Goal: Task Accomplishment & Management: Complete application form

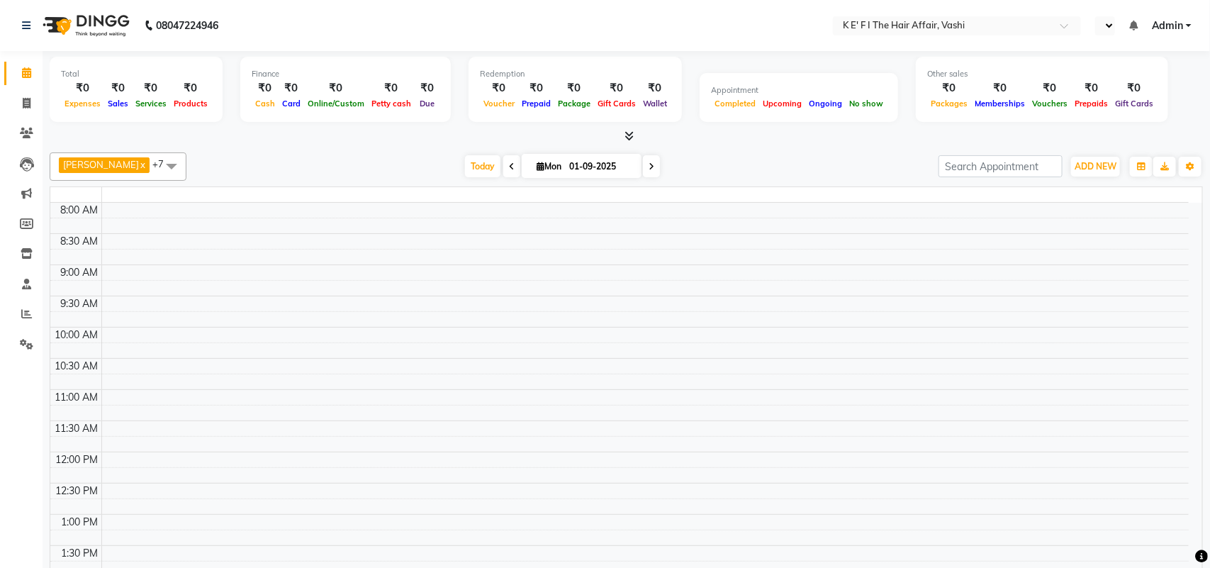
select select "en"
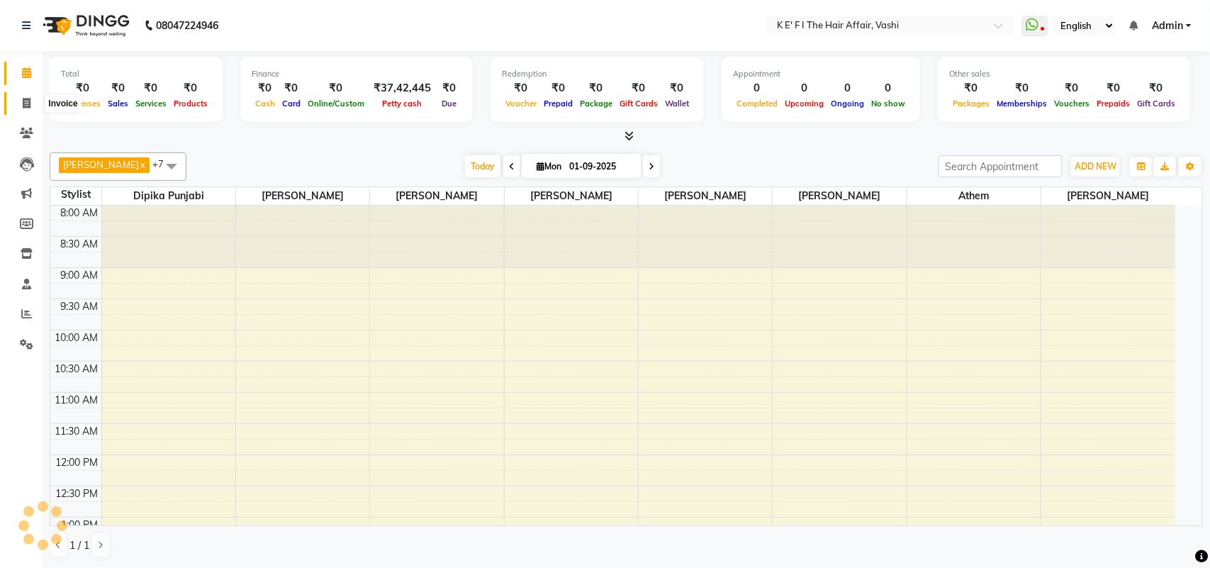
click at [23, 103] on icon at bounding box center [27, 103] width 8 height 11
select select "service"
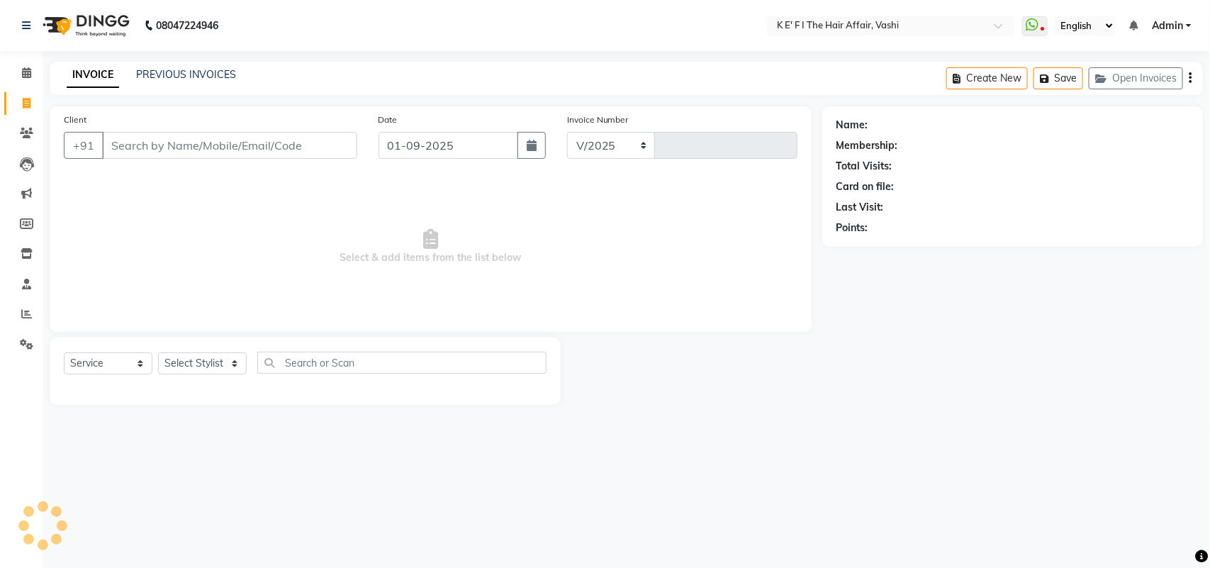
select select "6025"
type input "1202"
select select "43807"
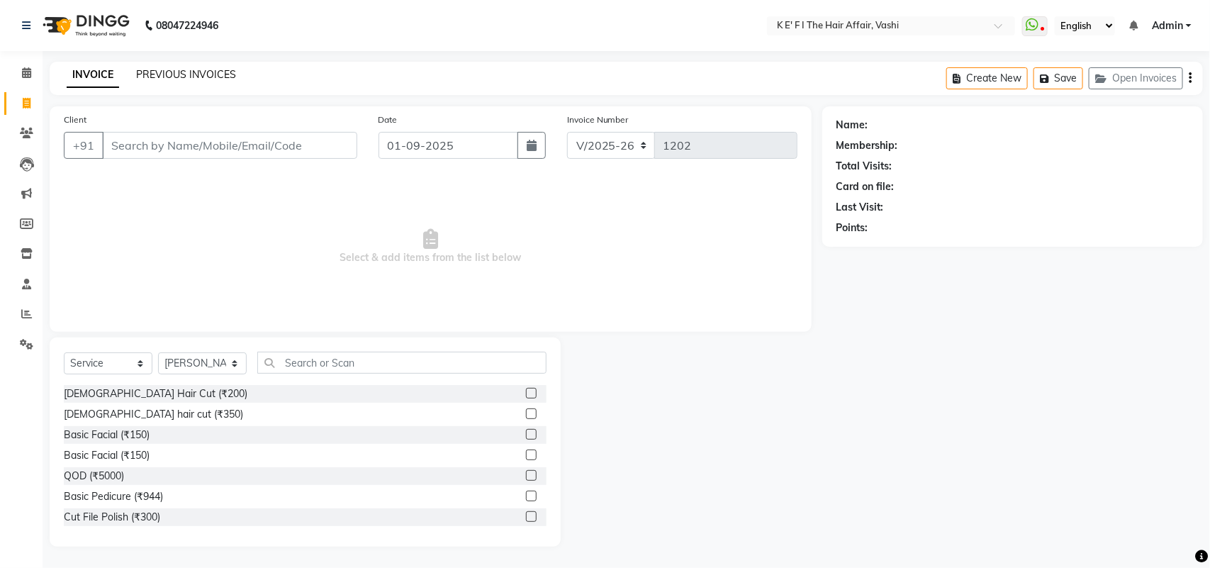
click at [213, 77] on link "PREVIOUS INVOICES" at bounding box center [186, 74] width 100 height 13
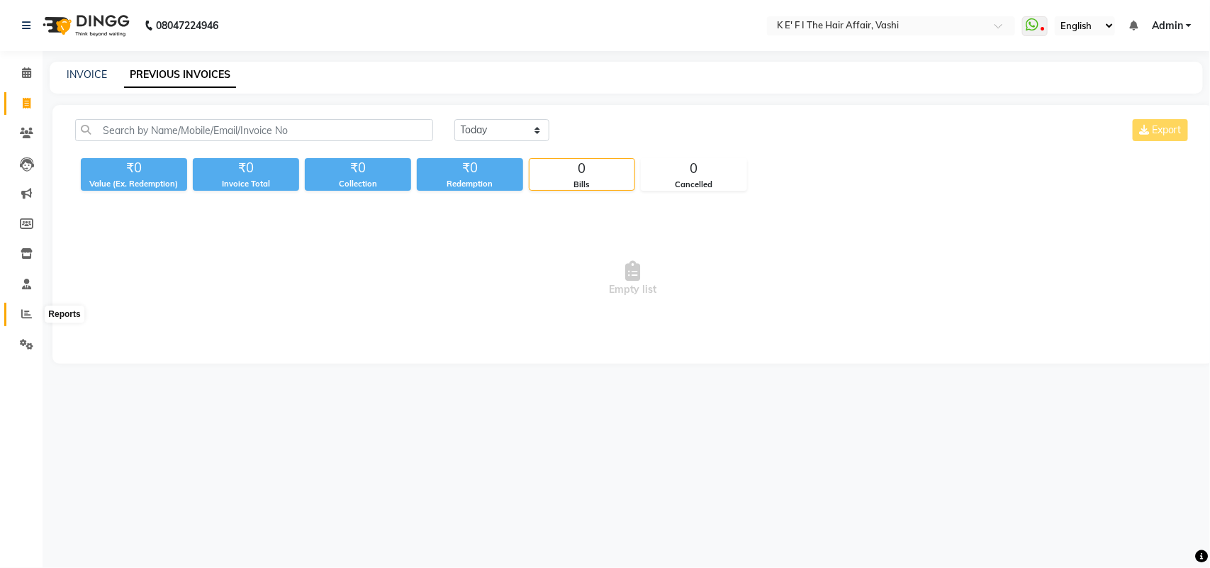
click at [23, 308] on icon at bounding box center [26, 313] width 11 height 11
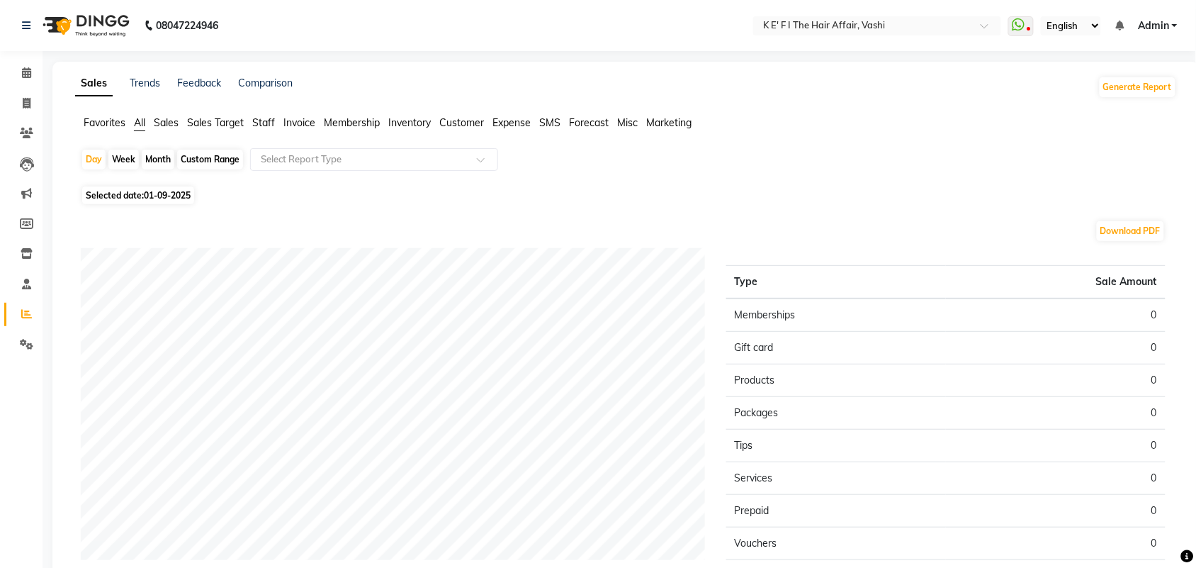
click at [224, 154] on div "Custom Range" at bounding box center [210, 160] width 66 height 20
select select "9"
select select "2025"
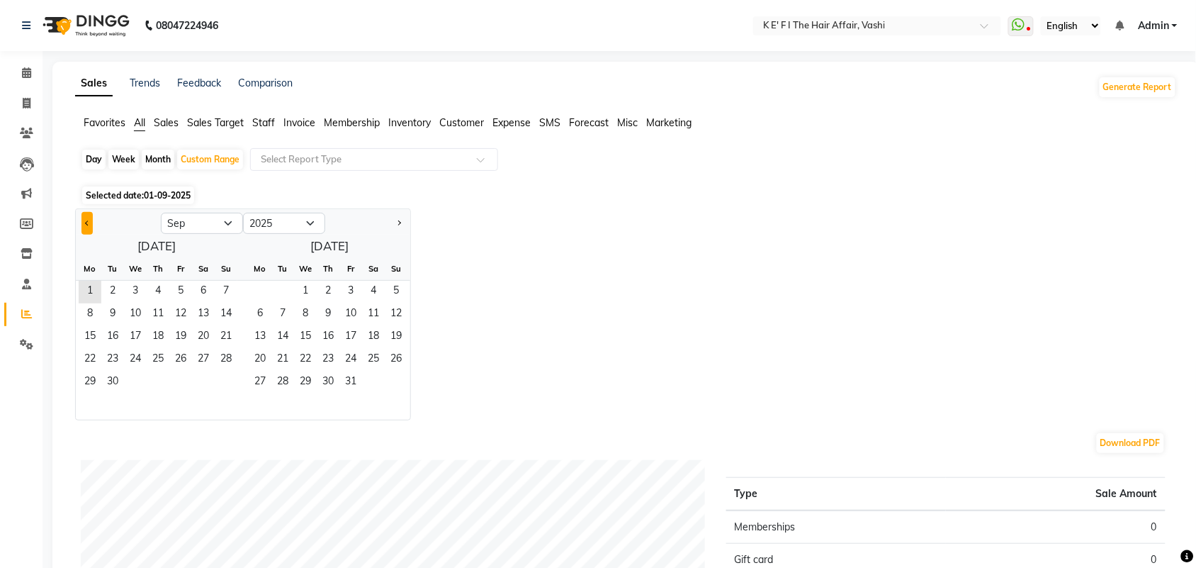
click at [87, 232] on button "Previous month" at bounding box center [86, 223] width 11 height 23
select select "8"
click at [181, 292] on span "1" at bounding box center [180, 292] width 23 height 23
click at [227, 381] on span "31" at bounding box center [226, 382] width 23 height 23
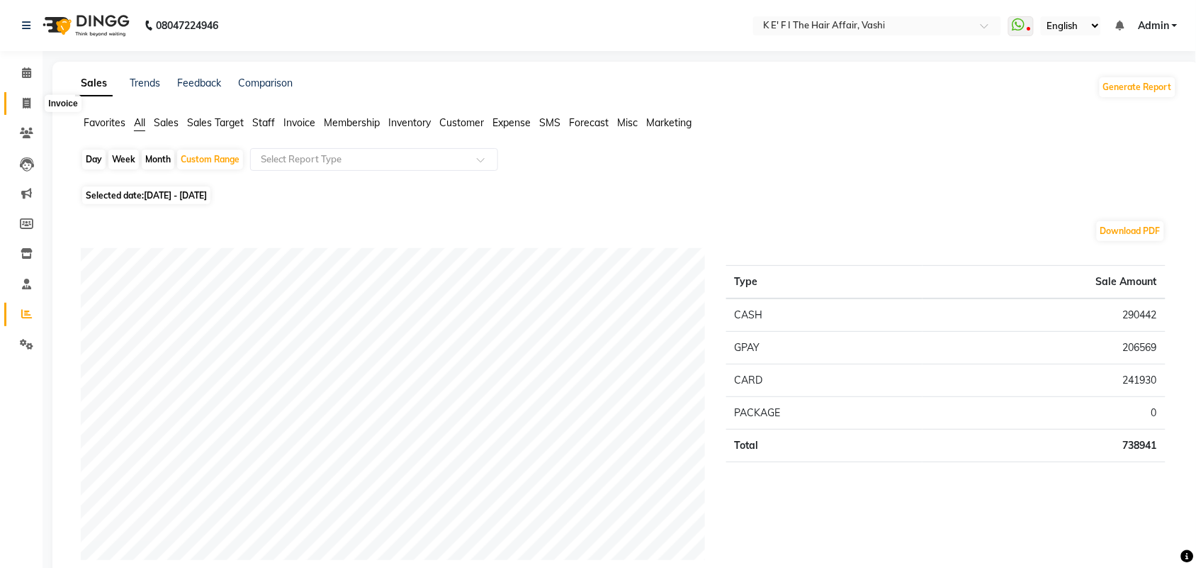
click at [23, 103] on icon at bounding box center [27, 103] width 8 height 11
select select "6025"
select select "service"
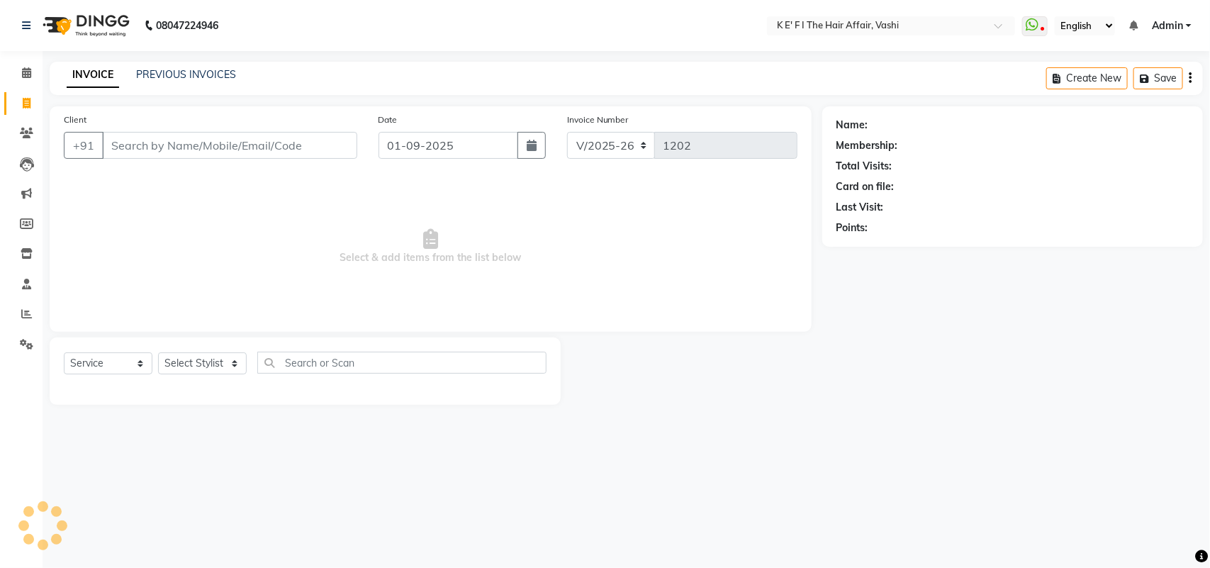
select select "43807"
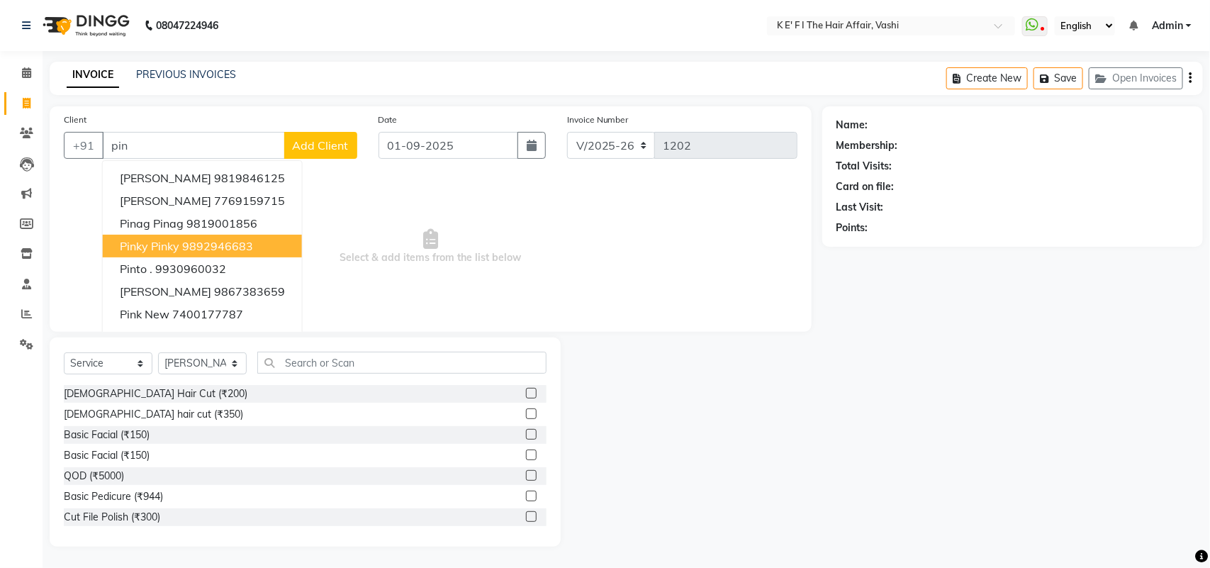
click at [179, 248] on button "Pinky Pinky 9892946683" at bounding box center [202, 246] width 199 height 23
type input "9892946683"
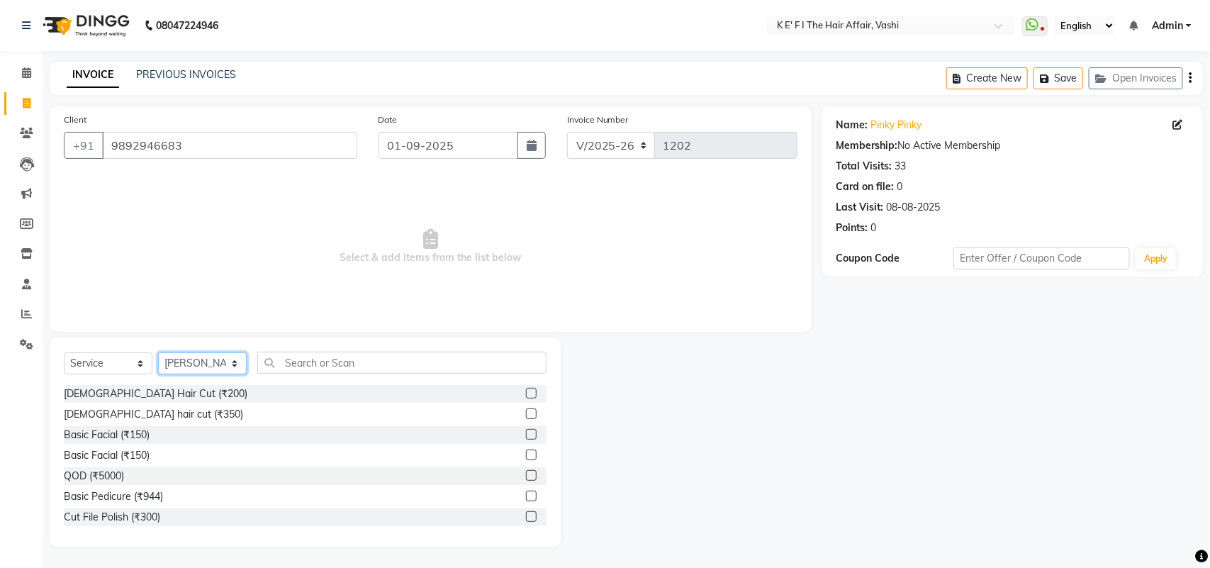
click at [218, 362] on select "Select Stylist aayaz [PERSON_NAME] [PERSON_NAME] Athem [PERSON_NAME] [PERSON_NA…" at bounding box center [202, 363] width 89 height 22
select select "43118"
click at [158, 352] on select "Select Stylist aayaz [PERSON_NAME] [PERSON_NAME] Athem [PERSON_NAME] [PERSON_NA…" at bounding box center [202, 363] width 89 height 22
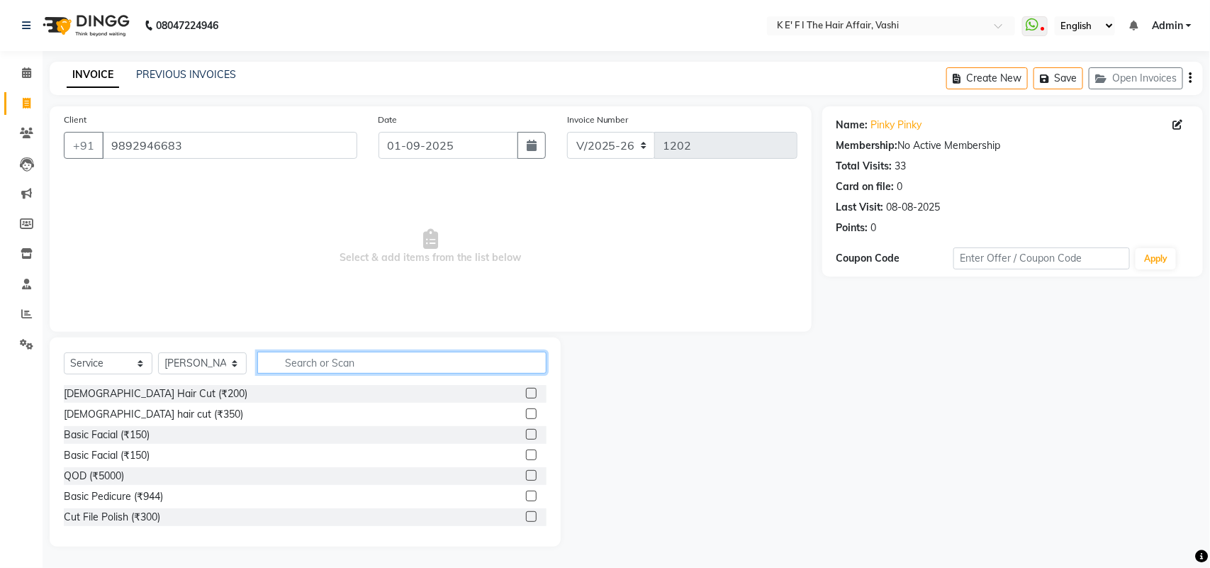
click at [333, 358] on input "text" at bounding box center [401, 362] width 289 height 22
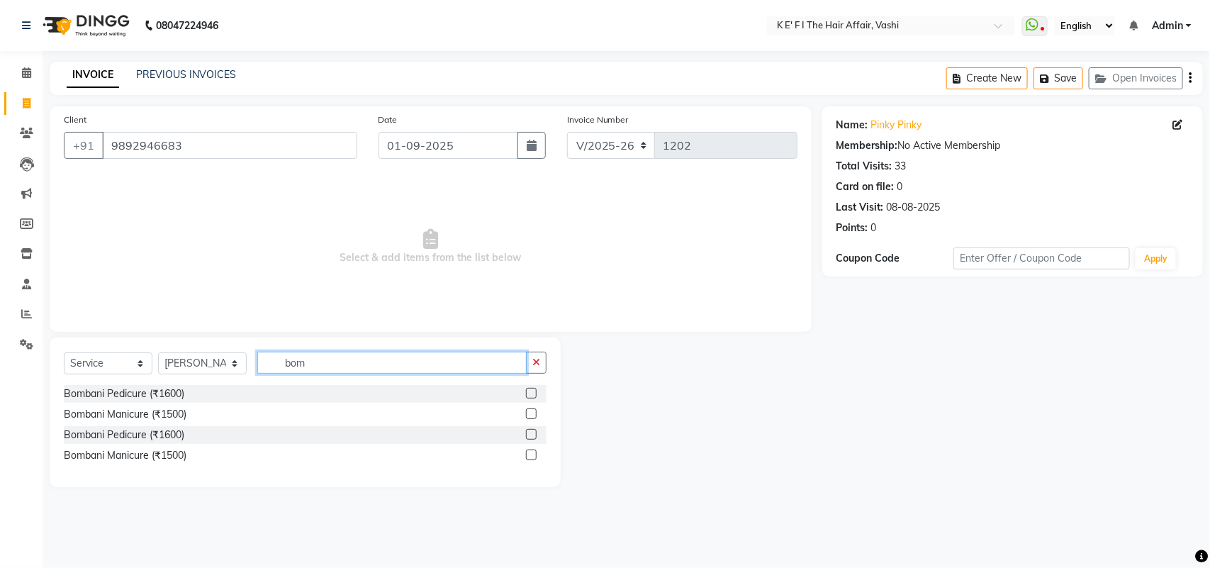
type input "bom"
drag, startPoint x: 533, startPoint y: 394, endPoint x: 523, endPoint y: 391, distance: 10.3
click at [535, 394] on label at bounding box center [531, 393] width 11 height 11
click at [535, 394] on input "checkbox" at bounding box center [530, 393] width 9 height 9
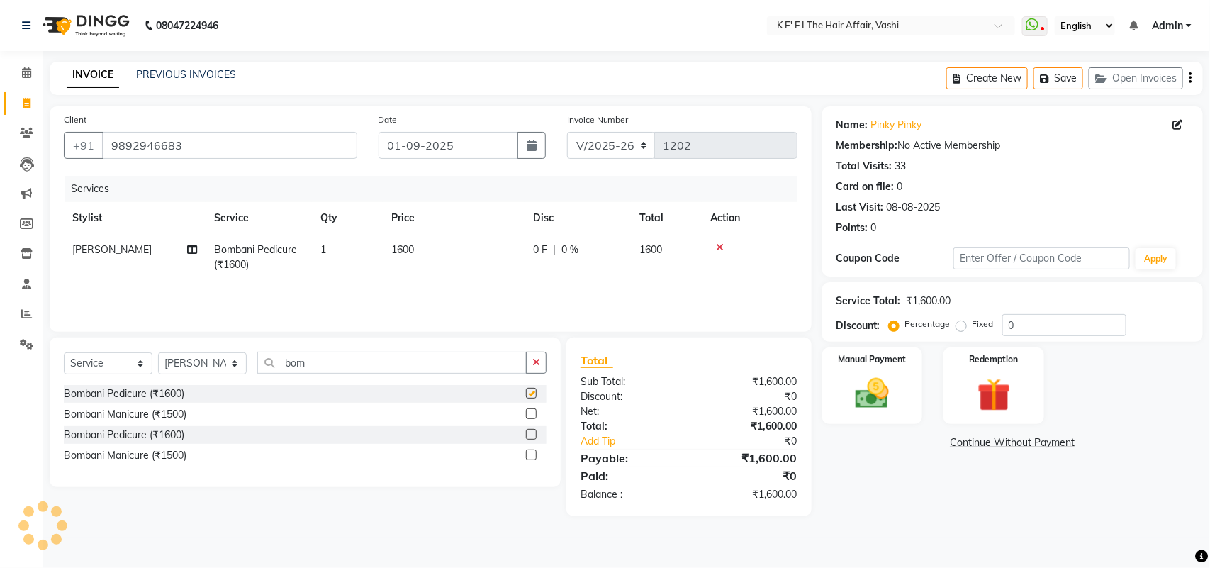
checkbox input "false"
click at [407, 261] on td "1600" at bounding box center [454, 257] width 142 height 47
select select "43118"
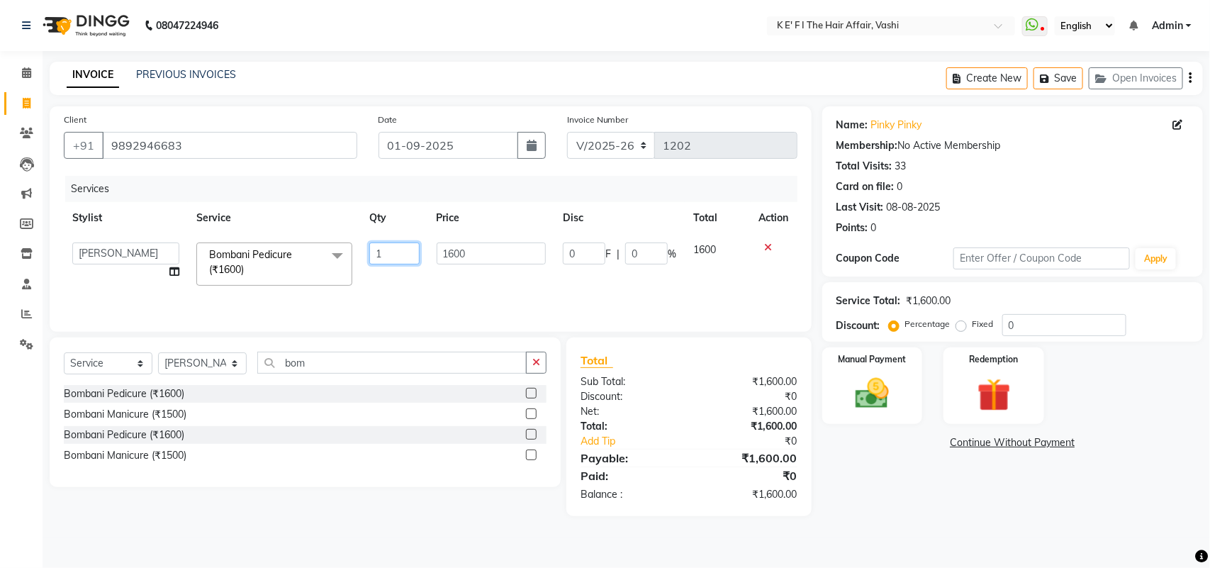
click at [427, 252] on tr "aayaz [PERSON_NAME] [PERSON_NAME] Athem [PERSON_NAME] [PERSON_NAME] [PERSON_NAM…" at bounding box center [430, 264] width 733 height 60
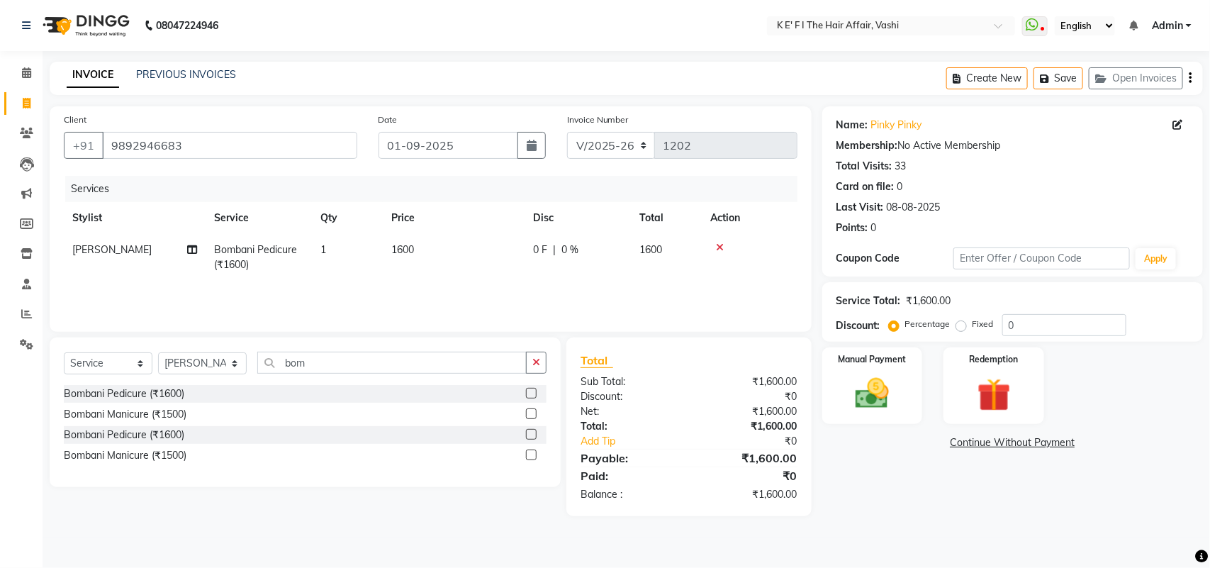
click at [441, 249] on td "1600" at bounding box center [454, 257] width 142 height 47
select select "43118"
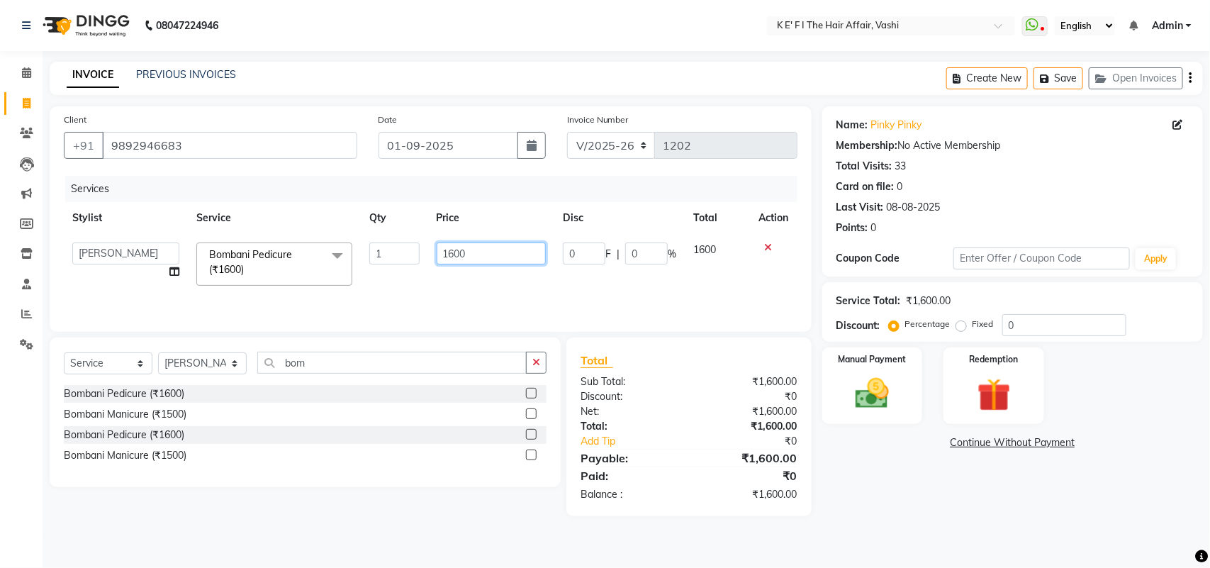
click at [441, 249] on input "1600" at bounding box center [491, 253] width 110 height 22
type input "2000"
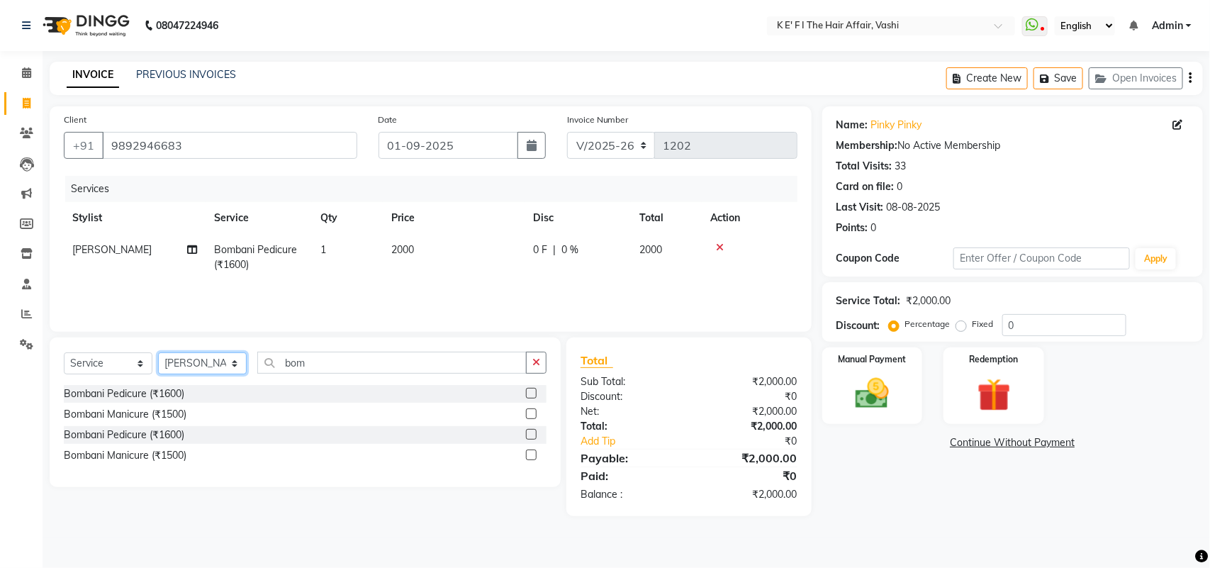
click at [209, 367] on select "Select Stylist aayaz [PERSON_NAME] [PERSON_NAME] Athem [PERSON_NAME] [PERSON_NA…" at bounding box center [202, 363] width 89 height 22
select select "44727"
click at [158, 352] on select "Select Stylist aayaz [PERSON_NAME] [PERSON_NAME] Athem [PERSON_NAME] [PERSON_NA…" at bounding box center [202, 363] width 89 height 22
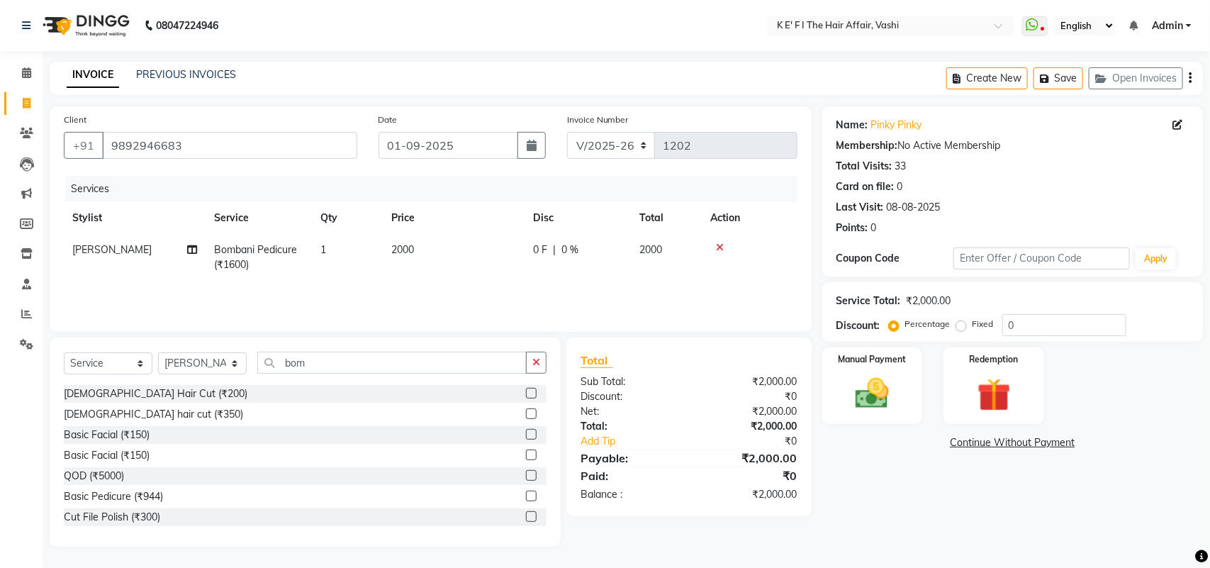
click at [312, 376] on div "Select Service Product Membership Package Voucher Prepaid Gift Card Select Styl…" at bounding box center [305, 367] width 483 height 33
click at [299, 359] on input "bom" at bounding box center [391, 362] width 269 height 22
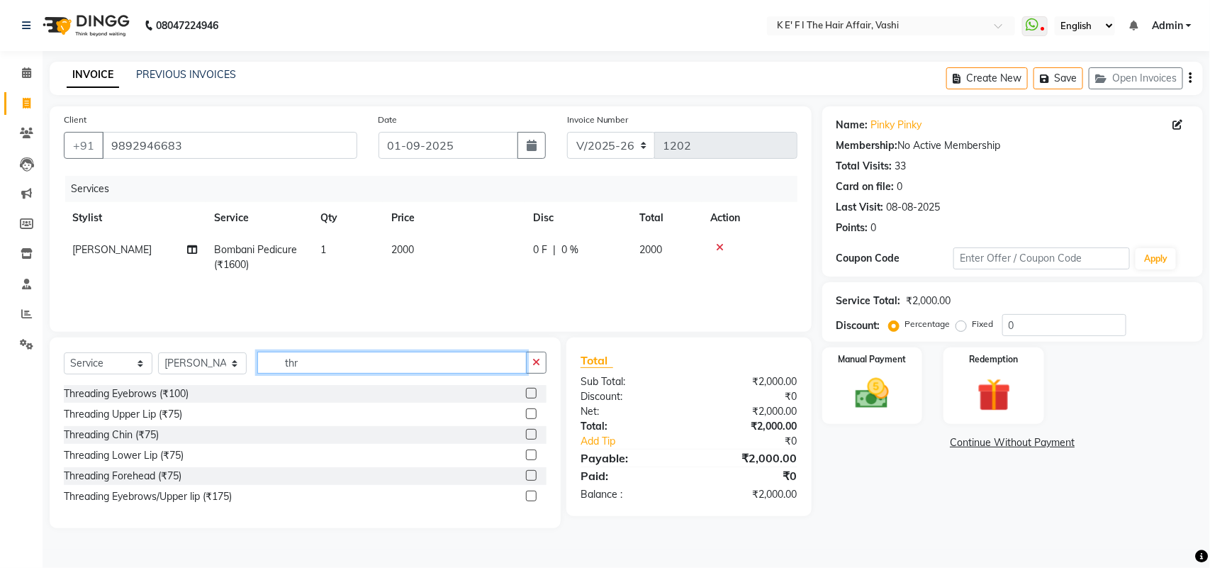
type input "thr"
click at [530, 497] on label at bounding box center [531, 495] width 11 height 11
click at [530, 497] on input "checkbox" at bounding box center [530, 496] width 9 height 9
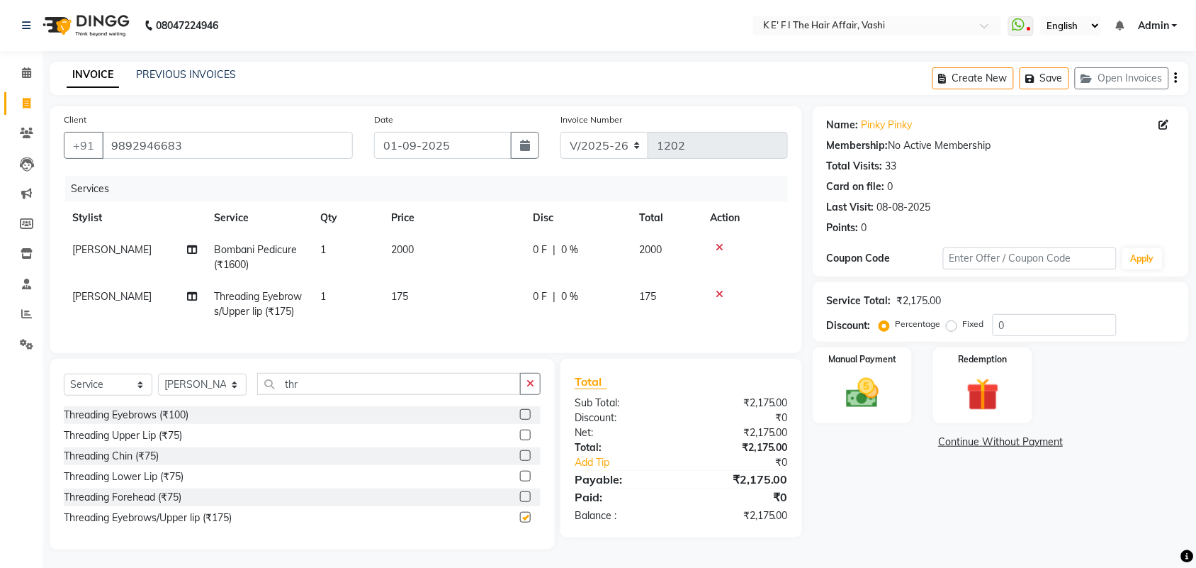
checkbox input "false"
click at [299, 395] on input "thr" at bounding box center [389, 384] width 264 height 22
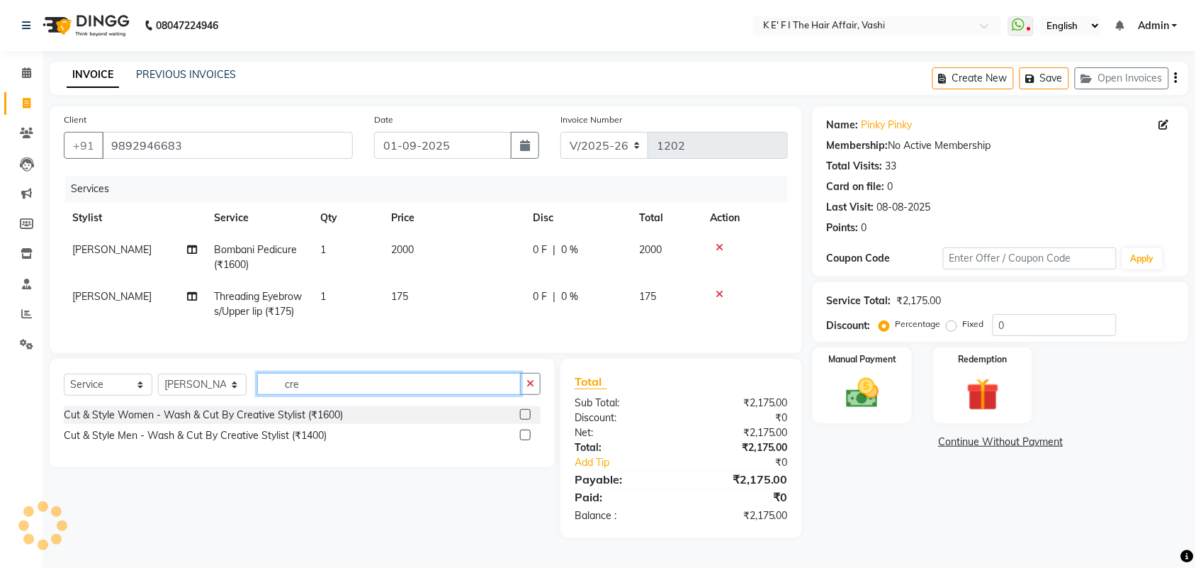
type input "cre"
click at [526, 419] on label at bounding box center [525, 414] width 11 height 11
click at [526, 419] on input "checkbox" at bounding box center [524, 414] width 9 height 9
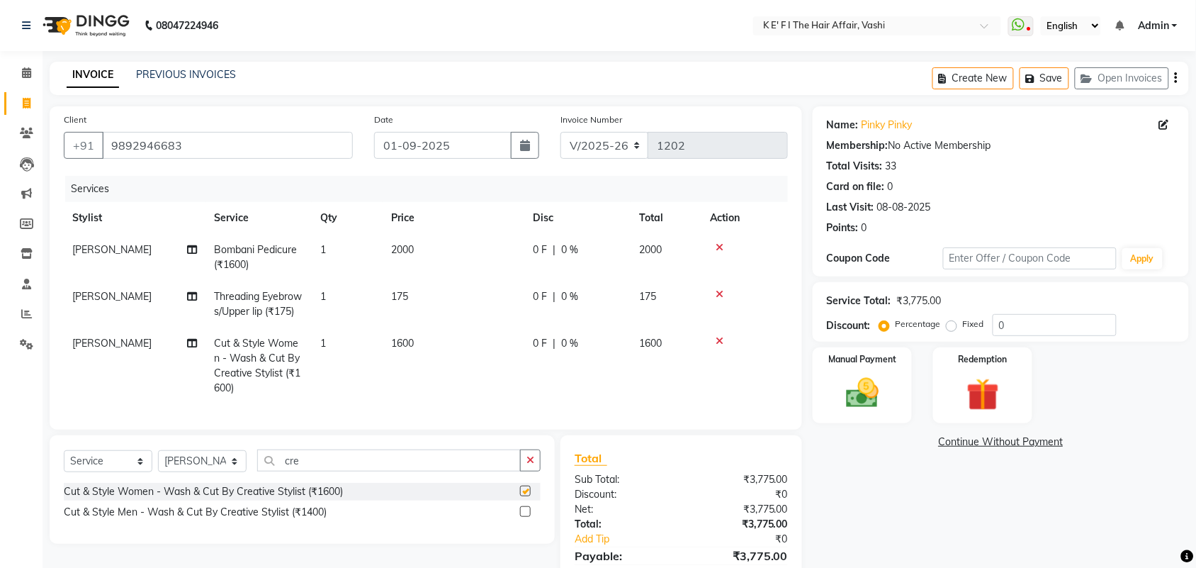
checkbox input "false"
click at [410, 366] on td "1600" at bounding box center [454, 365] width 142 height 77
select select "44727"
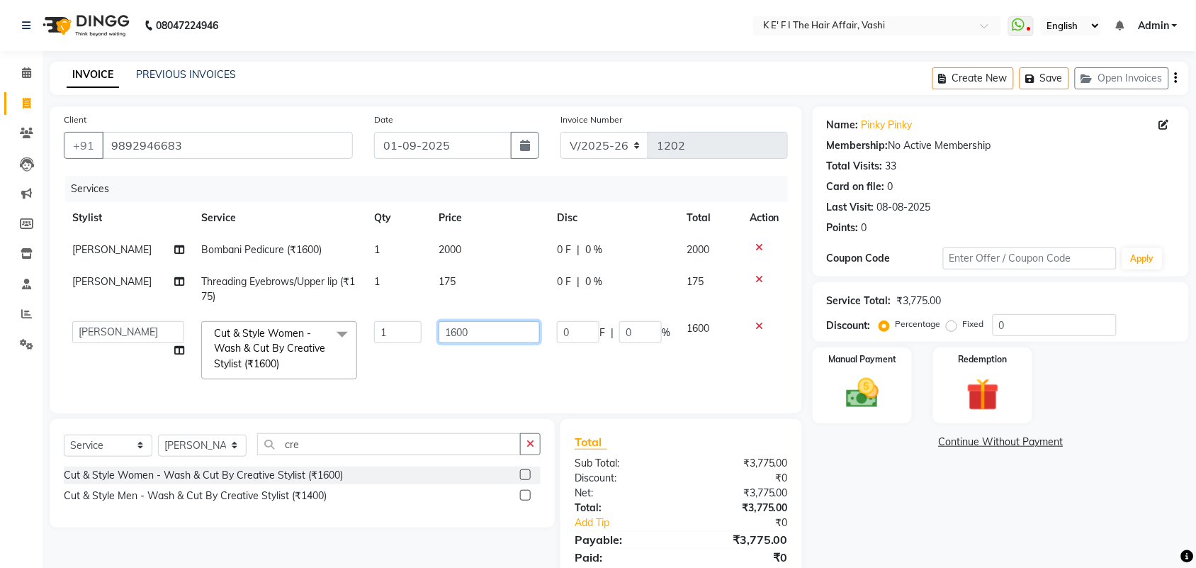
click at [451, 335] on input "1600" at bounding box center [489, 332] width 101 height 22
type input "1400"
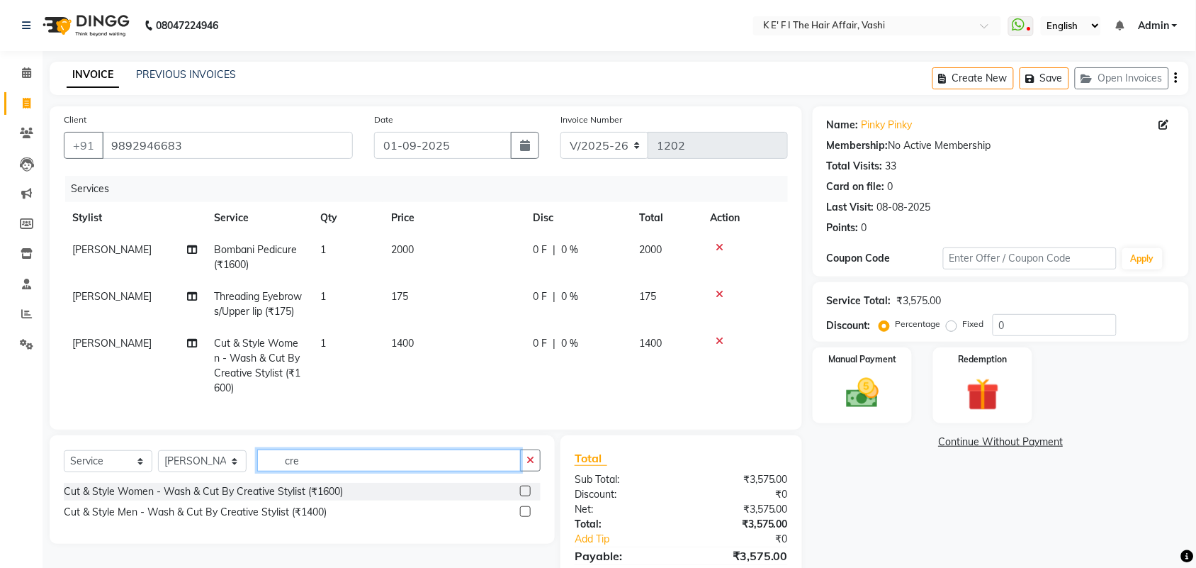
click at [282, 471] on input "cre" at bounding box center [389, 460] width 264 height 22
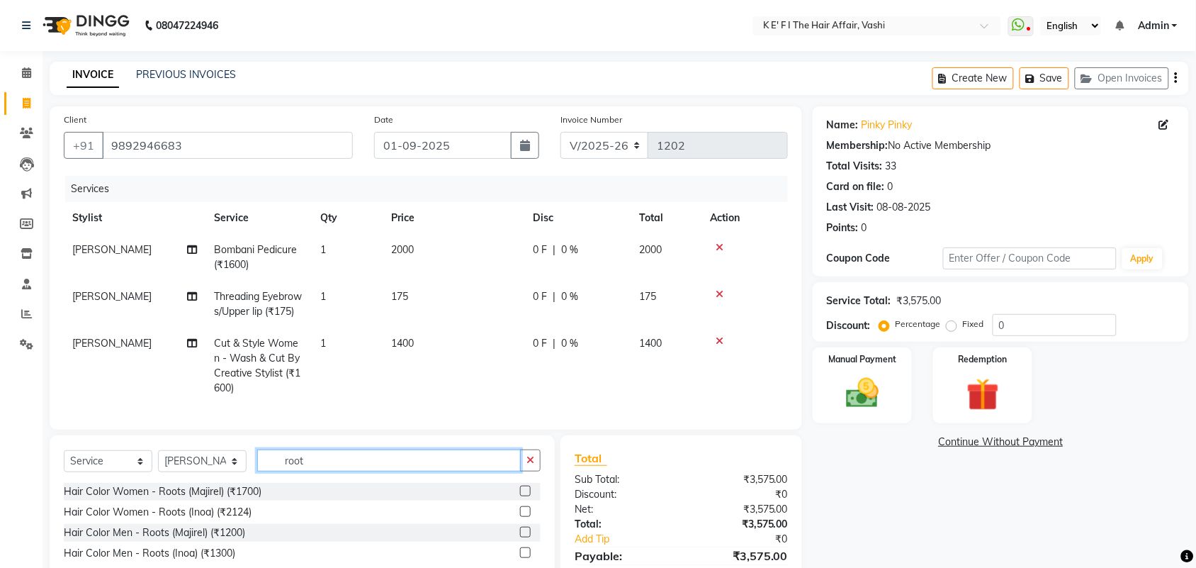
type input "root"
click at [524, 496] on label at bounding box center [525, 490] width 11 height 11
click at [524, 496] on input "checkbox" at bounding box center [524, 491] width 9 height 9
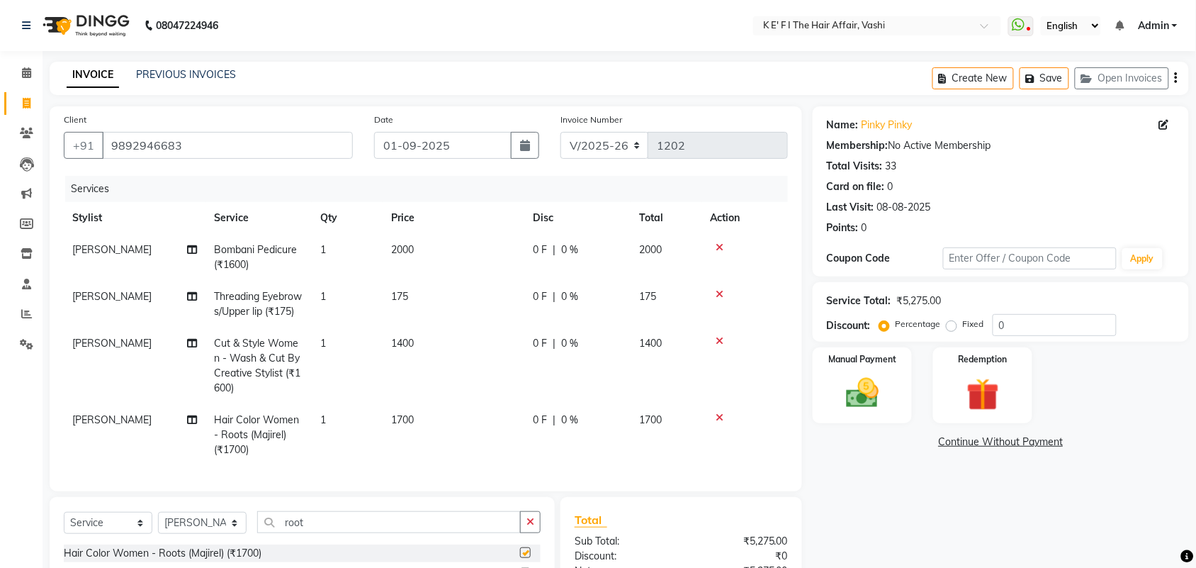
checkbox input "false"
click at [599, 246] on div "0 F | 0 %" at bounding box center [577, 249] width 89 height 15
select select "43118"
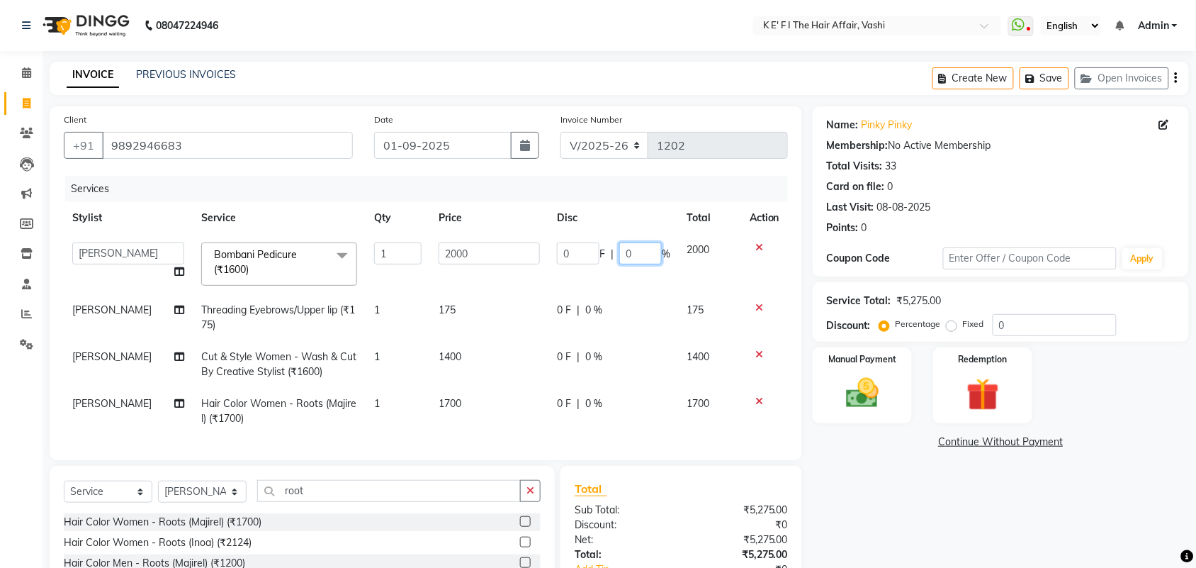
click at [634, 260] on input "0" at bounding box center [640, 253] width 43 height 22
type input "30"
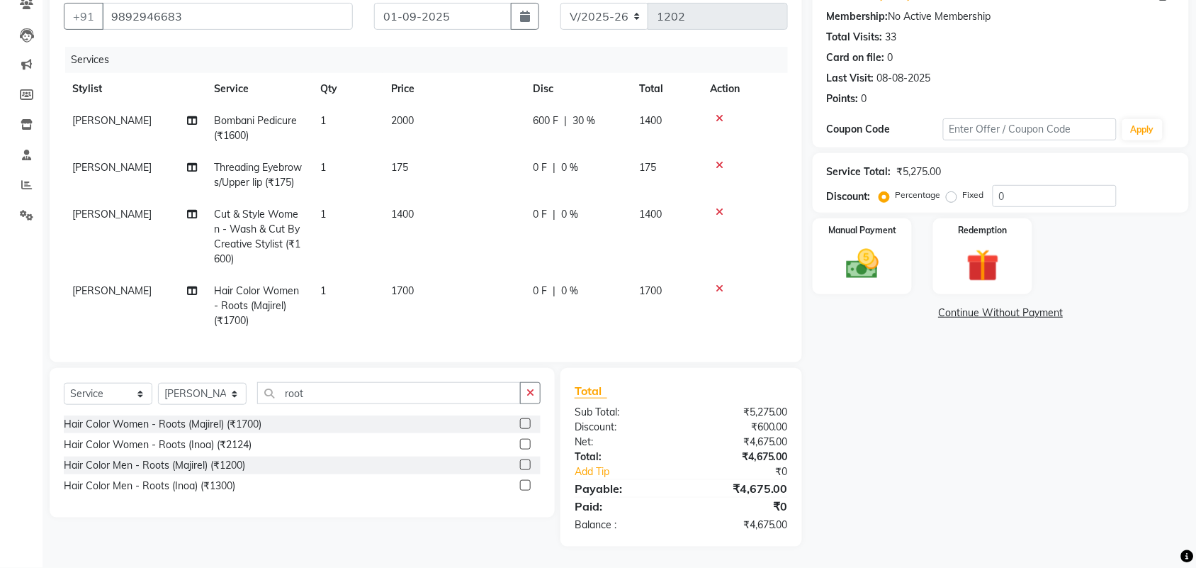
click at [106, 210] on td "[PERSON_NAME]" at bounding box center [135, 236] width 142 height 77
select select "44727"
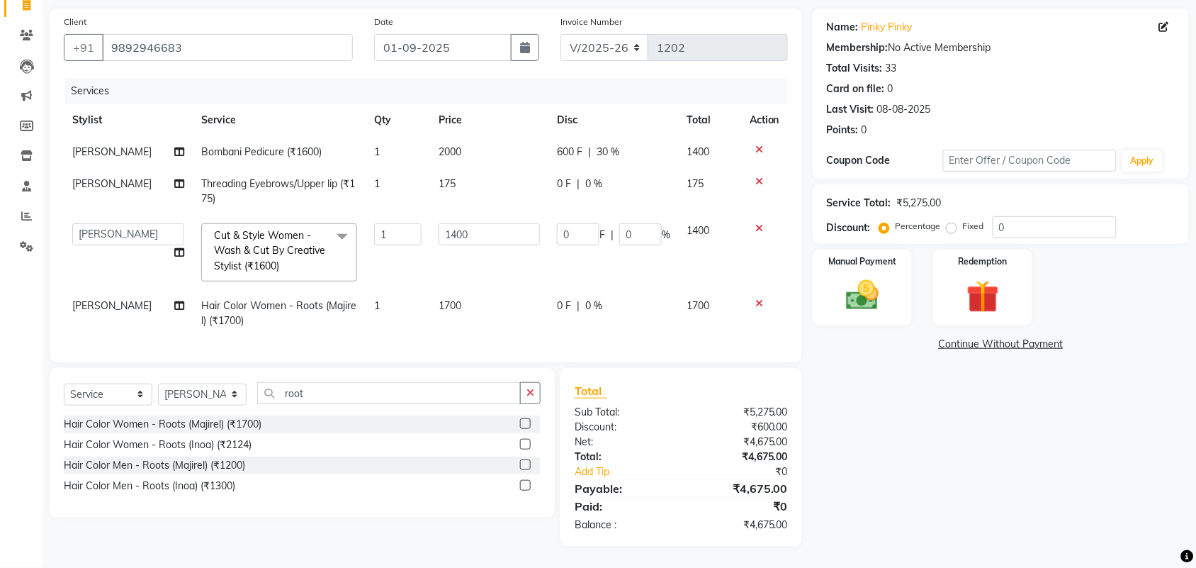
scroll to position [111, 0]
click at [106, 223] on select "aayaz [PERSON_NAME] [PERSON_NAME] Athem [PERSON_NAME] [PERSON_NAME] [PERSON_NAM…" at bounding box center [128, 234] width 112 height 22
select select "43807"
click at [101, 299] on span "[PERSON_NAME]" at bounding box center [111, 305] width 79 height 13
select select "44727"
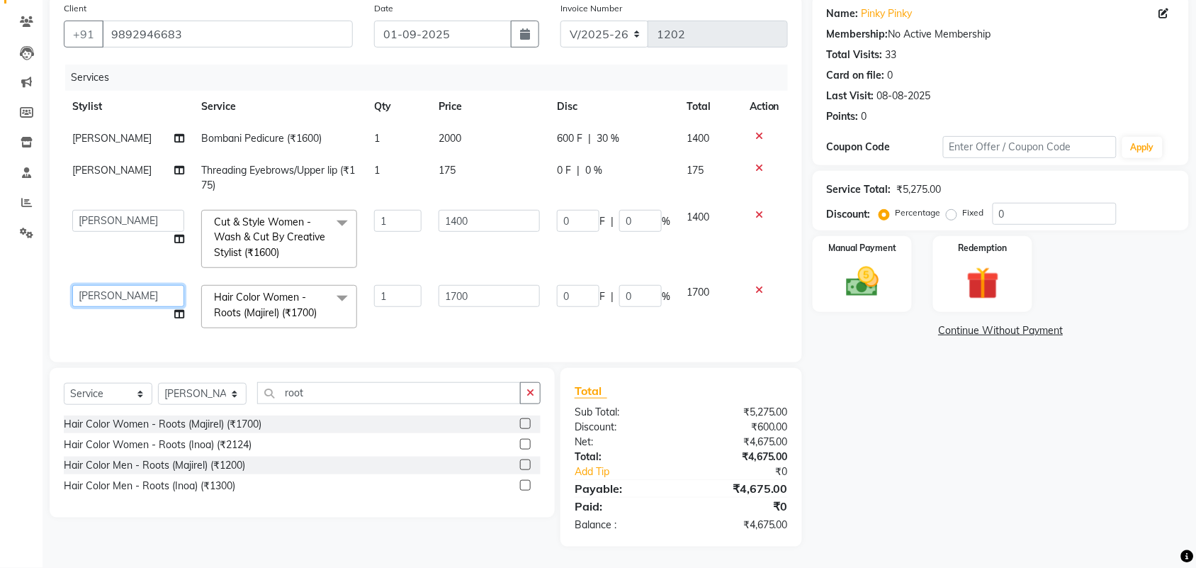
click at [101, 296] on select "aayaz [PERSON_NAME] [PERSON_NAME] Athem [PERSON_NAME] [PERSON_NAME] [PERSON_NAM…" at bounding box center [128, 296] width 112 height 22
select select "43807"
click at [872, 284] on img at bounding box center [862, 281] width 55 height 39
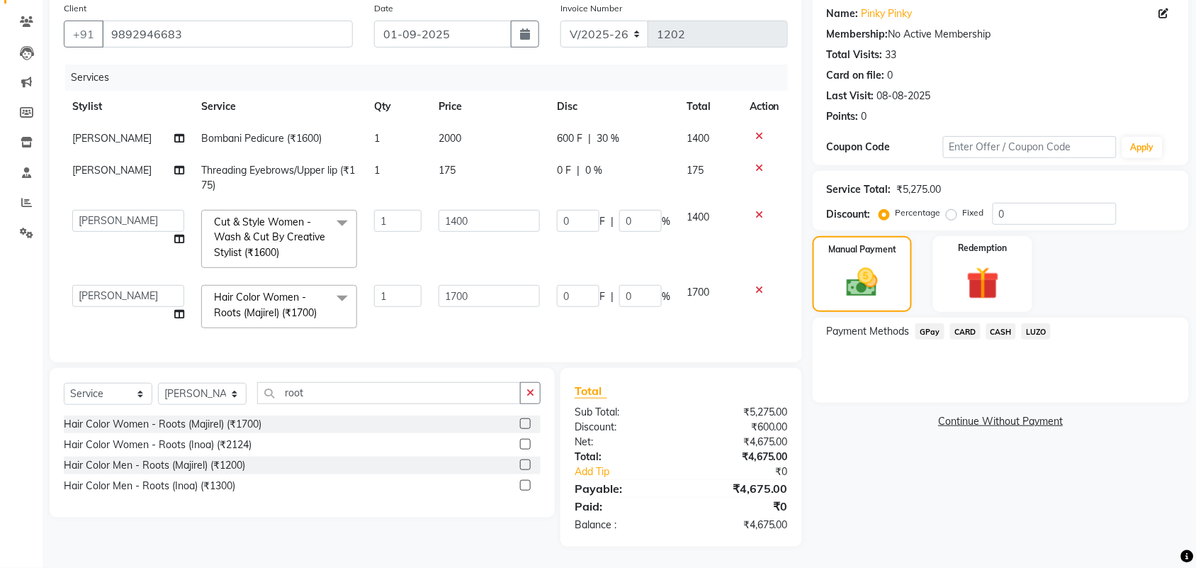
click at [973, 323] on span "CARD" at bounding box center [965, 331] width 30 height 16
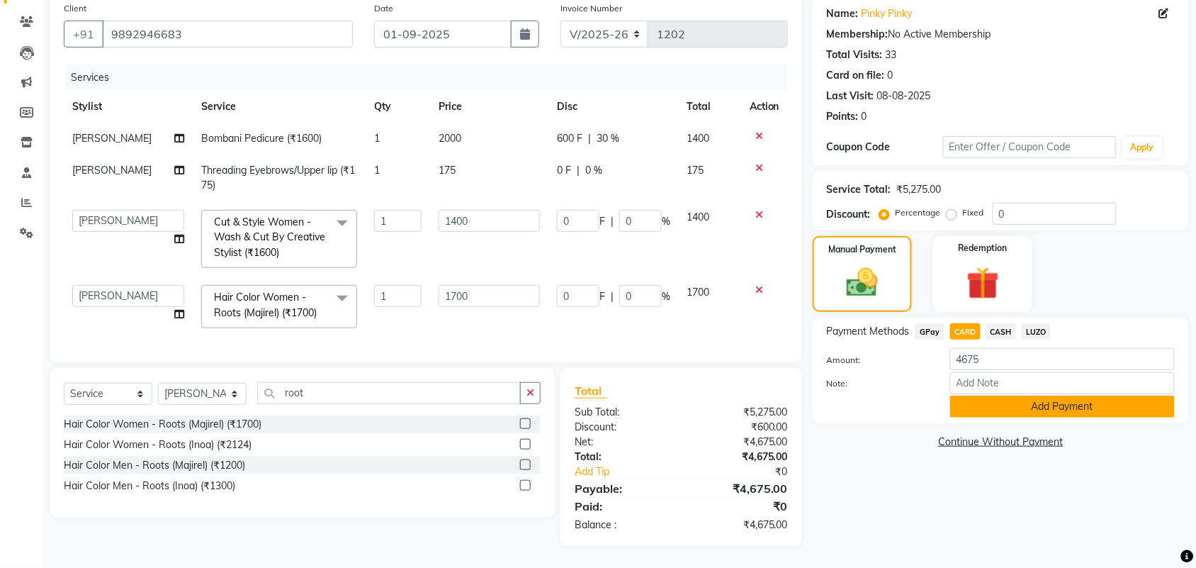
click at [976, 395] on button "Add Payment" at bounding box center [1062, 406] width 225 height 22
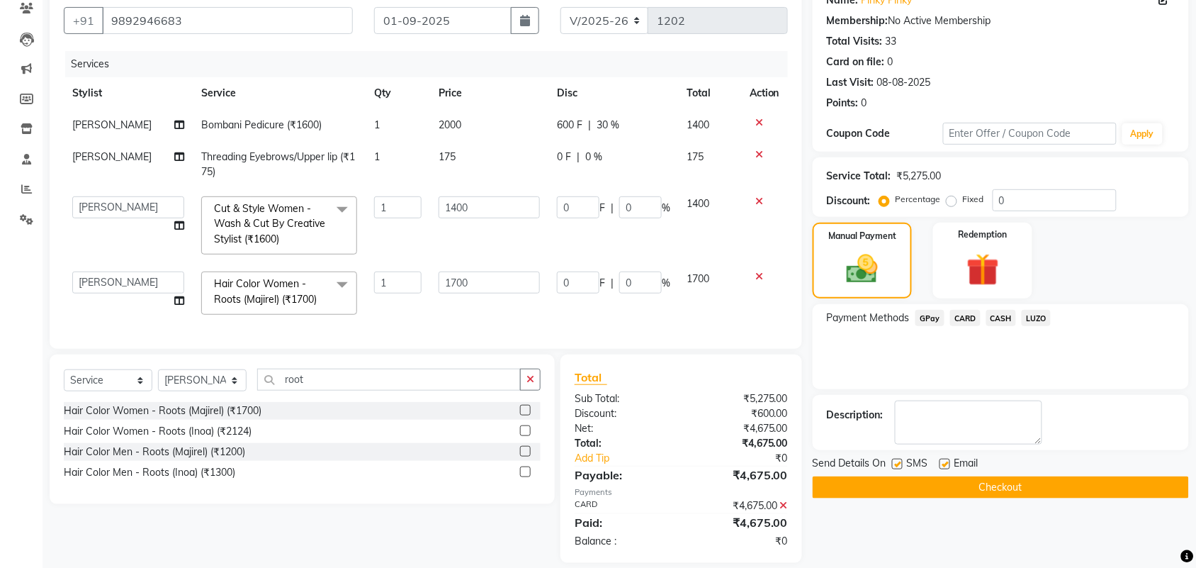
drag, startPoint x: 895, startPoint y: 461, endPoint x: 913, endPoint y: 461, distance: 17.7
click at [896, 461] on label at bounding box center [897, 463] width 11 height 11
click at [896, 461] on input "checkbox" at bounding box center [896, 464] width 9 height 9
checkbox input "false"
drag, startPoint x: 941, startPoint y: 461, endPoint x: 891, endPoint y: 438, distance: 55.5
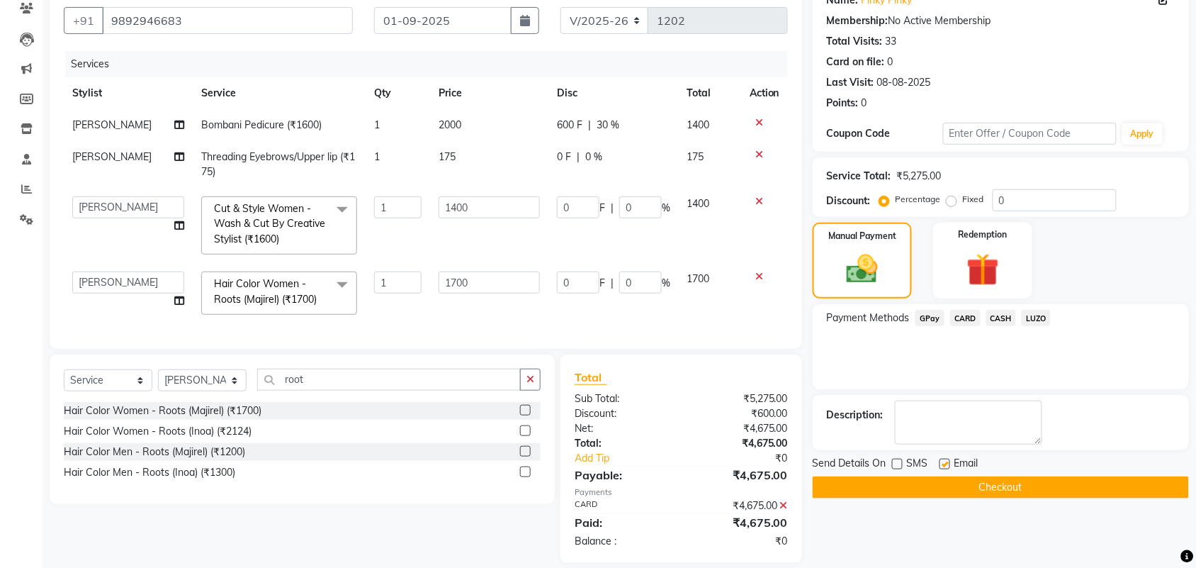
click at [942, 461] on label at bounding box center [945, 463] width 11 height 11
click at [942, 461] on input "checkbox" at bounding box center [944, 464] width 9 height 9
checkbox input "false"
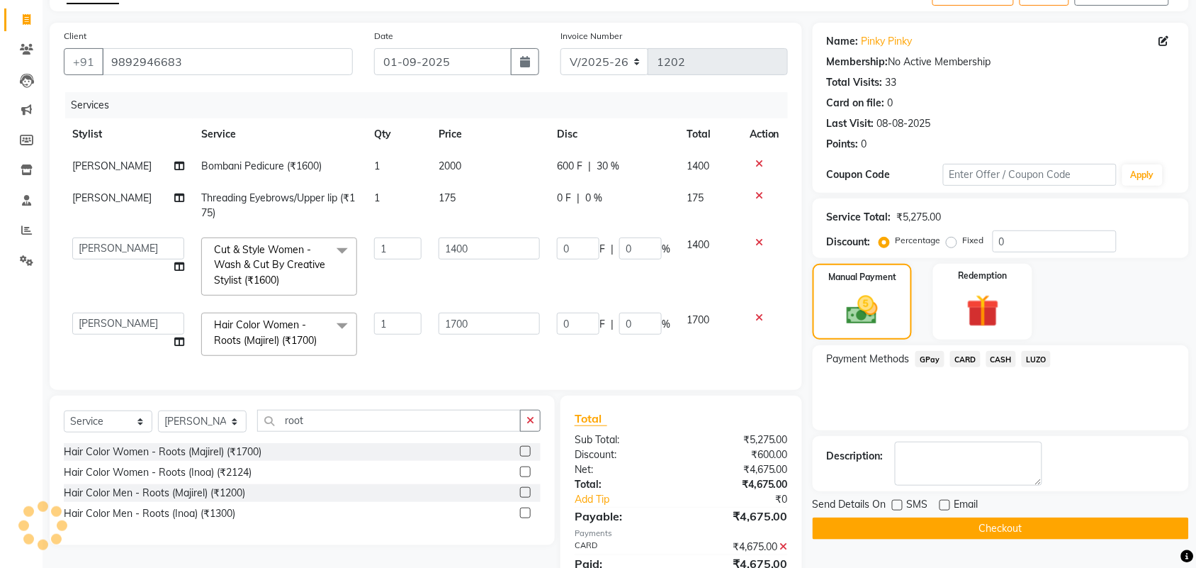
scroll to position [154, 0]
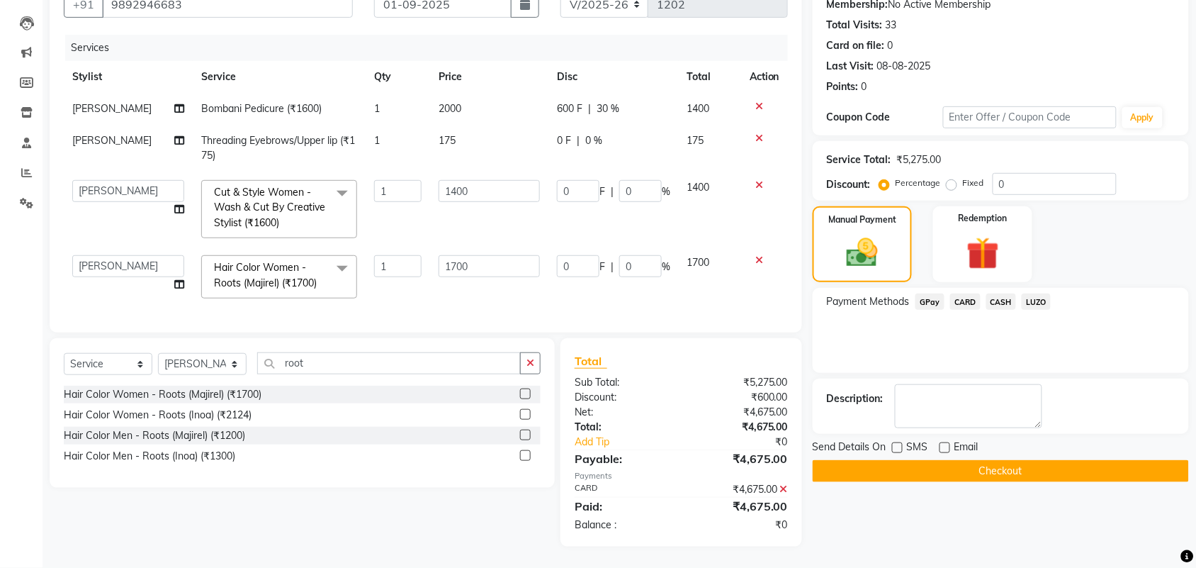
click at [1039, 460] on button "Checkout" at bounding box center [1001, 471] width 376 height 22
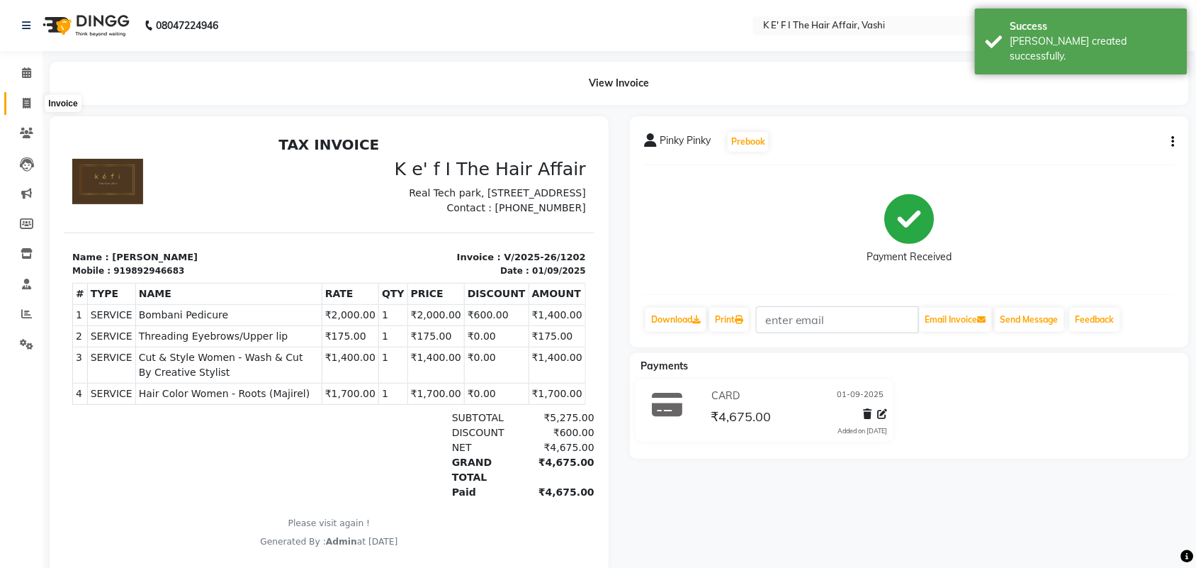
click at [25, 99] on icon at bounding box center [27, 103] width 8 height 11
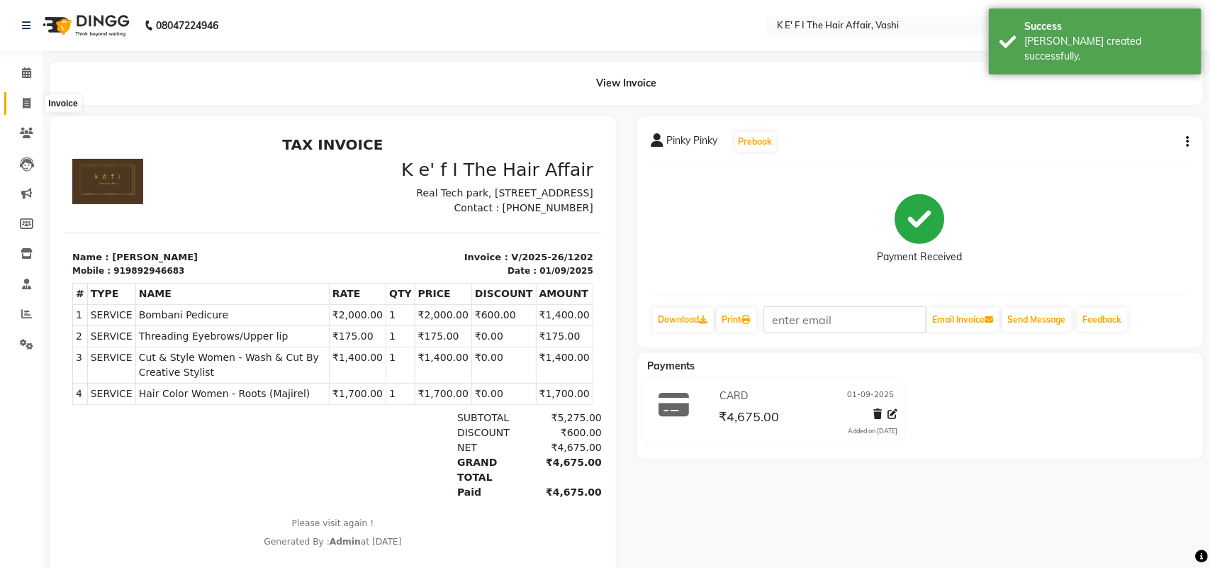
select select "6025"
select select "service"
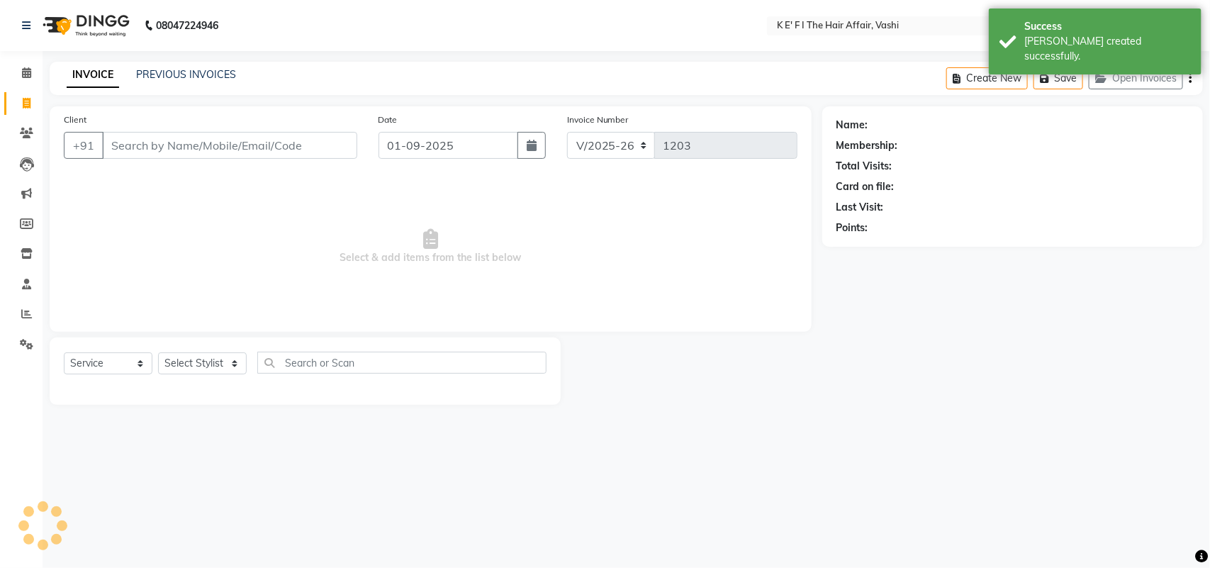
select select "43807"
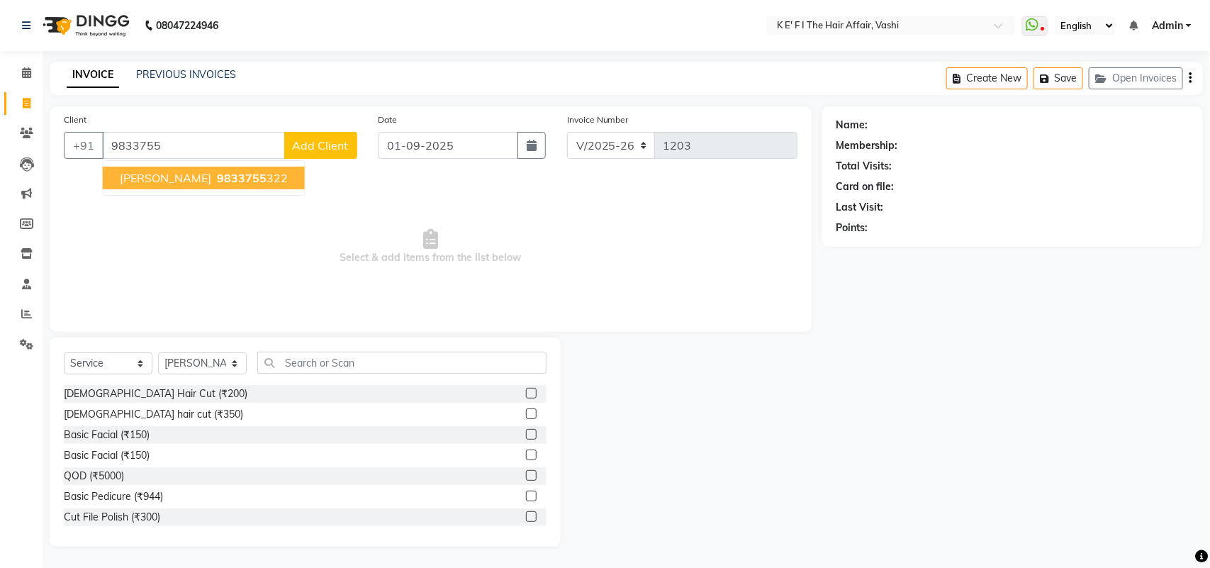
click at [217, 179] on span "9833755" at bounding box center [242, 178] width 50 height 14
type input "9833755322"
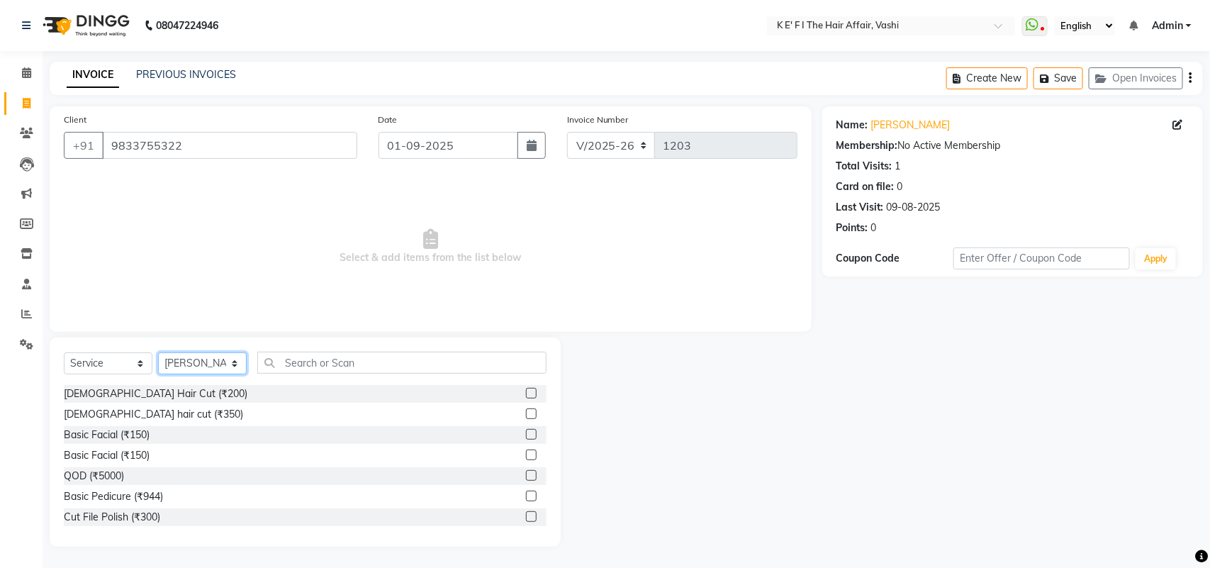
click at [227, 363] on select "Select Stylist aayaz [PERSON_NAME] [PERSON_NAME] Athem [PERSON_NAME] [PERSON_NA…" at bounding box center [202, 363] width 89 height 22
click at [158, 352] on select "Select Stylist aayaz [PERSON_NAME] [PERSON_NAME] Athem [PERSON_NAME] [PERSON_NA…" at bounding box center [202, 363] width 89 height 22
click at [215, 356] on select "Select Stylist aayaz [PERSON_NAME] [PERSON_NAME] Athem [PERSON_NAME] [PERSON_NA…" at bounding box center [202, 363] width 89 height 22
select select "47530"
click at [158, 352] on select "Select Stylist aayaz [PERSON_NAME] [PERSON_NAME] Athem [PERSON_NAME] [PERSON_NA…" at bounding box center [202, 363] width 89 height 22
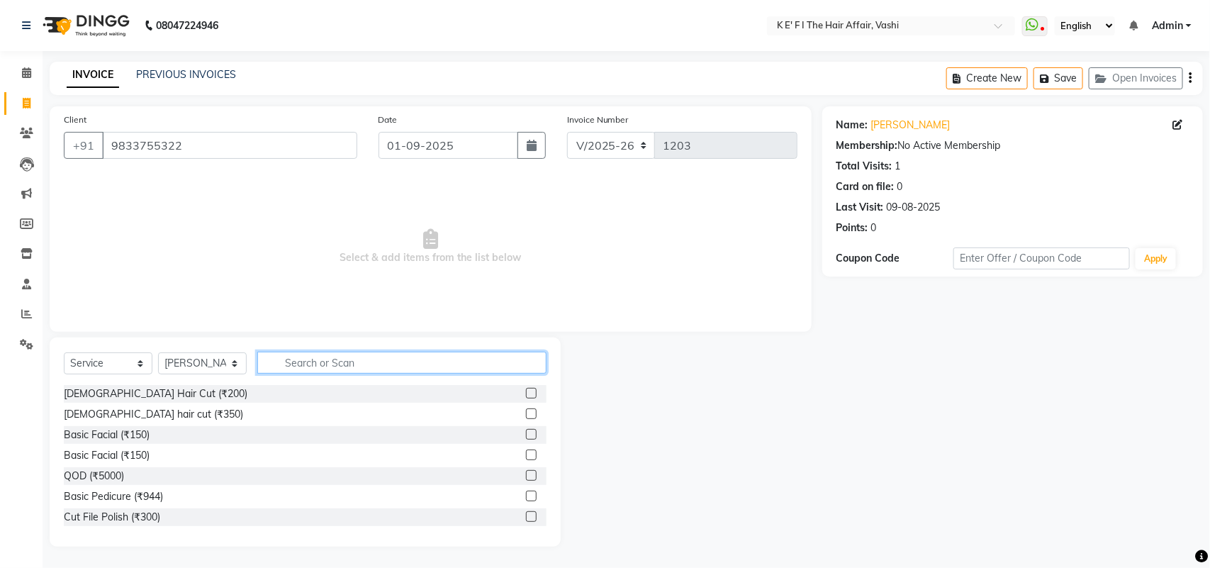
click at [346, 359] on input "text" at bounding box center [401, 362] width 289 height 22
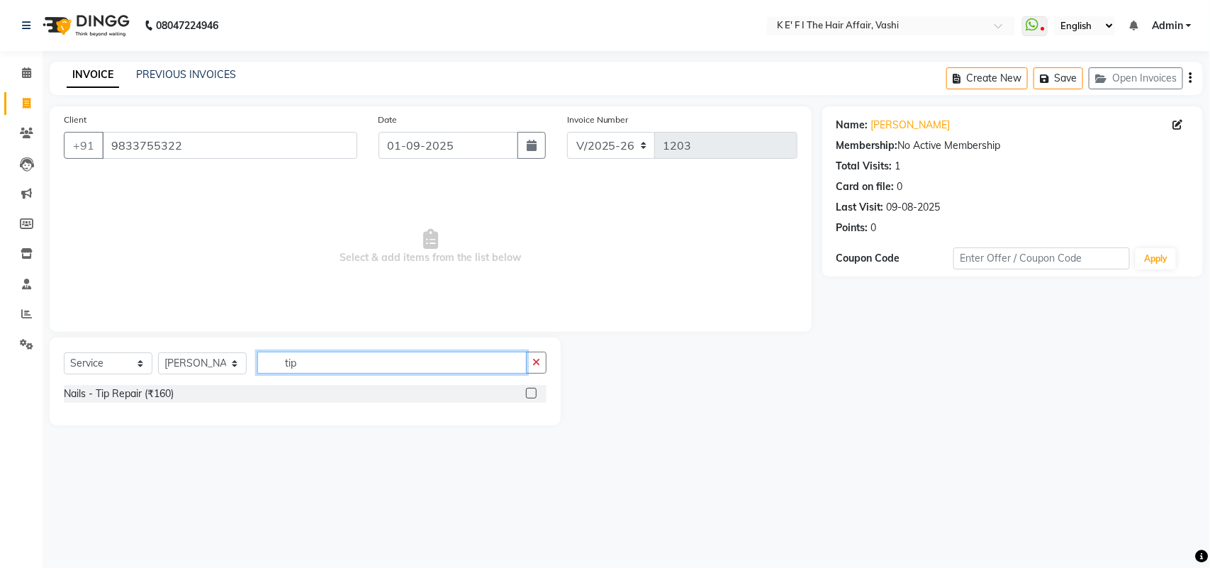
type input "tip"
drag, startPoint x: 532, startPoint y: 392, endPoint x: 505, endPoint y: 359, distance: 42.3
click at [531, 392] on label at bounding box center [531, 393] width 11 height 11
click at [531, 392] on input "checkbox" at bounding box center [530, 393] width 9 height 9
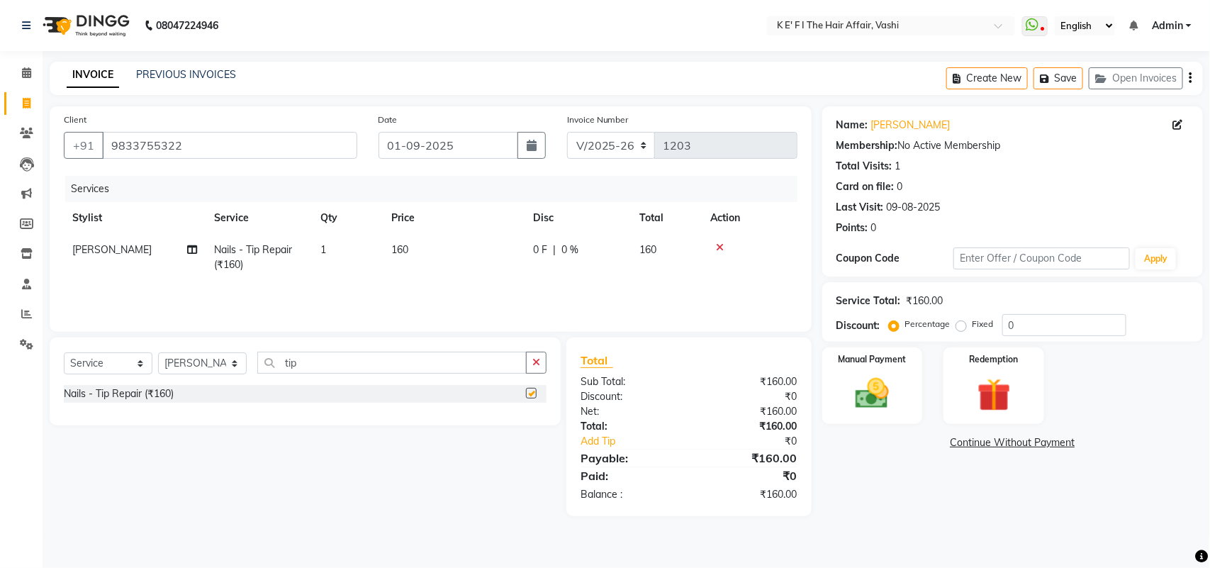
drag, startPoint x: 426, startPoint y: 281, endPoint x: 419, endPoint y: 275, distance: 9.0
click at [422, 278] on div "Services Stylist Service Qty Price Disc Total Action [PERSON_NAME] Nails - Tip …" at bounding box center [430, 247] width 733 height 142
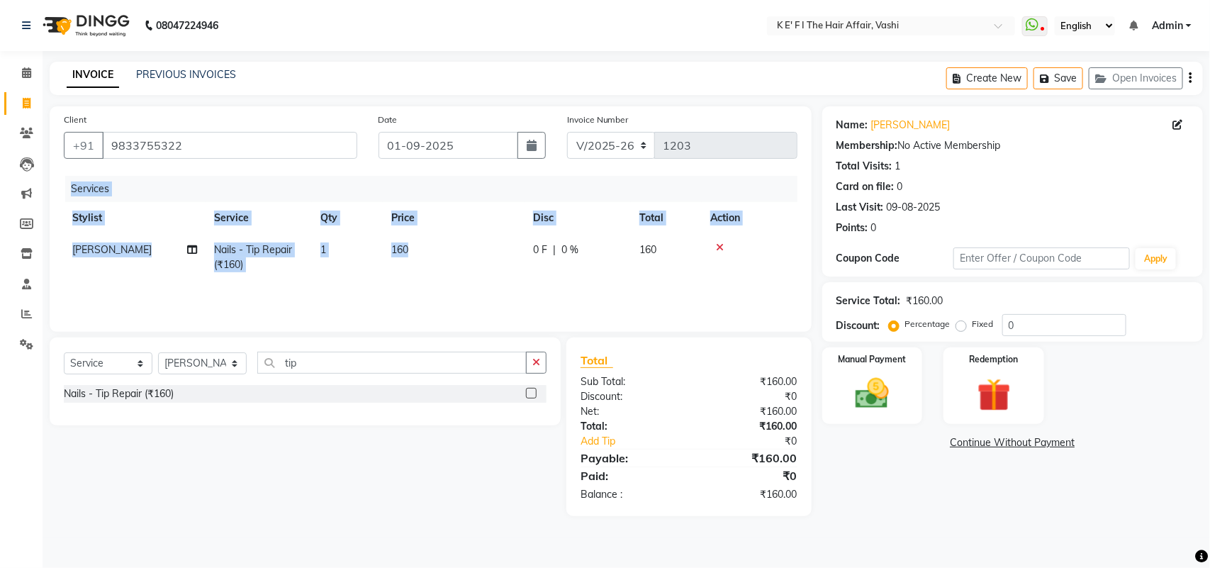
checkbox input "false"
click at [404, 253] on span "160" at bounding box center [399, 249] width 17 height 13
select select "47530"
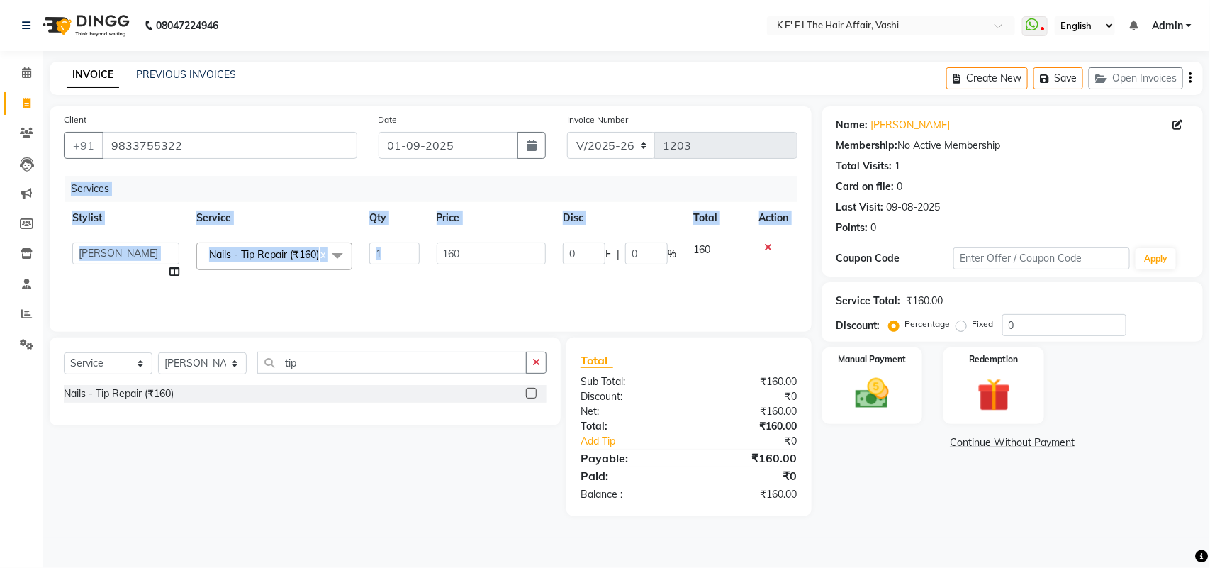
click at [404, 253] on input "1" at bounding box center [394, 253] width 50 height 22
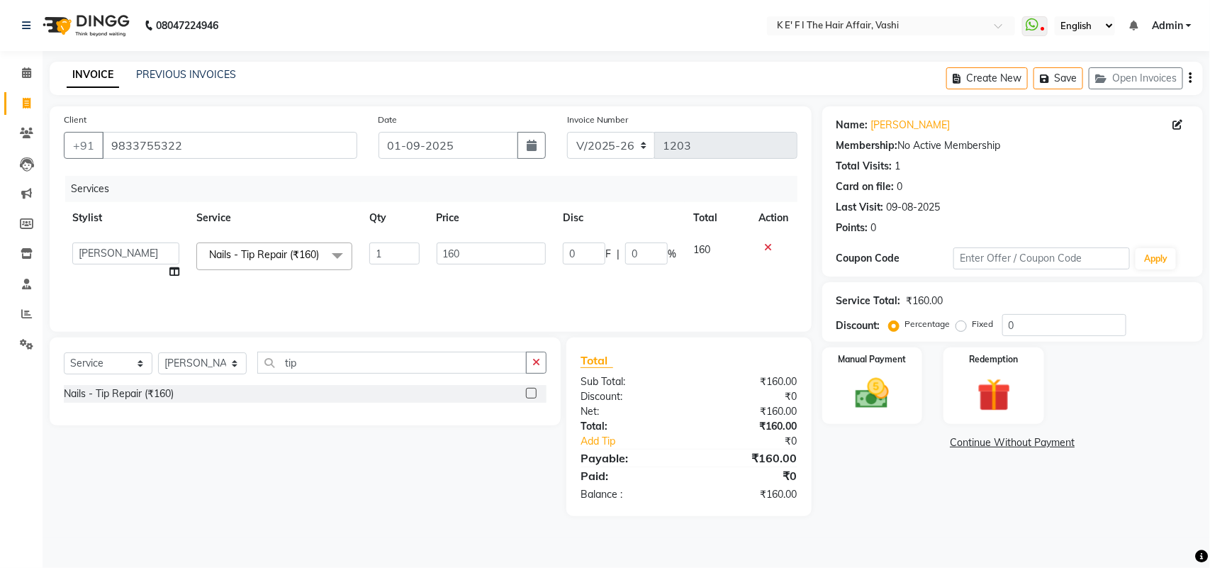
click at [404, 253] on input "1" at bounding box center [394, 253] width 50 height 22
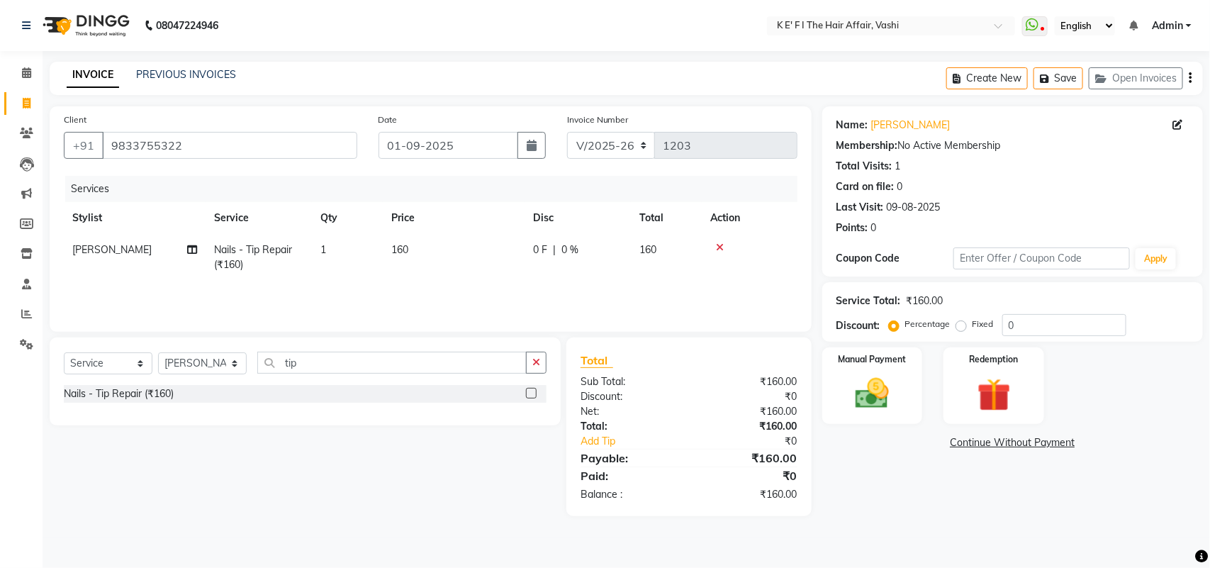
click at [450, 257] on td "160" at bounding box center [454, 257] width 142 height 47
select select "47530"
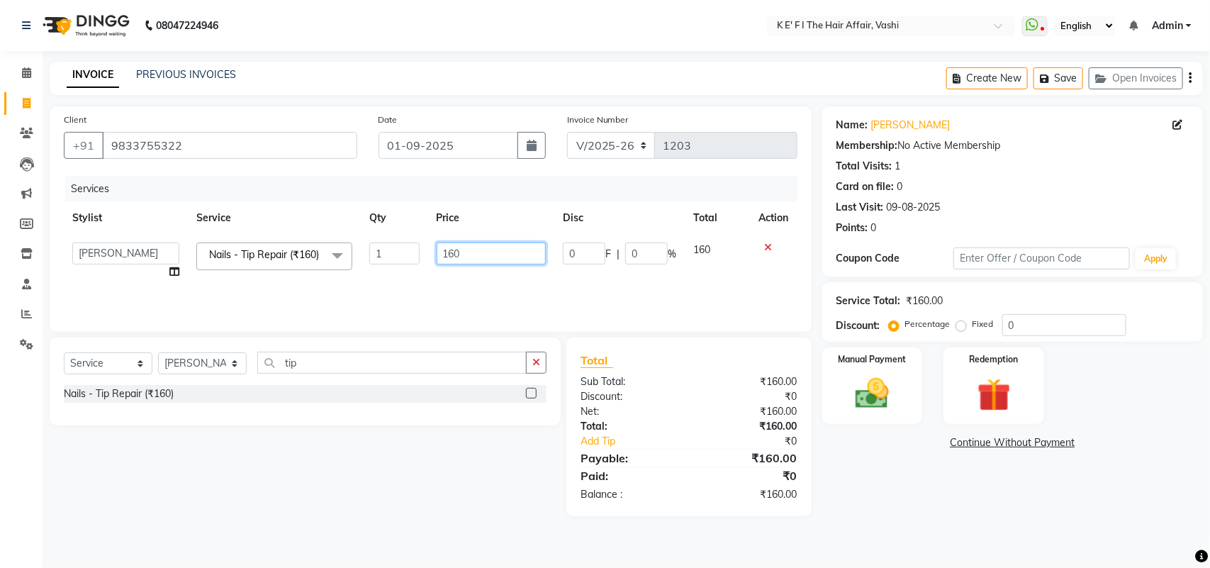
click at [450, 256] on input "160" at bounding box center [491, 253] width 110 height 22
type input "200"
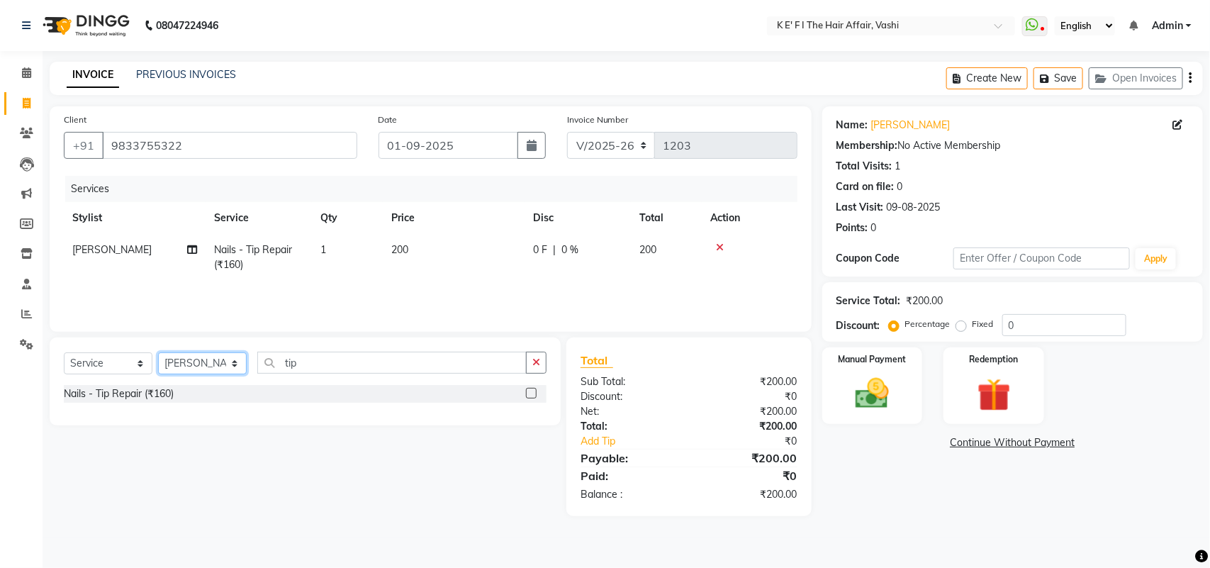
click at [205, 362] on select "Select Stylist aayaz [PERSON_NAME] [PERSON_NAME] Athem [PERSON_NAME] [PERSON_NA…" at bounding box center [202, 363] width 89 height 22
select select "76402"
click at [158, 352] on select "Select Stylist aayaz [PERSON_NAME] [PERSON_NAME] Athem [PERSON_NAME] [PERSON_NA…" at bounding box center [202, 363] width 89 height 22
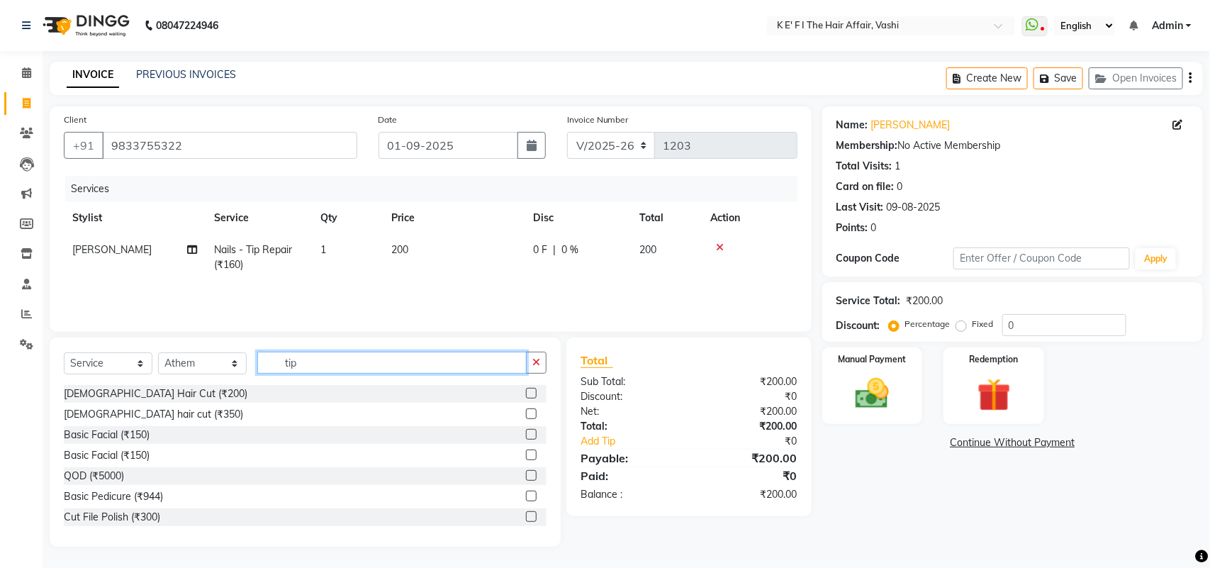
click at [322, 363] on input "tip" at bounding box center [391, 362] width 269 height 22
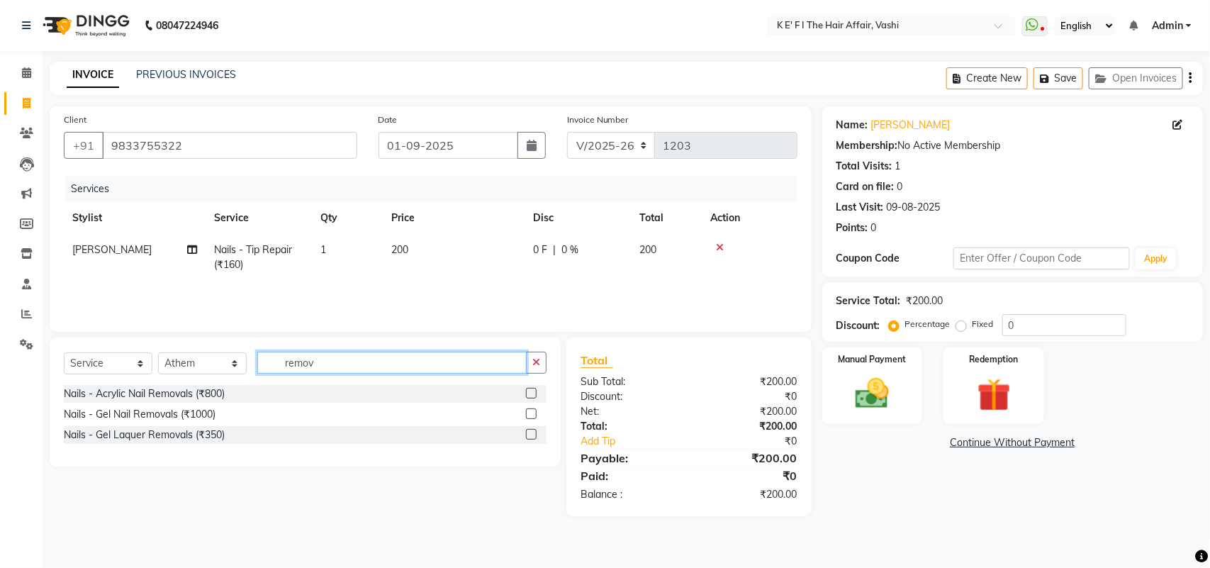
type input "remov"
click at [529, 431] on label at bounding box center [531, 434] width 11 height 11
click at [529, 431] on input "checkbox" at bounding box center [530, 434] width 9 height 9
checkbox input "true"
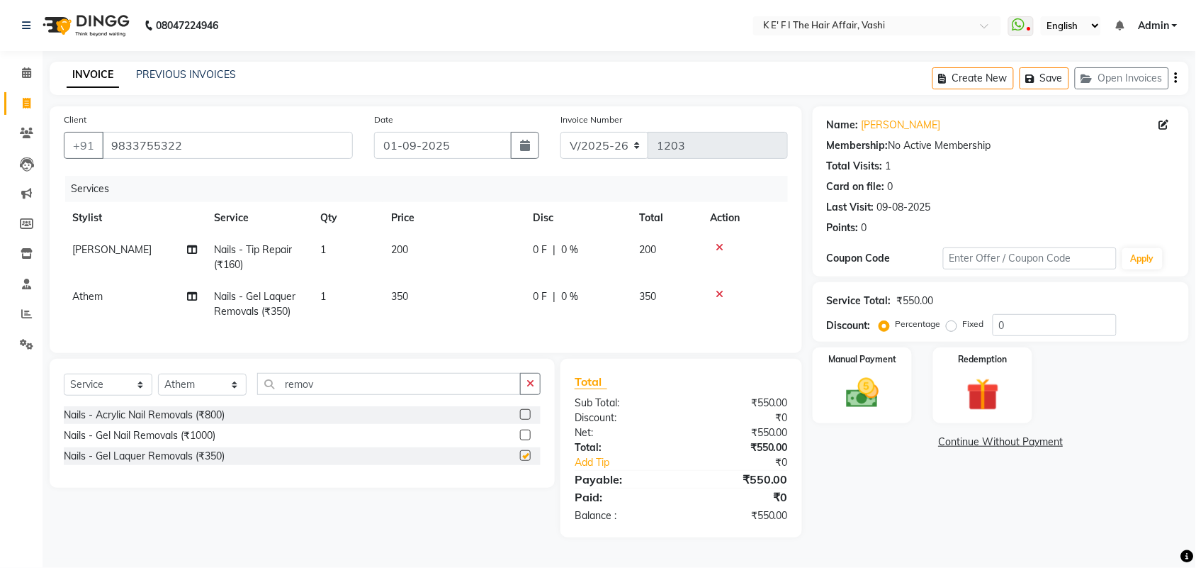
click at [383, 286] on td "350" at bounding box center [454, 304] width 142 height 47
select select "76402"
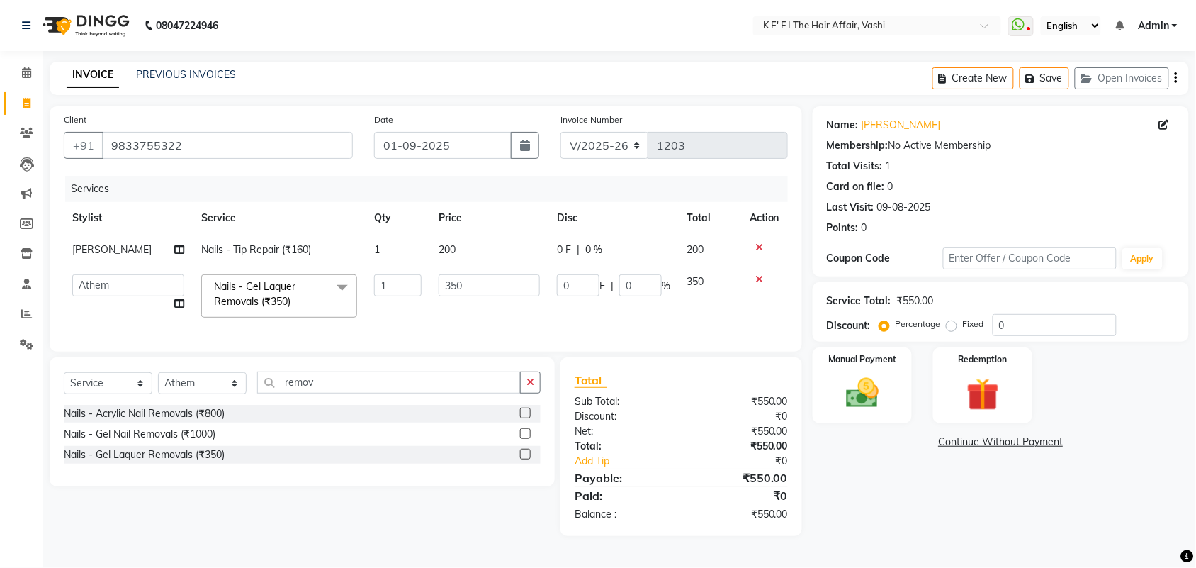
checkbox input "false"
click at [440, 292] on input "350" at bounding box center [489, 285] width 101 height 22
type input "250"
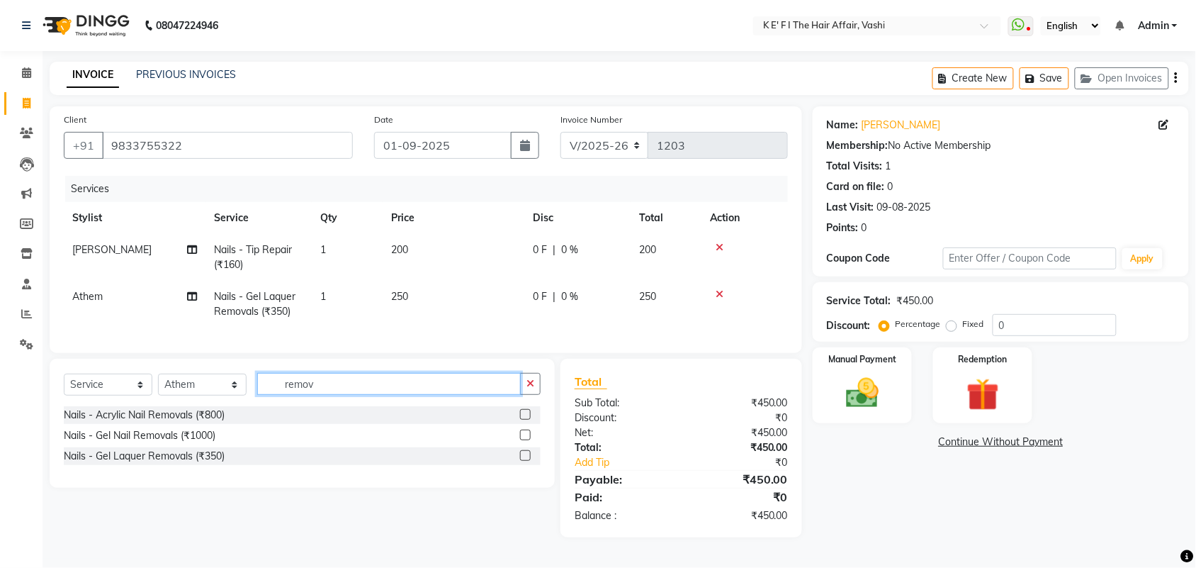
click at [300, 392] on input "remov" at bounding box center [389, 384] width 264 height 22
click at [300, 391] on input "remov" at bounding box center [389, 384] width 264 height 22
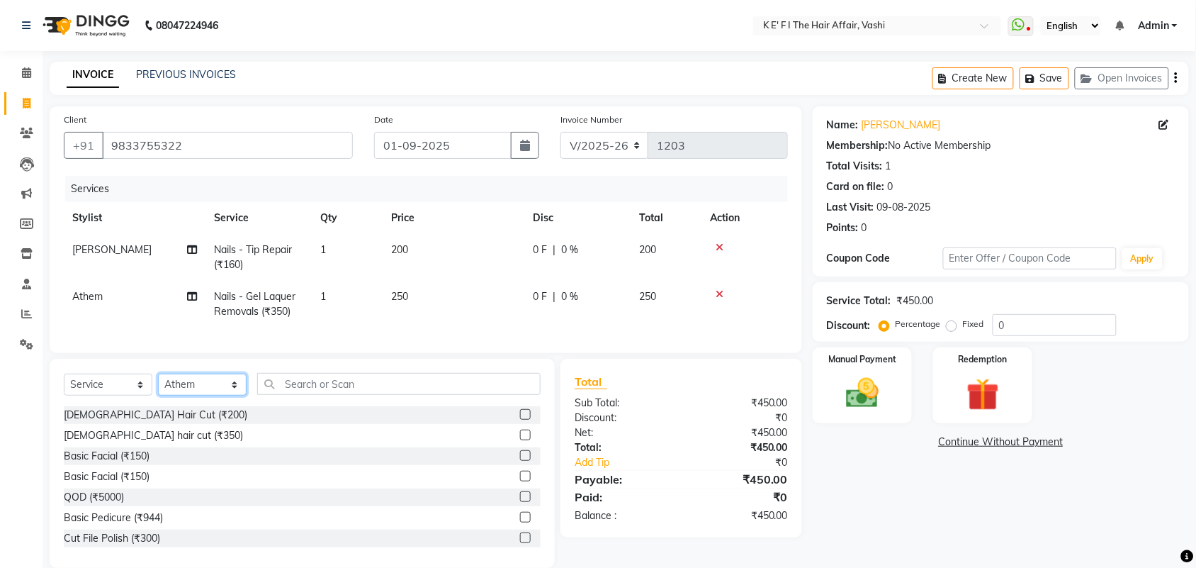
click at [210, 395] on select "Select Stylist aayaz [PERSON_NAME] [PERSON_NAME] Athem [PERSON_NAME] [PERSON_NA…" at bounding box center [202, 384] width 89 height 22
select select "47530"
click at [158, 386] on select "Select Stylist aayaz [PERSON_NAME] [PERSON_NAME] Athem [PERSON_NAME] [PERSON_NA…" at bounding box center [202, 384] width 89 height 22
click at [355, 395] on input "text" at bounding box center [398, 384] width 283 height 22
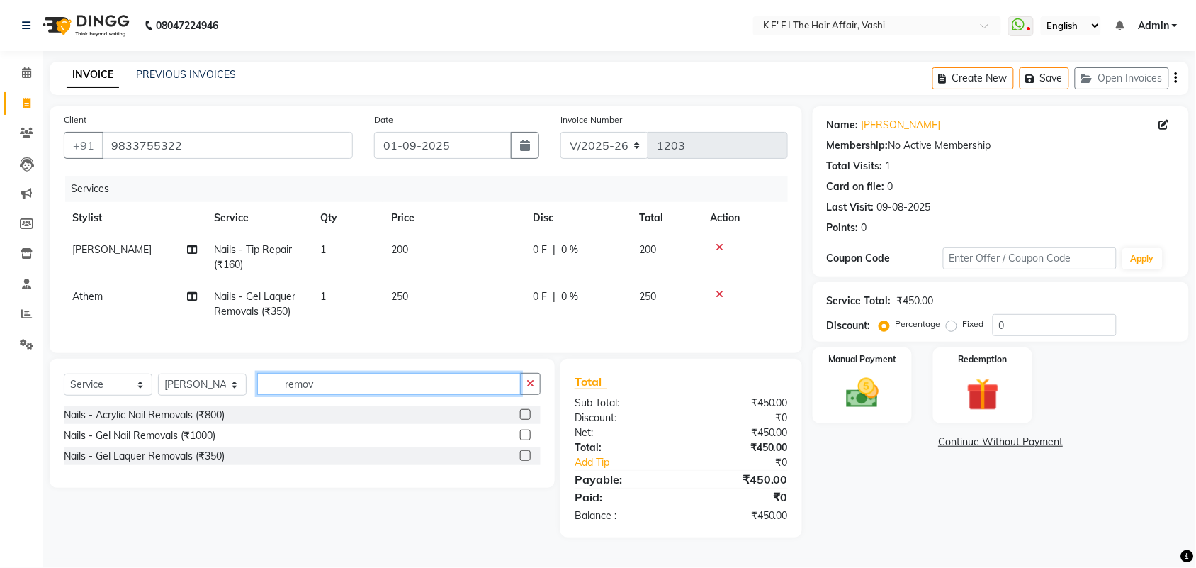
type input "remov"
click at [526, 461] on label at bounding box center [525, 455] width 11 height 11
click at [526, 461] on input "checkbox" at bounding box center [524, 455] width 9 height 9
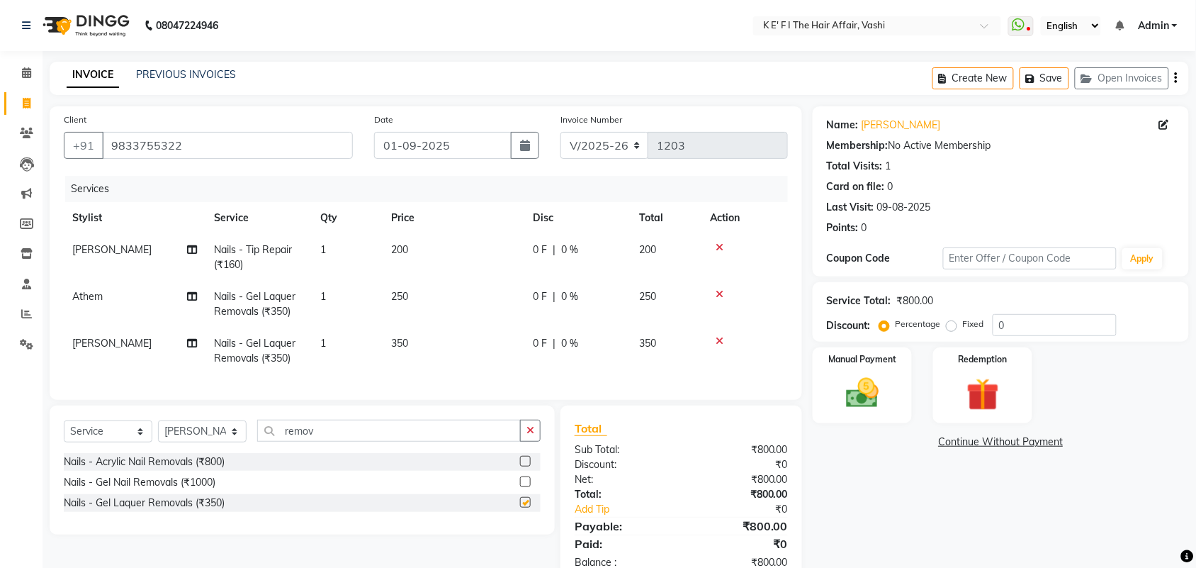
click at [433, 342] on td "350" at bounding box center [454, 350] width 142 height 47
checkbox input "false"
select select "47530"
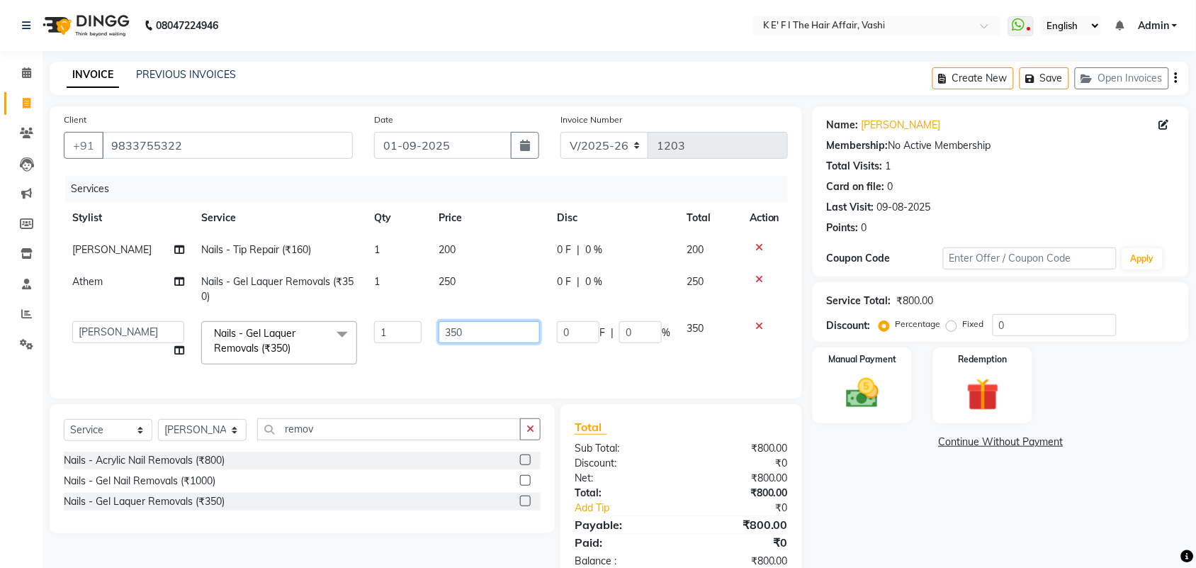
click at [439, 342] on input "350" at bounding box center [489, 332] width 101 height 22
type input "250"
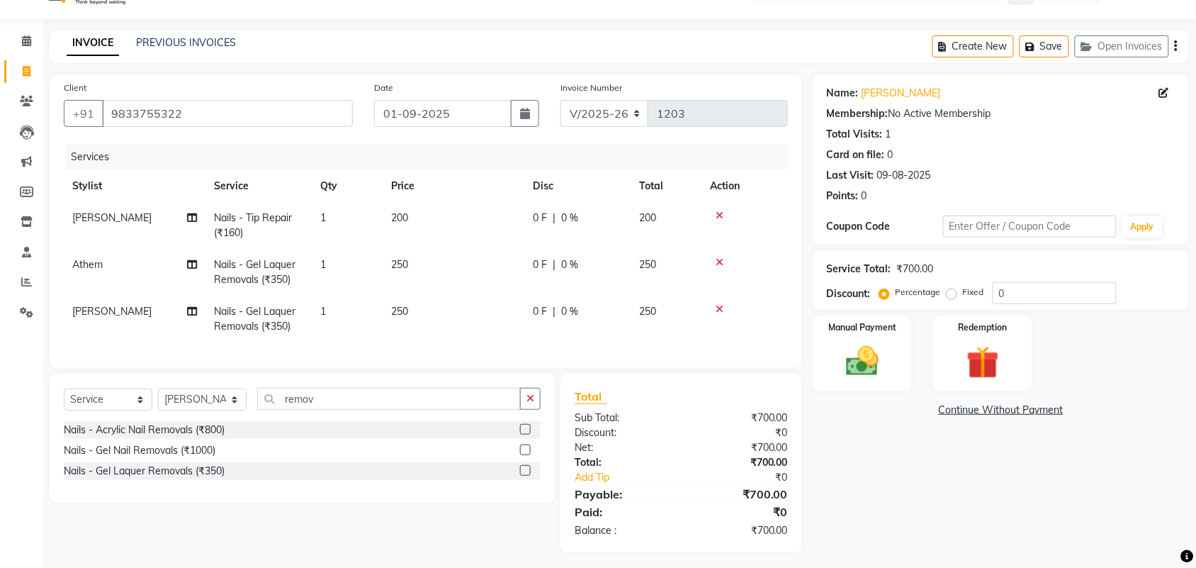
scroll to position [50, 0]
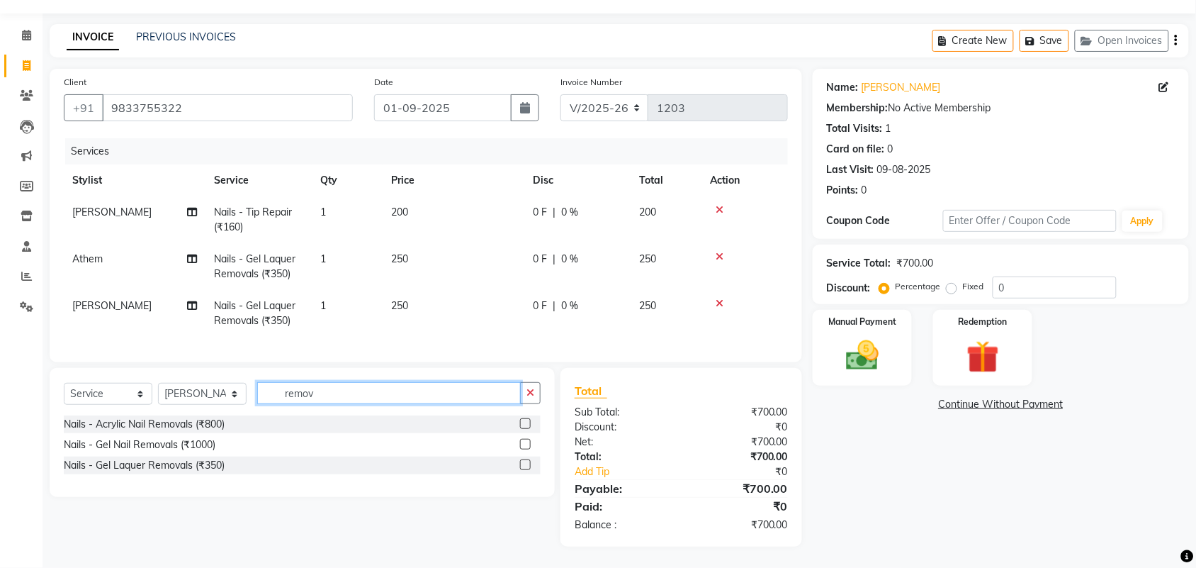
click at [289, 401] on input "remov" at bounding box center [389, 393] width 264 height 22
drag, startPoint x: 196, startPoint y: 393, endPoint x: 196, endPoint y: 402, distance: 8.5
click at [196, 402] on select "Select Stylist aayaz [PERSON_NAME] [PERSON_NAME] Athem [PERSON_NAME] [PERSON_NA…" at bounding box center [202, 394] width 89 height 22
select select "44727"
click at [158, 383] on select "Select Stylist aayaz [PERSON_NAME] [PERSON_NAME] Athem [PERSON_NAME] [PERSON_NA…" at bounding box center [202, 394] width 89 height 22
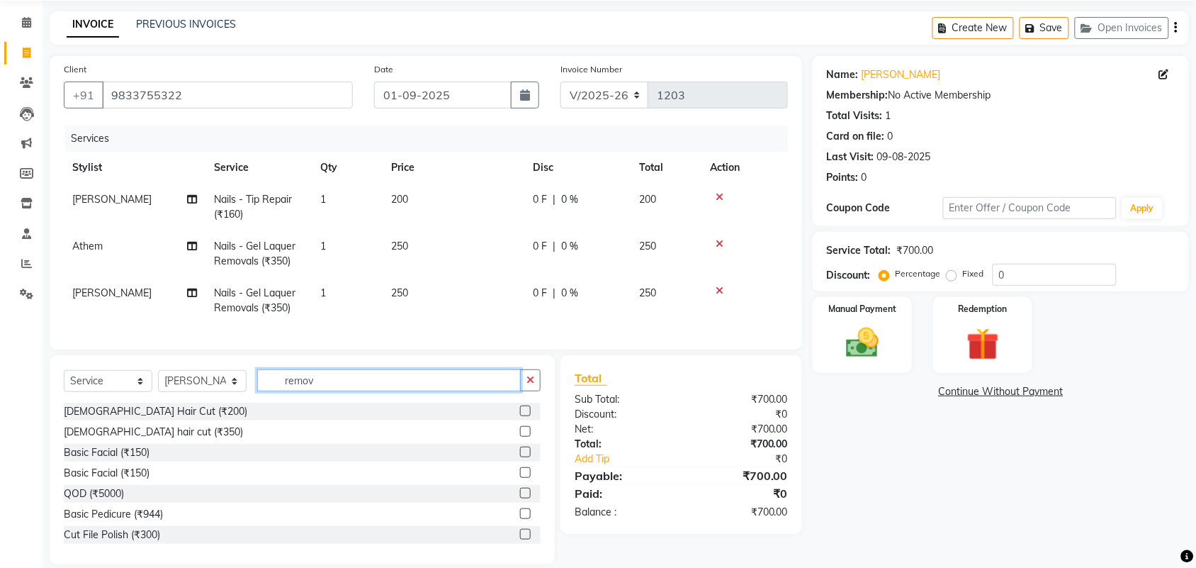
click at [286, 385] on input "remov" at bounding box center [389, 380] width 264 height 22
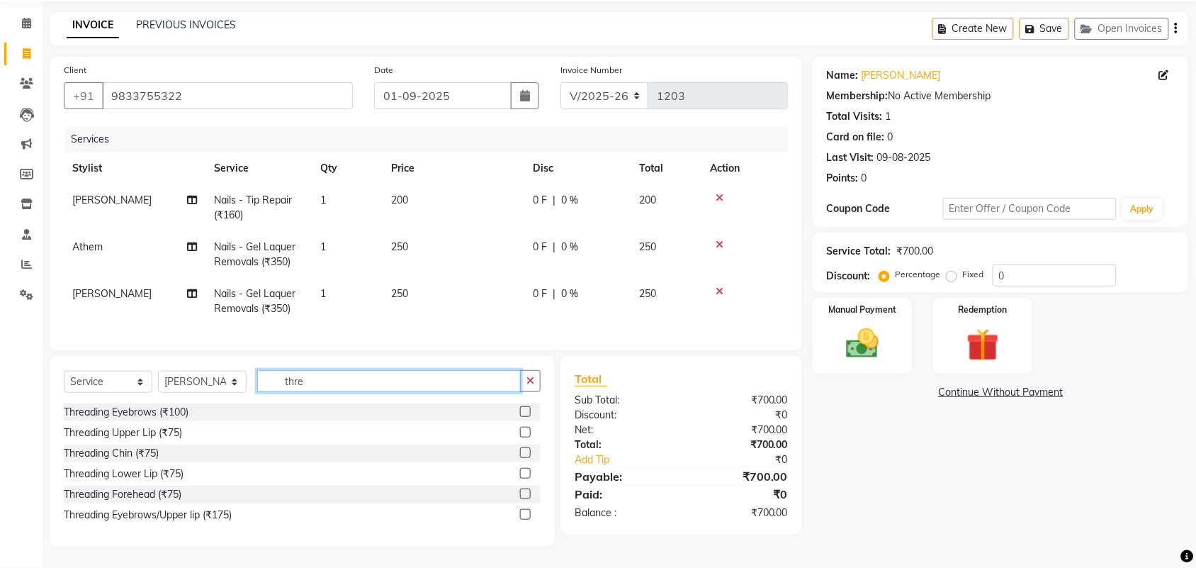
type input "thre"
click at [521, 519] on div at bounding box center [530, 515] width 21 height 18
click at [526, 519] on label at bounding box center [525, 514] width 11 height 11
click at [526, 519] on input "checkbox" at bounding box center [524, 514] width 9 height 9
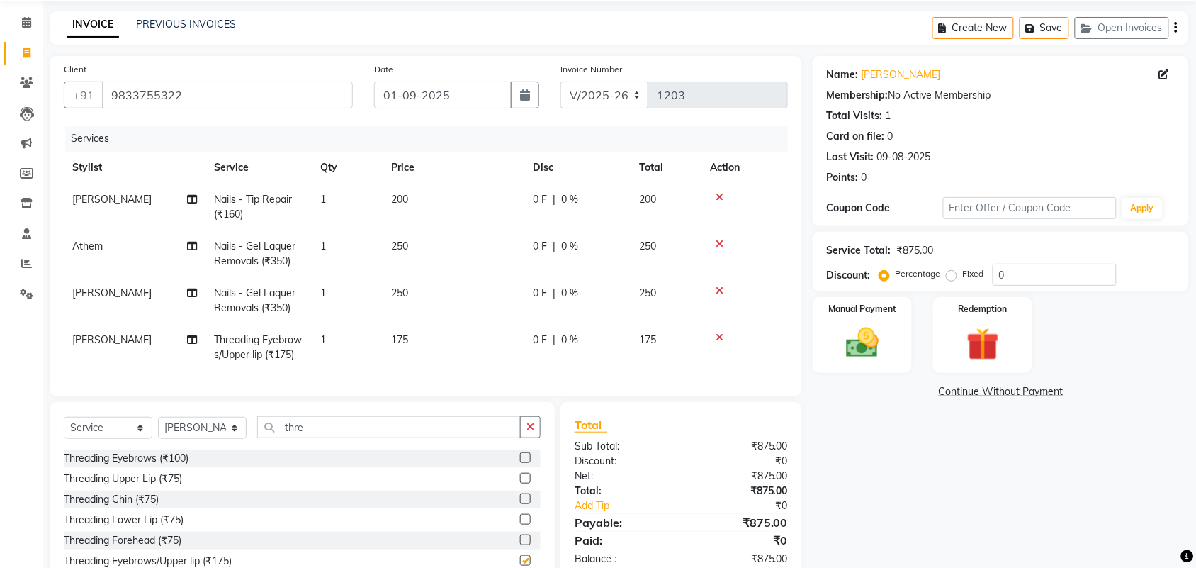
checkbox input "false"
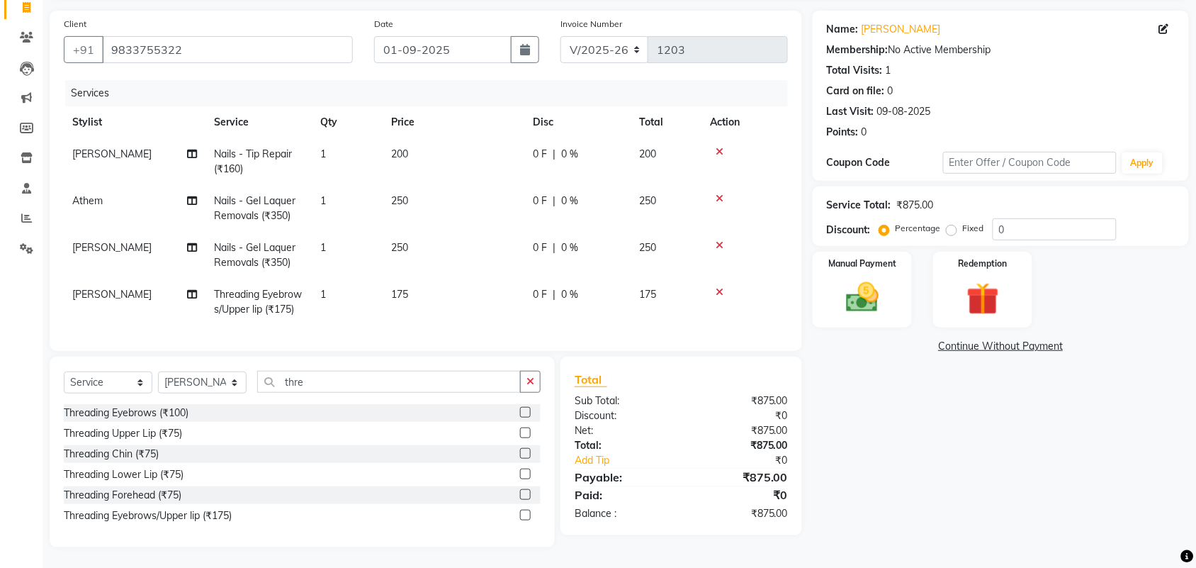
scroll to position [124, 0]
drag, startPoint x: 517, startPoint y: 494, endPoint x: 535, endPoint y: 489, distance: 18.4
click at [519, 494] on div "Threading Forehead (₹75)" at bounding box center [302, 494] width 477 height 18
click at [536, 488] on div at bounding box center [530, 494] width 21 height 18
click at [526, 492] on label at bounding box center [525, 493] width 11 height 11
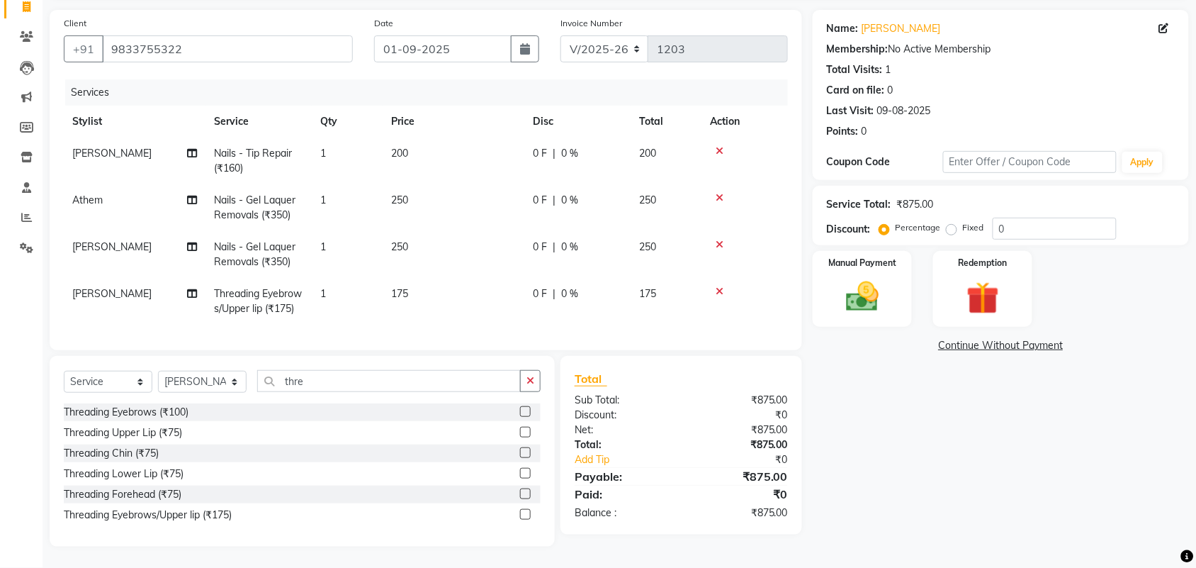
click at [526, 492] on input "checkbox" at bounding box center [524, 494] width 9 height 9
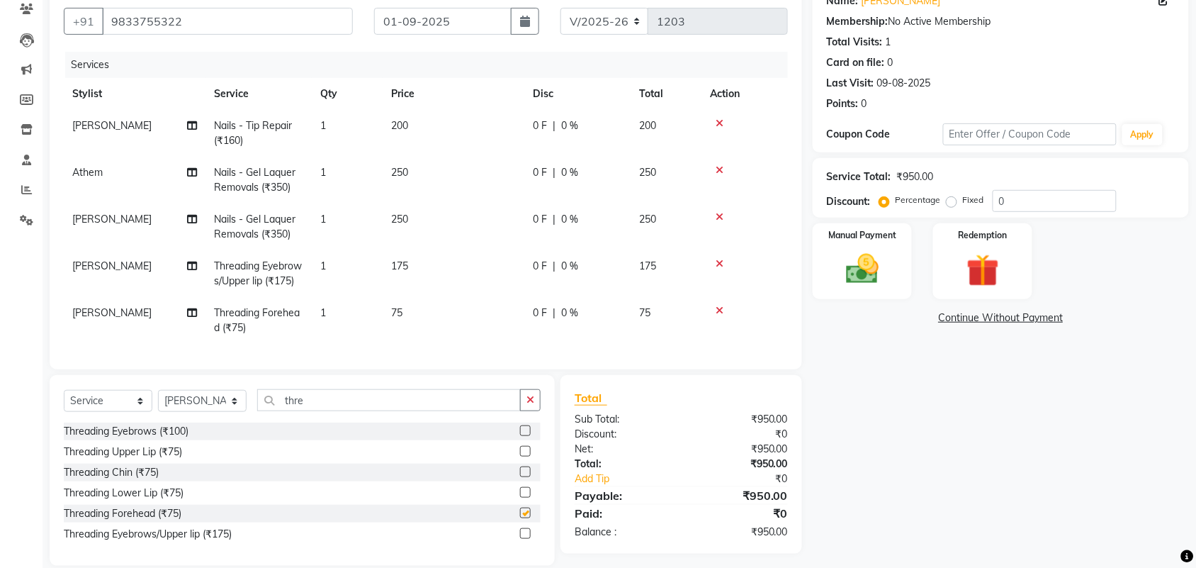
checkbox input "false"
click at [312, 411] on input "thre" at bounding box center [389, 400] width 264 height 22
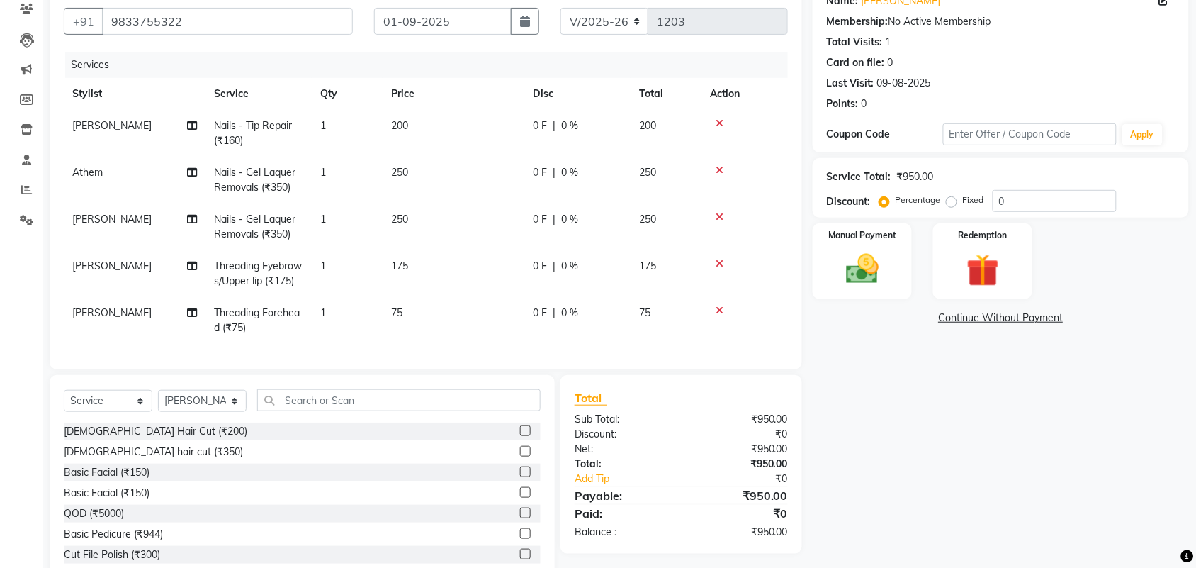
drag, startPoint x: 872, startPoint y: 287, endPoint x: 925, endPoint y: 303, distance: 54.9
click at [873, 286] on img at bounding box center [862, 269] width 53 height 38
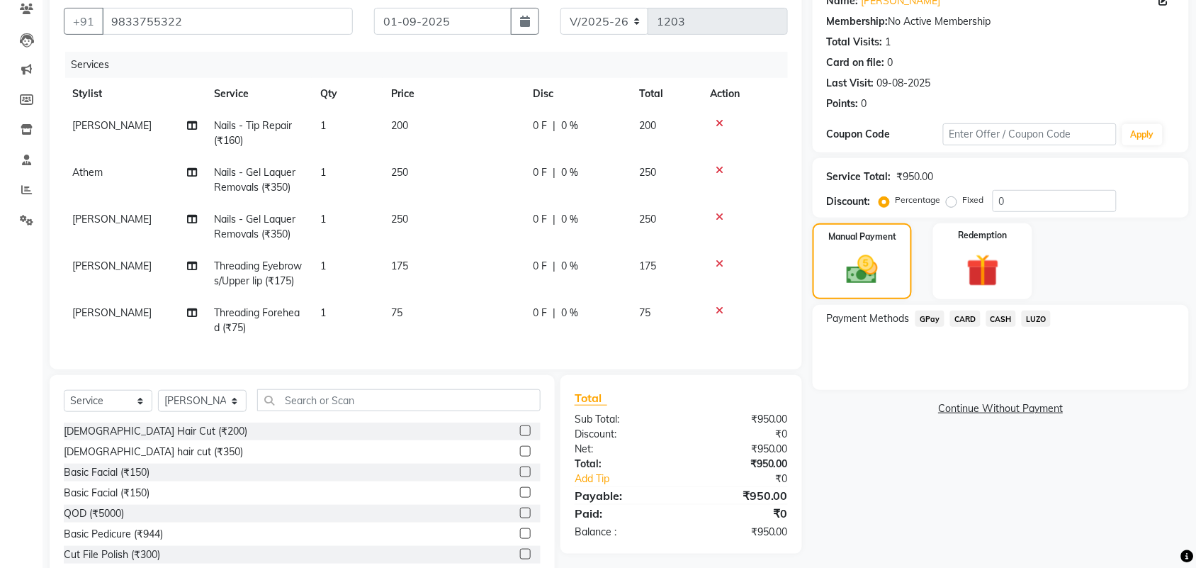
click at [994, 325] on span "CASH" at bounding box center [1001, 318] width 30 height 16
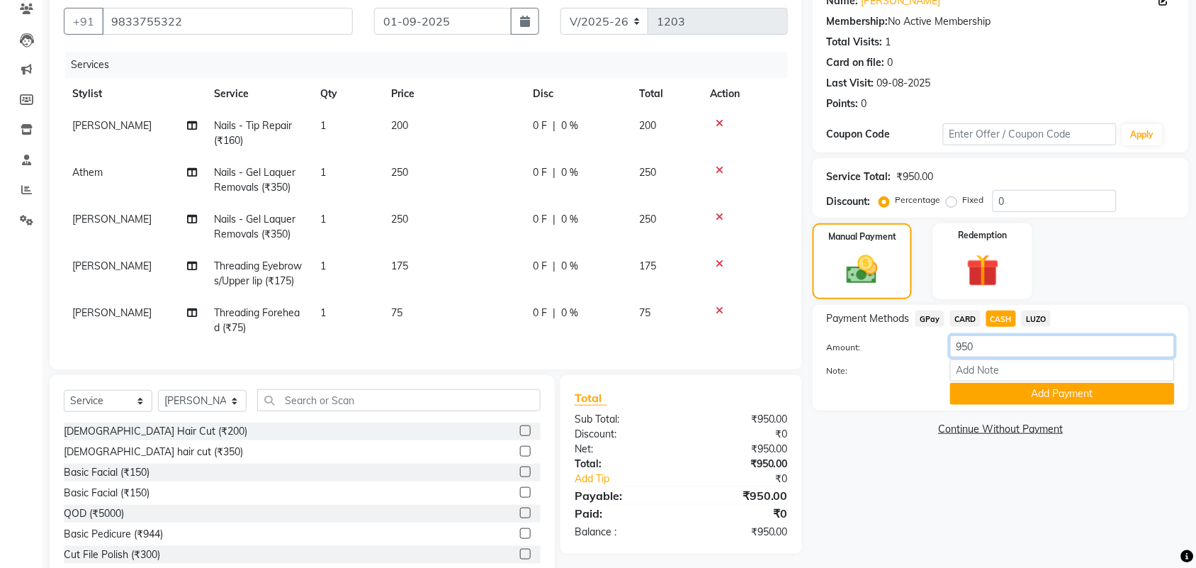
click at [958, 347] on input "950" at bounding box center [1062, 346] width 225 height 22
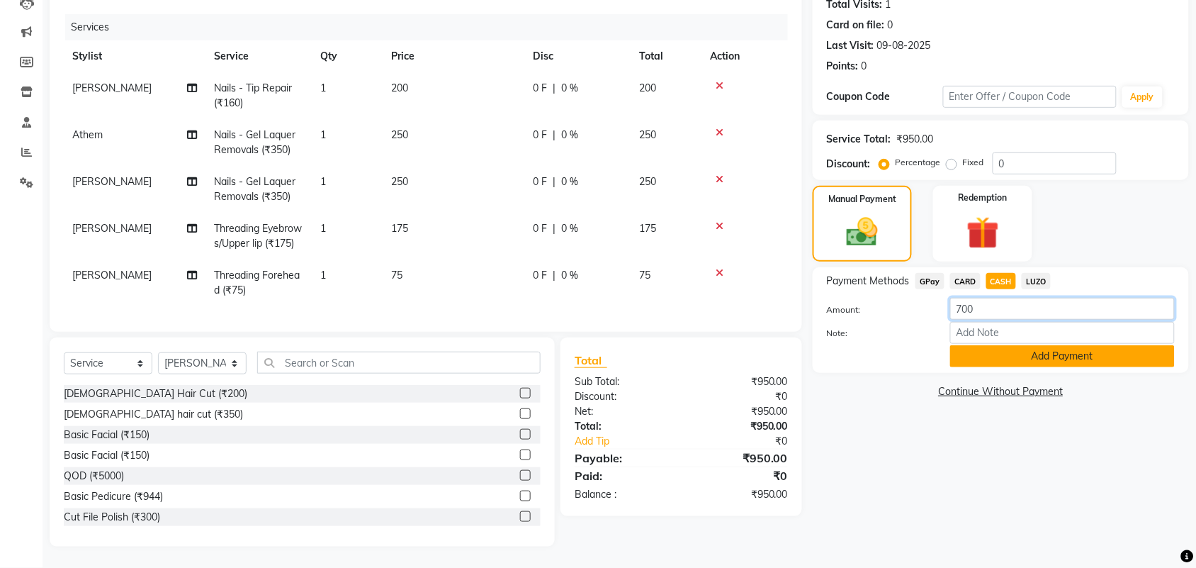
type input "700"
click at [1103, 345] on button "Add Payment" at bounding box center [1062, 356] width 225 height 22
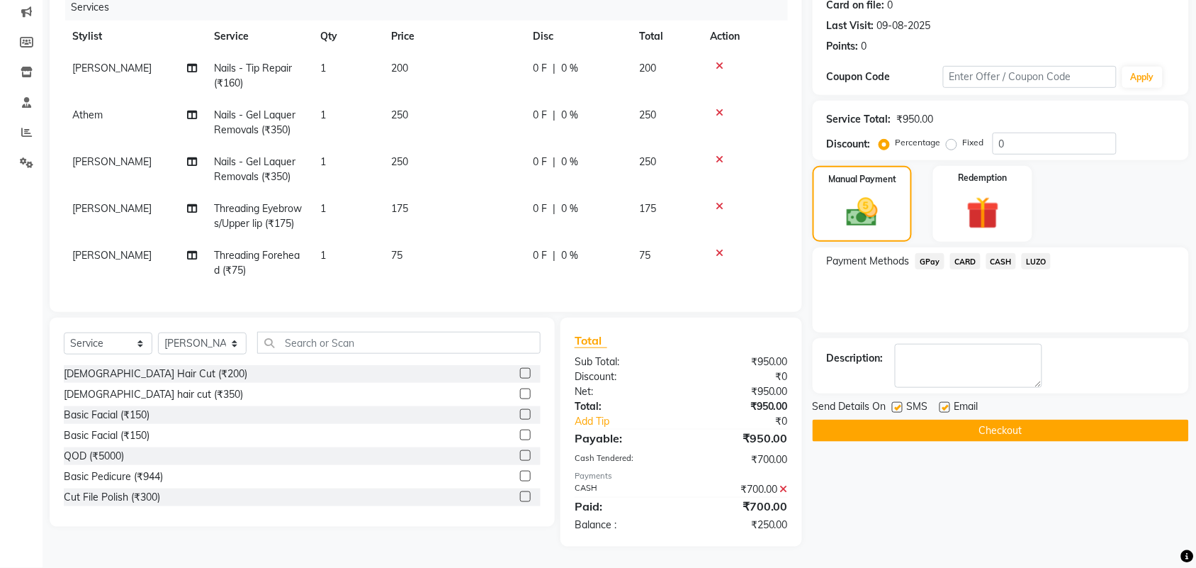
drag, startPoint x: 897, startPoint y: 399, endPoint x: 927, endPoint y: 399, distance: 29.8
click at [909, 399] on div "SMS" at bounding box center [915, 408] width 47 height 18
click at [996, 261] on span "CASH" at bounding box center [1001, 261] width 30 height 16
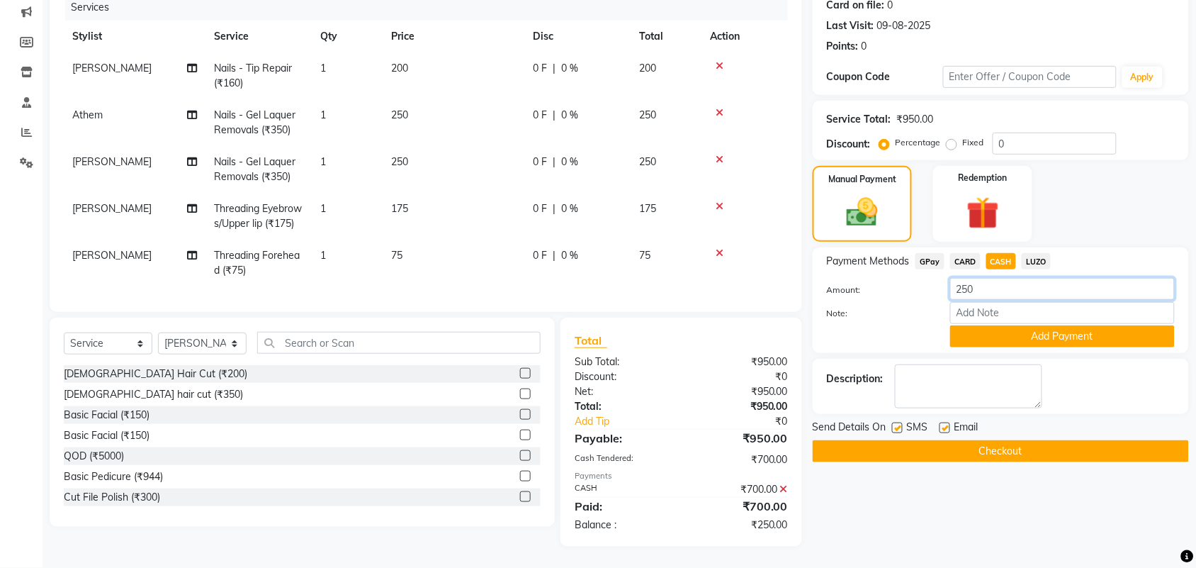
click at [967, 288] on input "250" at bounding box center [1062, 289] width 225 height 22
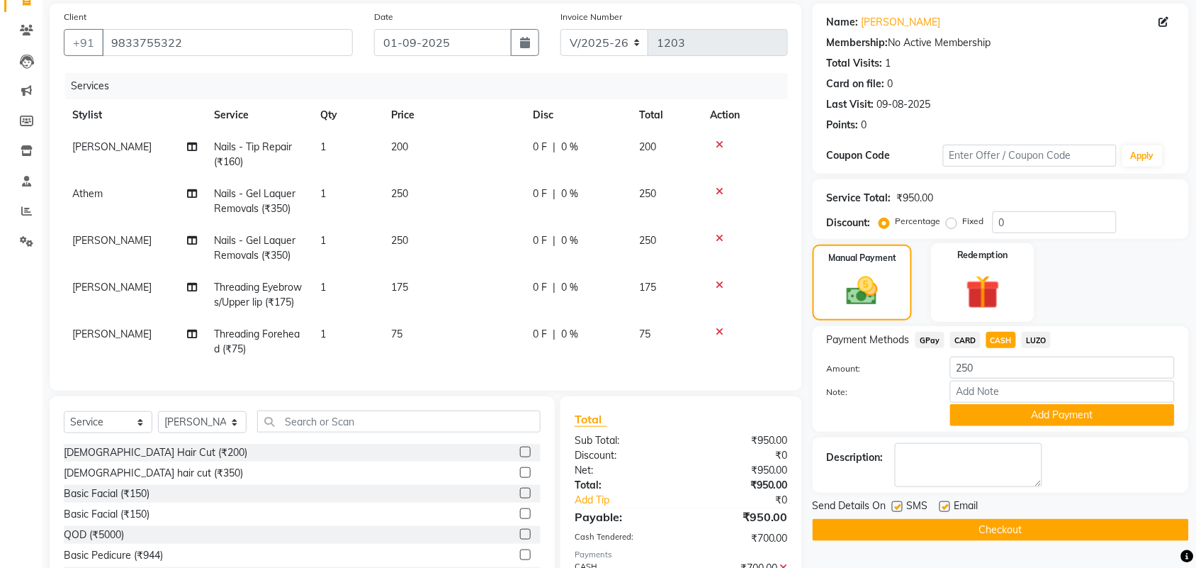
scroll to position [101, 0]
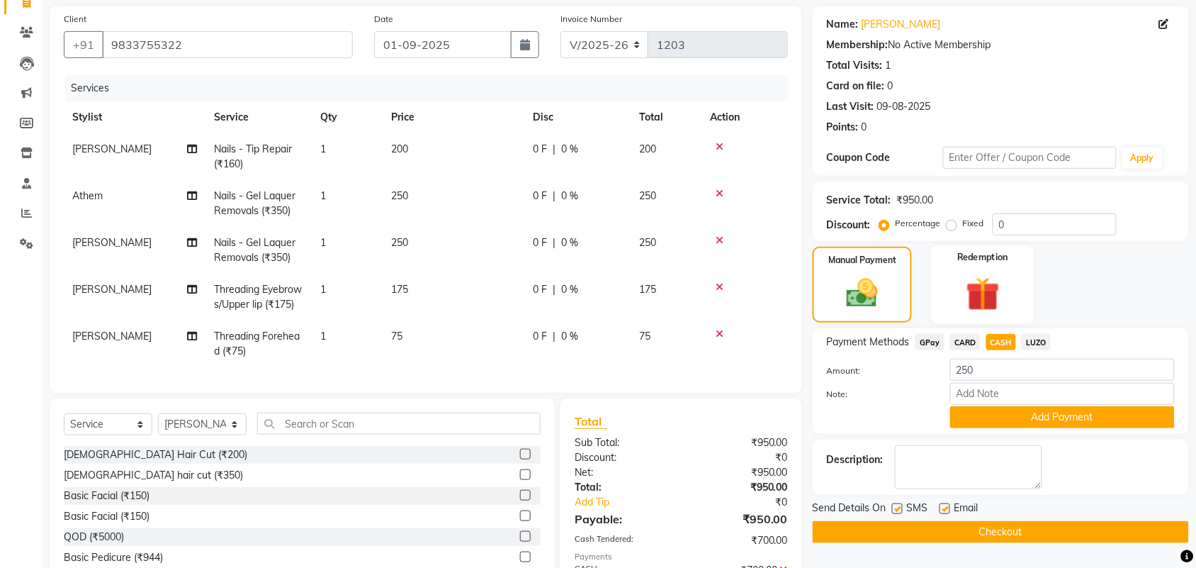
click at [967, 299] on img at bounding box center [982, 294] width 55 height 43
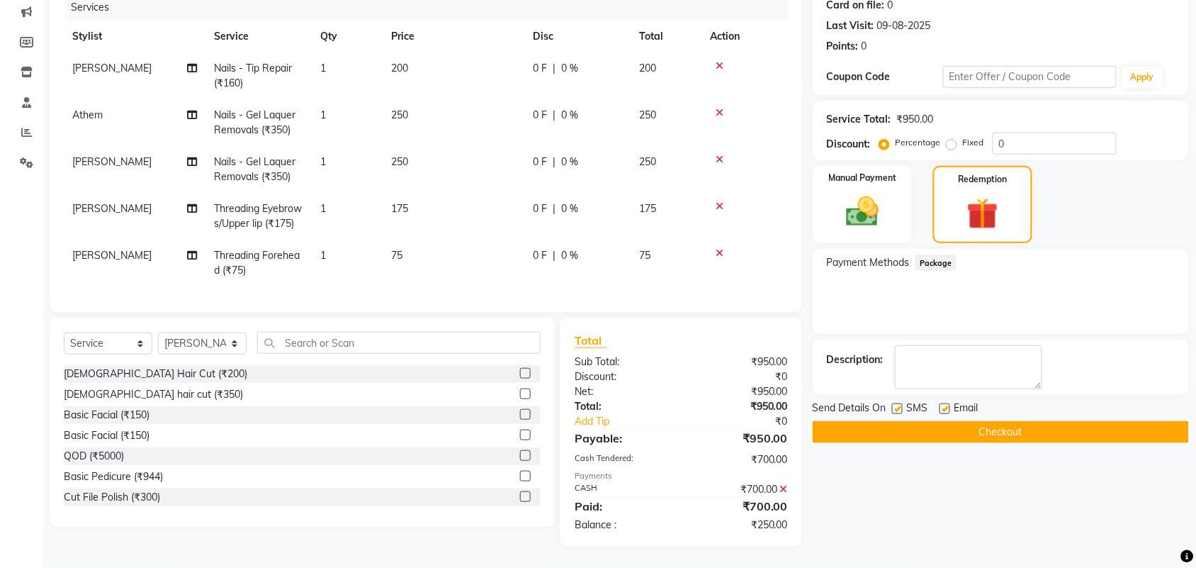
scroll to position [209, 0]
click at [876, 196] on img at bounding box center [862, 211] width 55 height 39
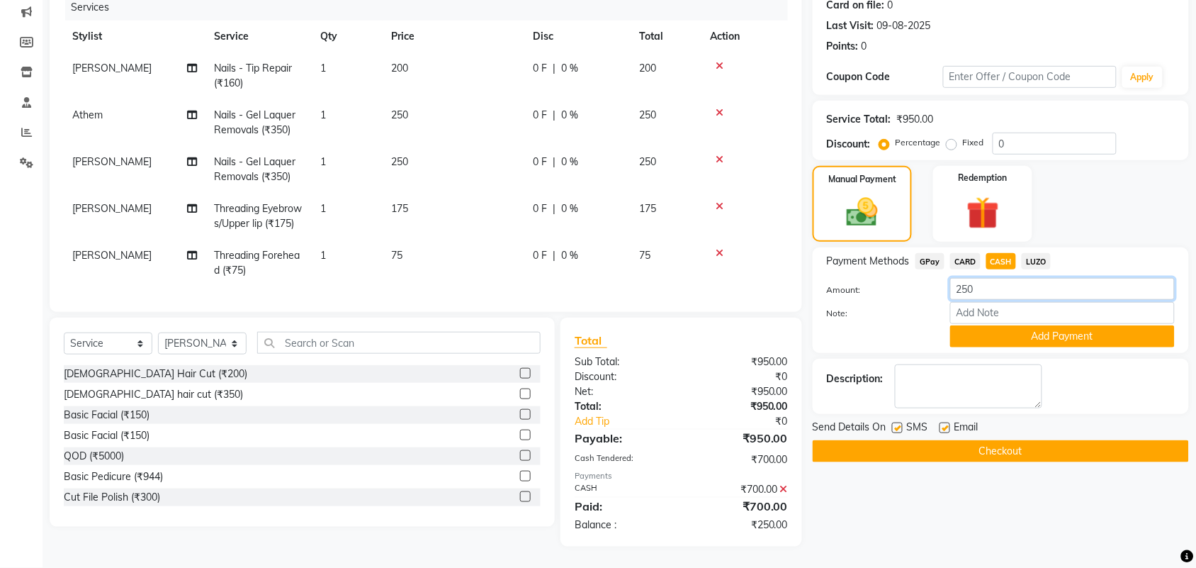
click at [989, 278] on input "250" at bounding box center [1062, 289] width 225 height 22
type input "0"
click at [1031, 325] on button "Add Payment" at bounding box center [1062, 336] width 225 height 22
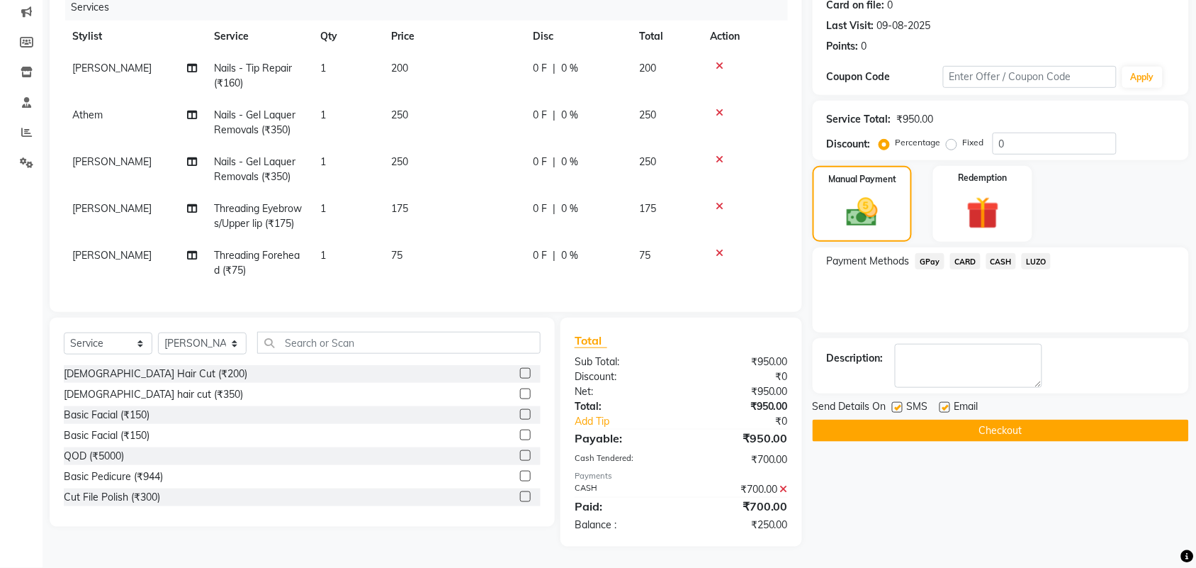
drag, startPoint x: 897, startPoint y: 381, endPoint x: 920, endPoint y: 376, distance: 23.1
click at [898, 402] on label at bounding box center [897, 407] width 11 height 11
click at [898, 403] on input "checkbox" at bounding box center [896, 407] width 9 height 9
checkbox input "false"
click at [951, 399] on div "Email" at bounding box center [965, 408] width 50 height 18
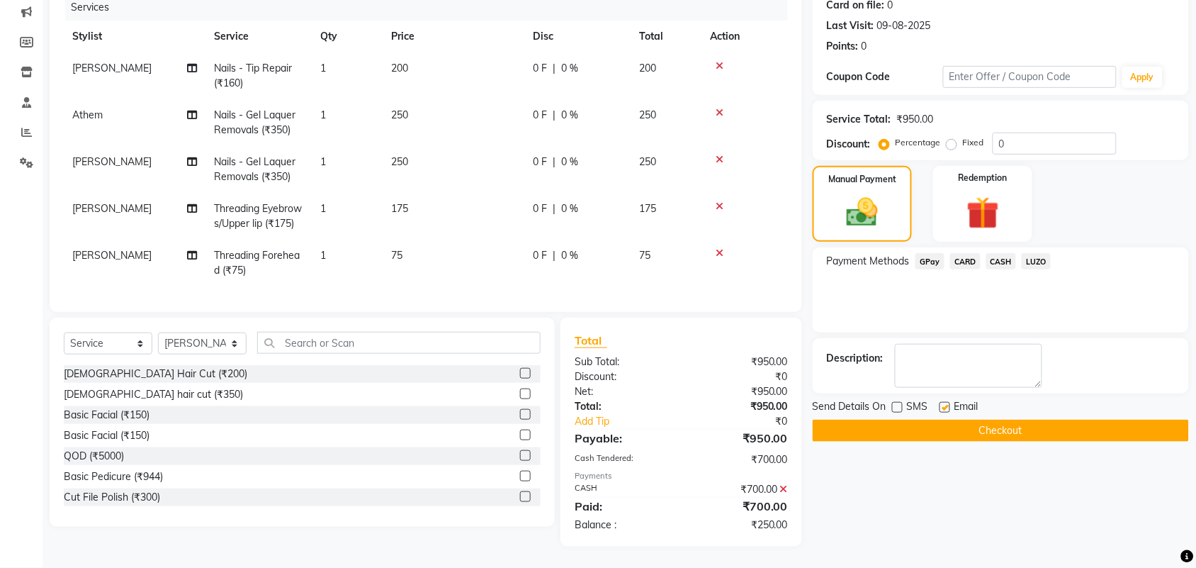
click at [943, 402] on label at bounding box center [945, 407] width 11 height 11
click at [943, 403] on input "checkbox" at bounding box center [944, 407] width 9 height 9
checkbox input "false"
click at [1000, 419] on button "Checkout" at bounding box center [1001, 430] width 376 height 22
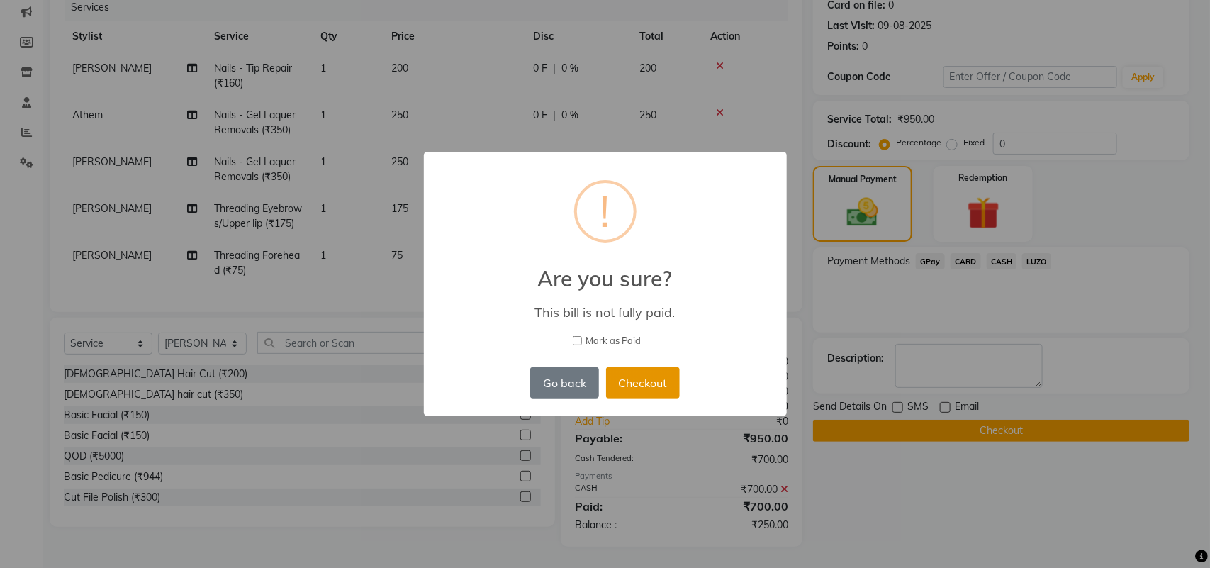
click at [629, 383] on button "Checkout" at bounding box center [643, 382] width 74 height 31
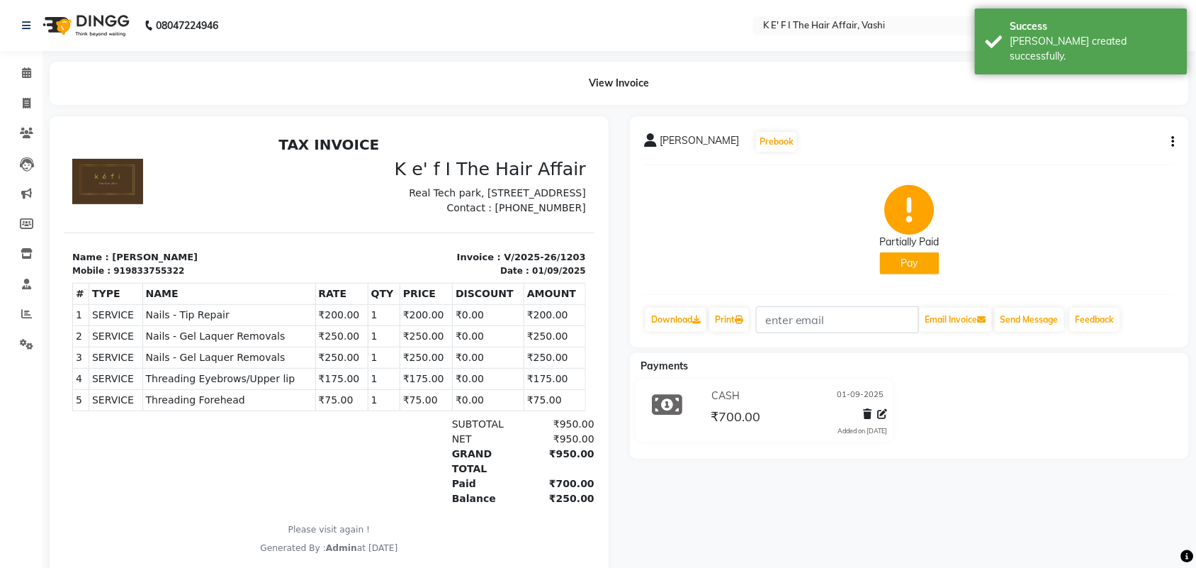
click at [133, 276] on div "919833755322" at bounding box center [148, 270] width 71 height 13
copy div "919833755322"
click at [23, 99] on icon at bounding box center [27, 103] width 8 height 11
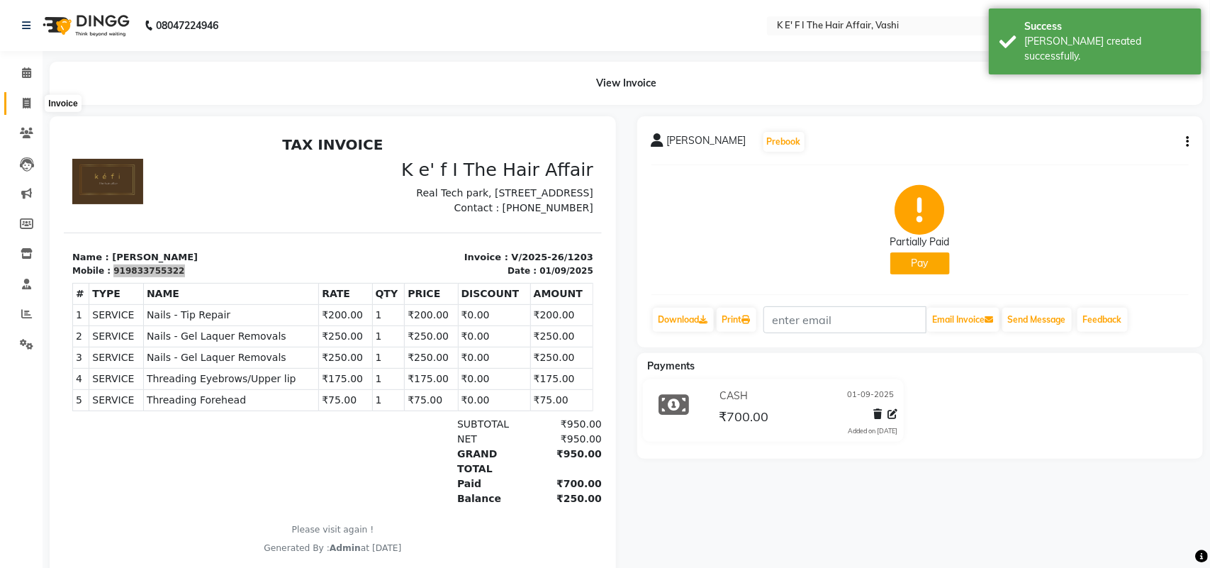
select select "6025"
select select "service"
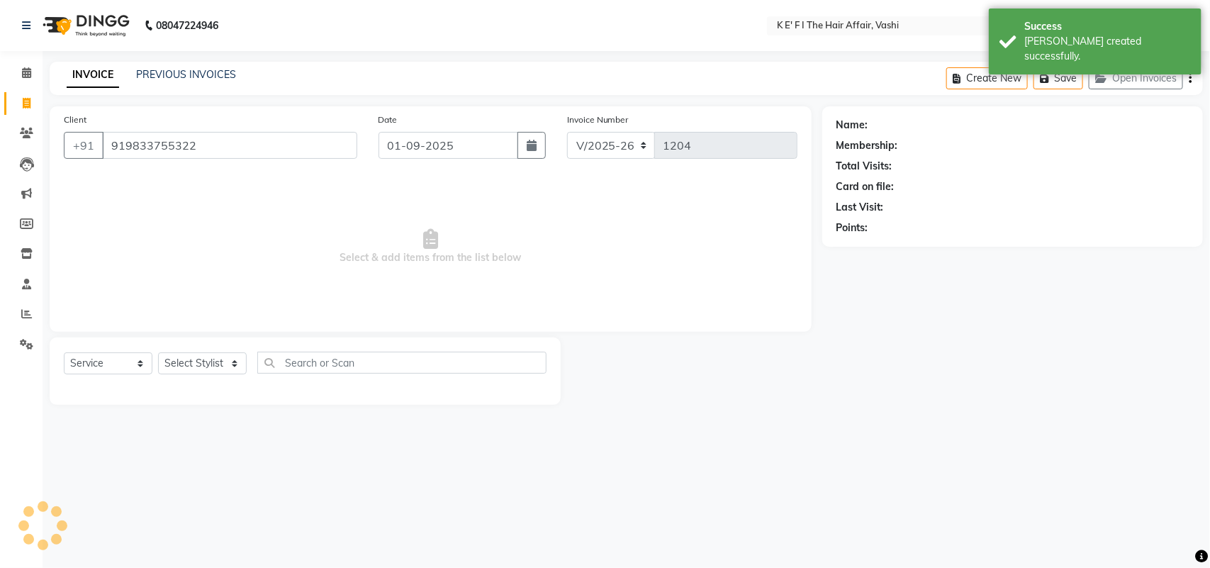
type input "919833755322"
select select "43807"
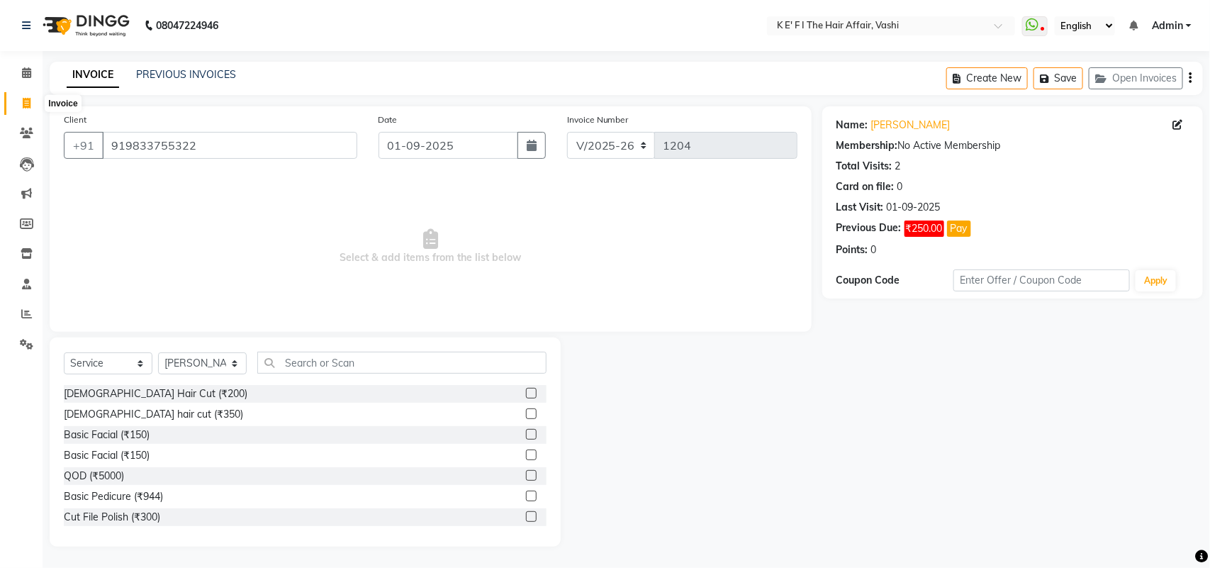
click at [21, 105] on span at bounding box center [26, 104] width 25 height 16
select select "service"
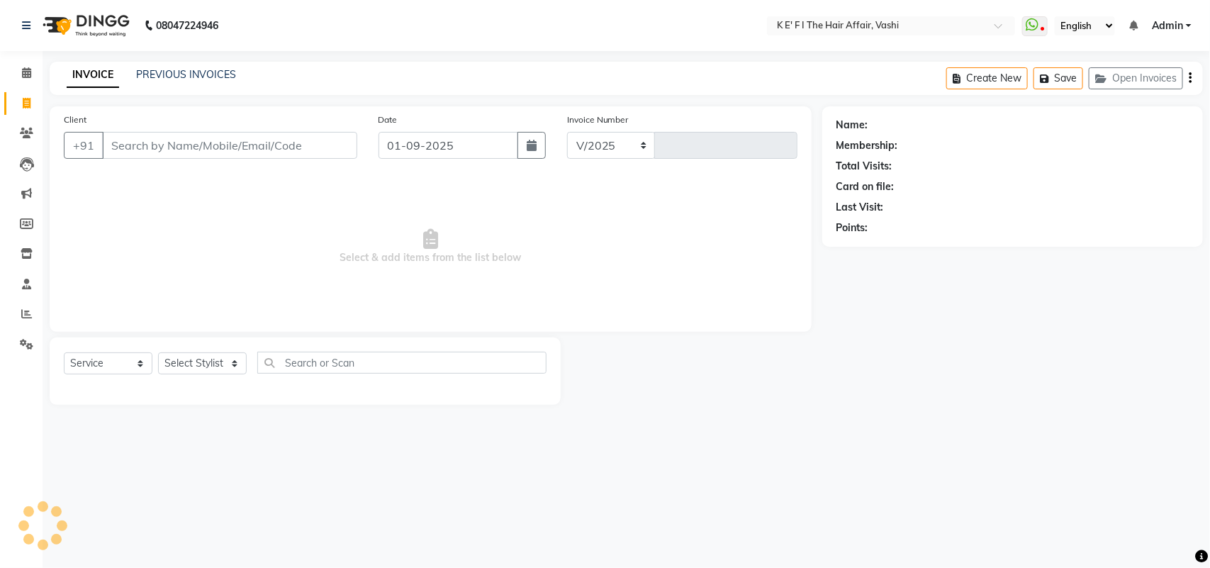
select select "6025"
type input "1204"
select select "43807"
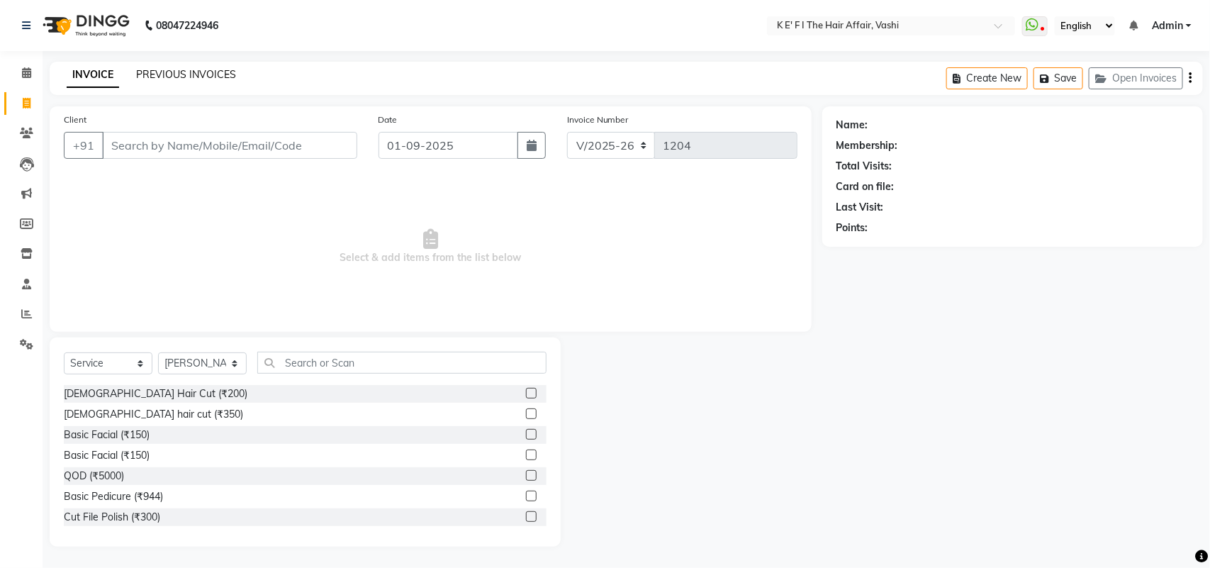
click at [170, 75] on link "PREVIOUS INVOICES" at bounding box center [186, 74] width 100 height 13
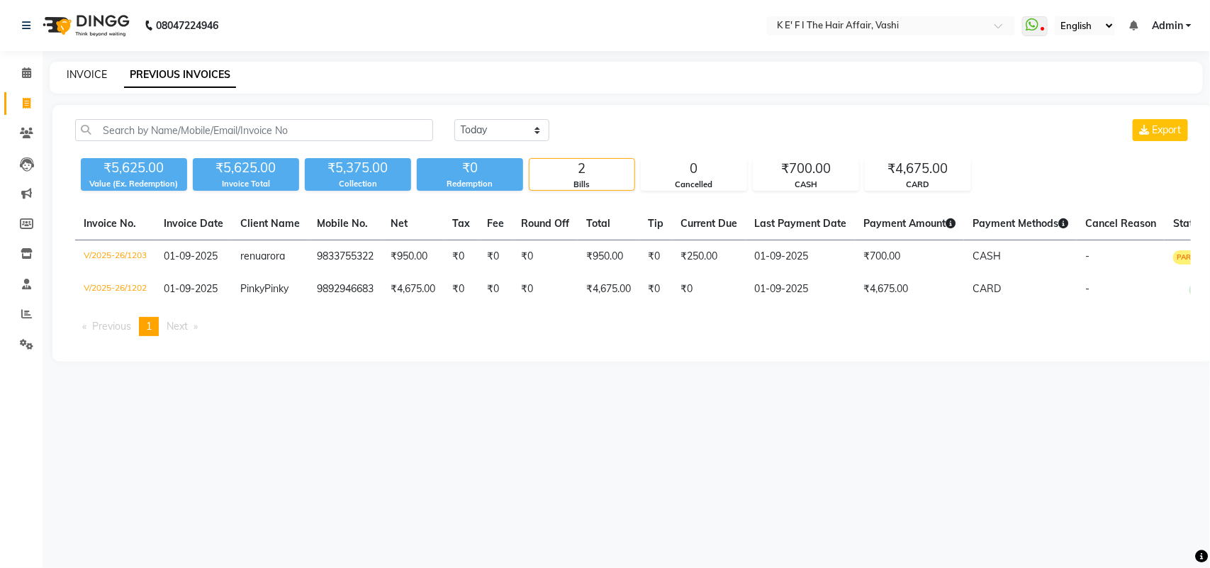
click at [94, 72] on link "INVOICE" at bounding box center [87, 74] width 40 height 13
select select "6025"
select select "service"
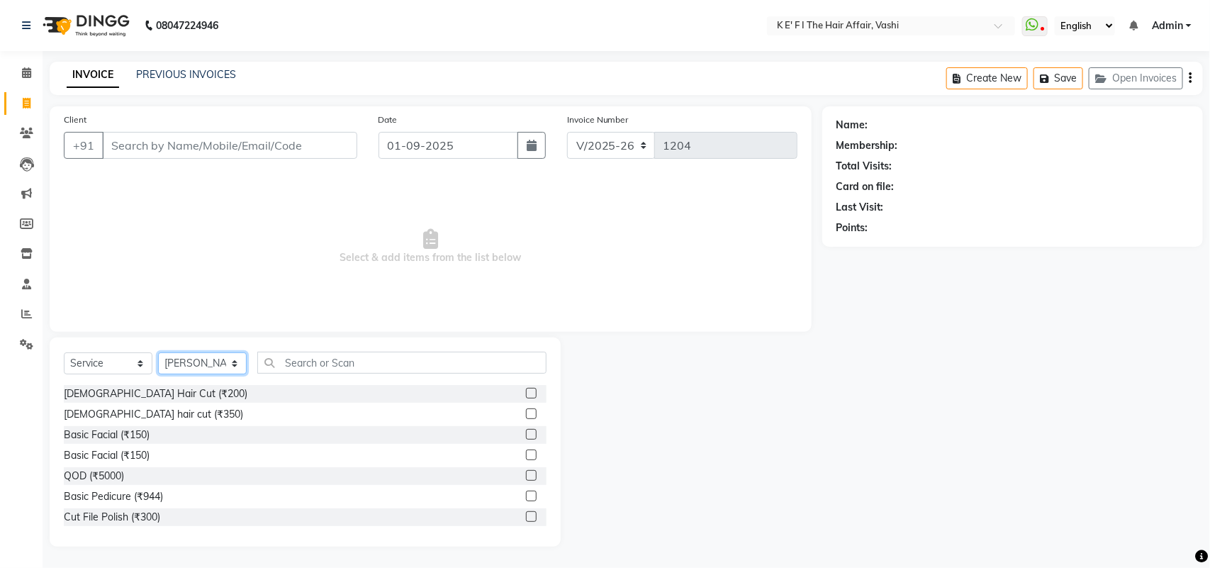
click at [200, 363] on select "Select Stylist aayaz [PERSON_NAME] [PERSON_NAME] Athem [PERSON_NAME] [PERSON_NA…" at bounding box center [202, 363] width 89 height 22
select select "47530"
click at [158, 352] on select "Select Stylist aayaz [PERSON_NAME] [PERSON_NAME] Athem [PERSON_NAME] [PERSON_NA…" at bounding box center [202, 363] width 89 height 22
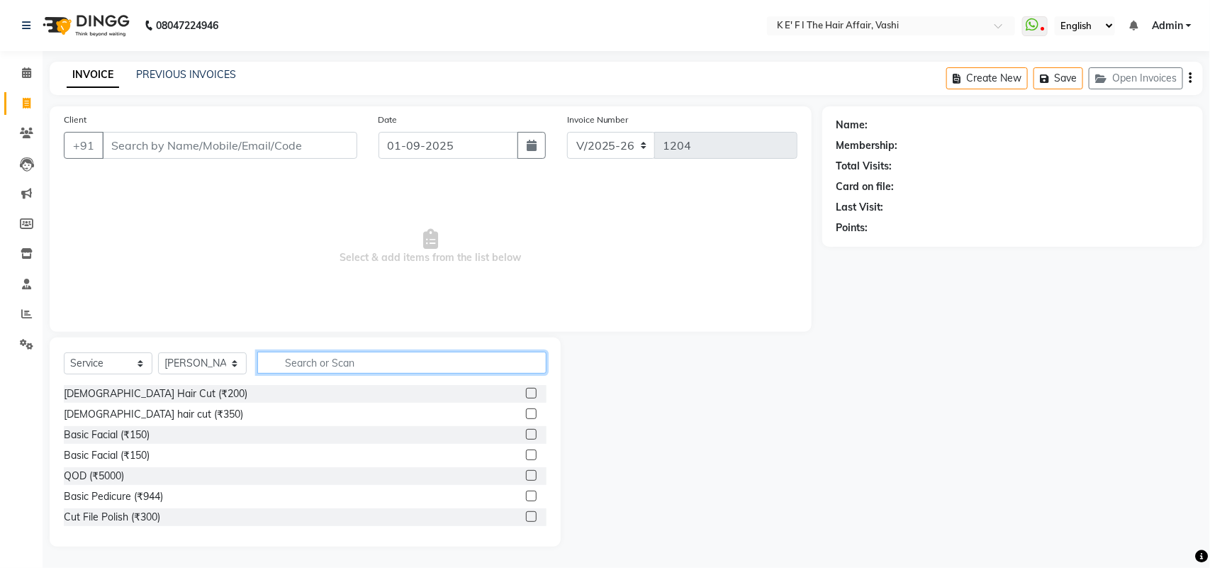
click at [351, 351] on input "text" at bounding box center [401, 362] width 289 height 22
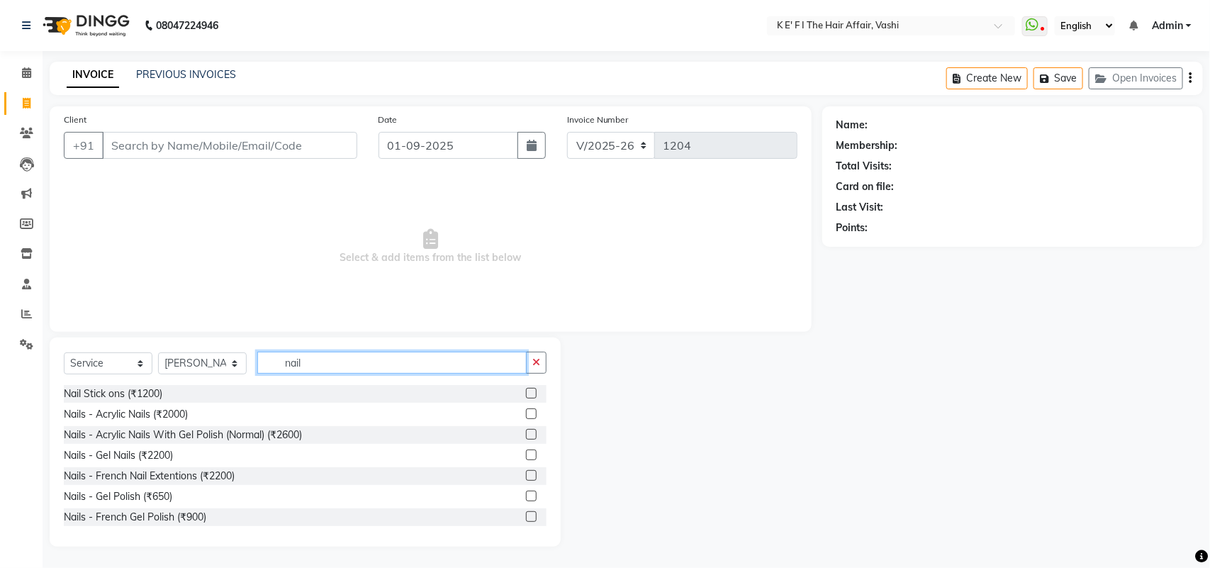
type input "nail"
click at [526, 433] on label at bounding box center [531, 434] width 11 height 11
click at [526, 433] on input "checkbox" at bounding box center [530, 434] width 9 height 9
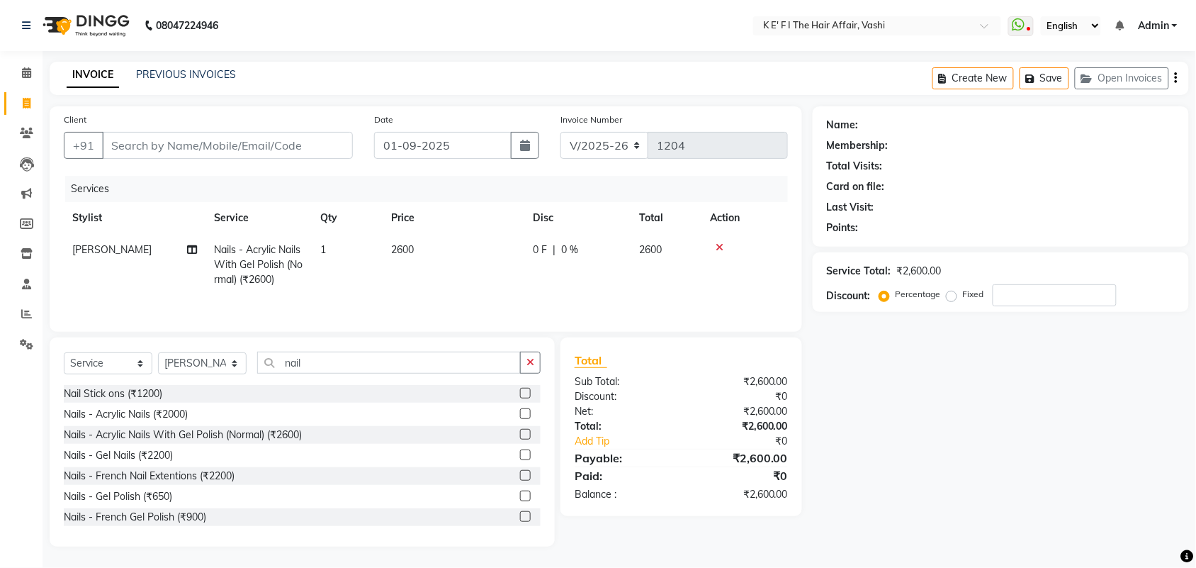
checkbox input "false"
click at [431, 257] on td "2600" at bounding box center [454, 265] width 142 height 62
select select "47530"
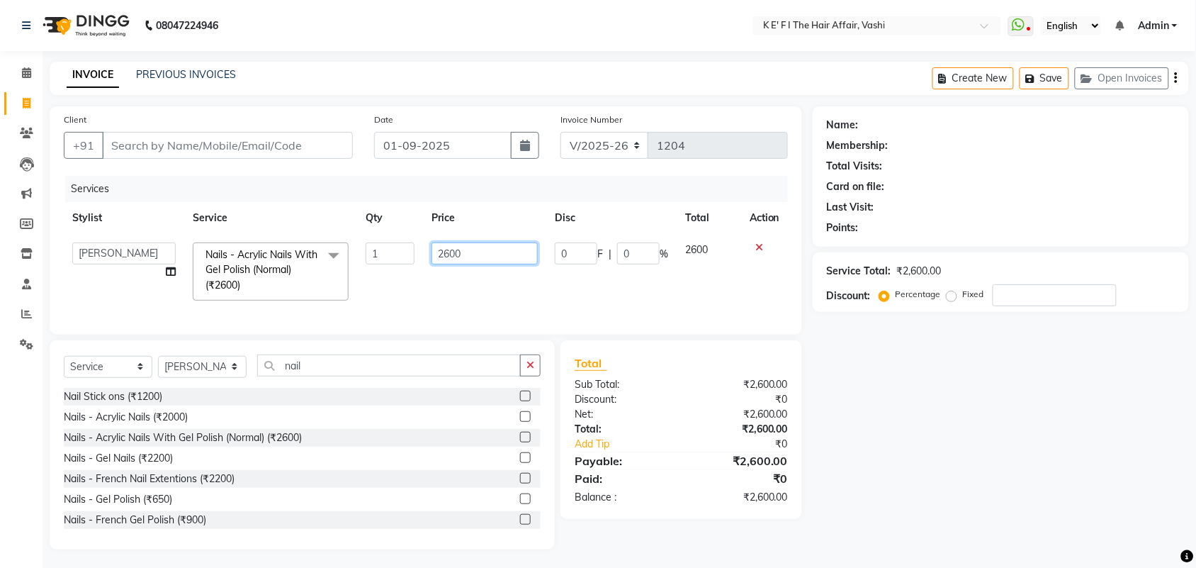
click at [436, 255] on input "2600" at bounding box center [485, 253] width 106 height 22
type input "1000"
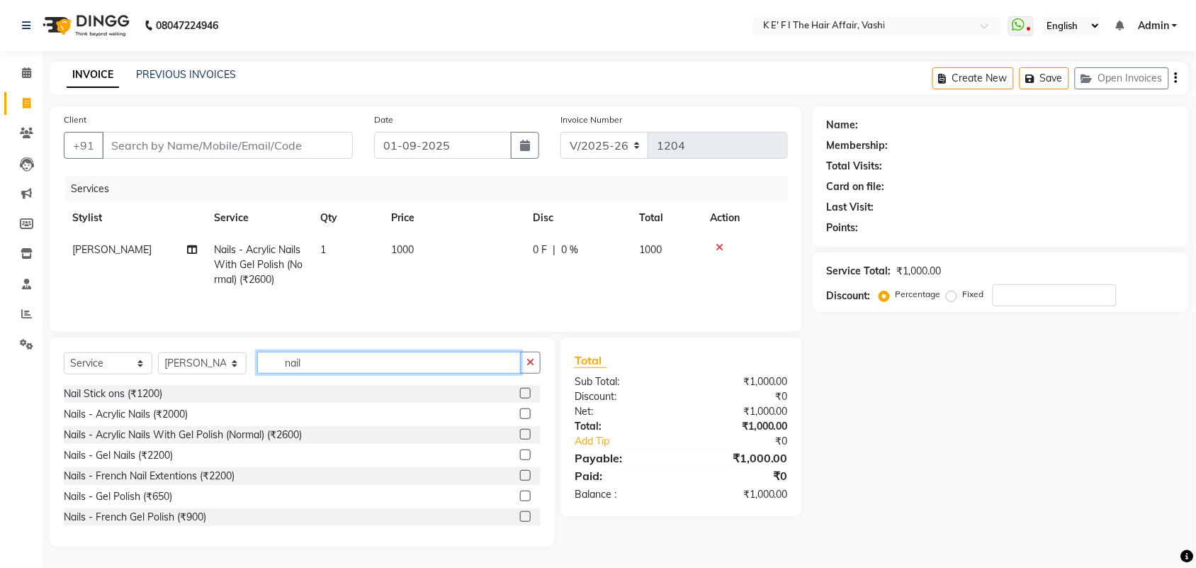
click at [291, 366] on input "nail" at bounding box center [389, 362] width 264 height 22
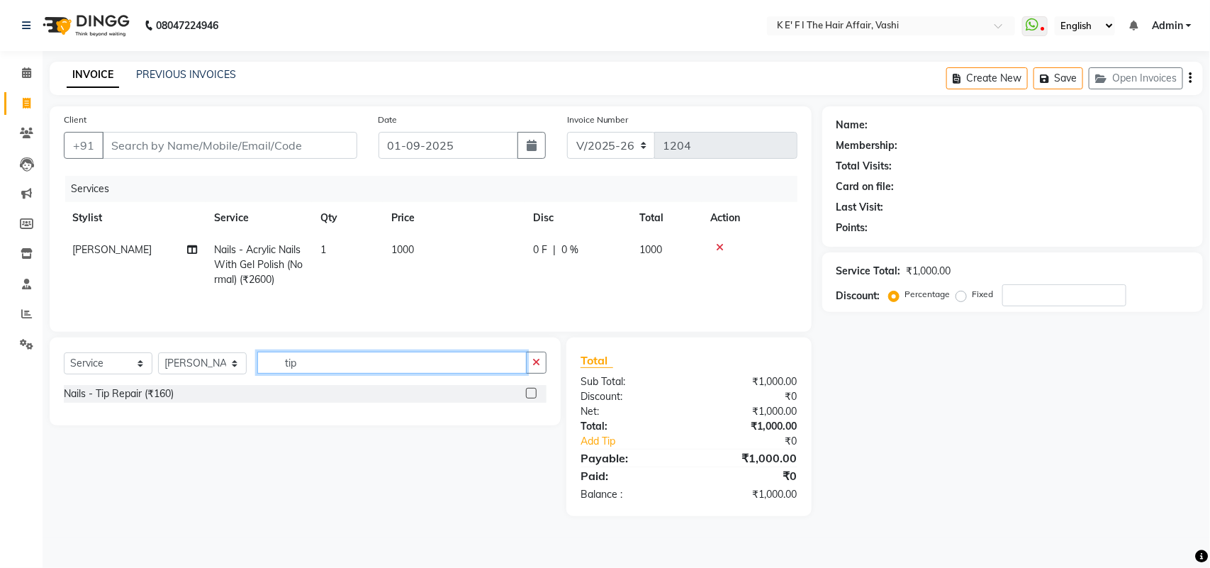
type input "tip"
click at [529, 395] on label at bounding box center [531, 393] width 11 height 11
click at [529, 395] on input "checkbox" at bounding box center [530, 393] width 9 height 9
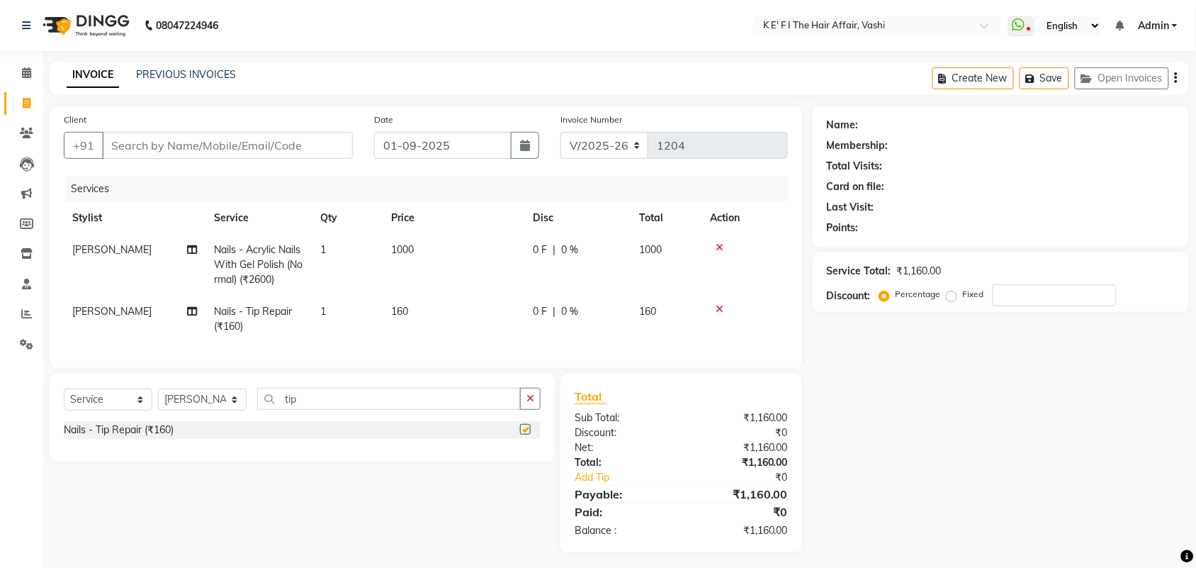
checkbox input "false"
click at [367, 315] on td "1" at bounding box center [347, 318] width 71 height 47
select select "47530"
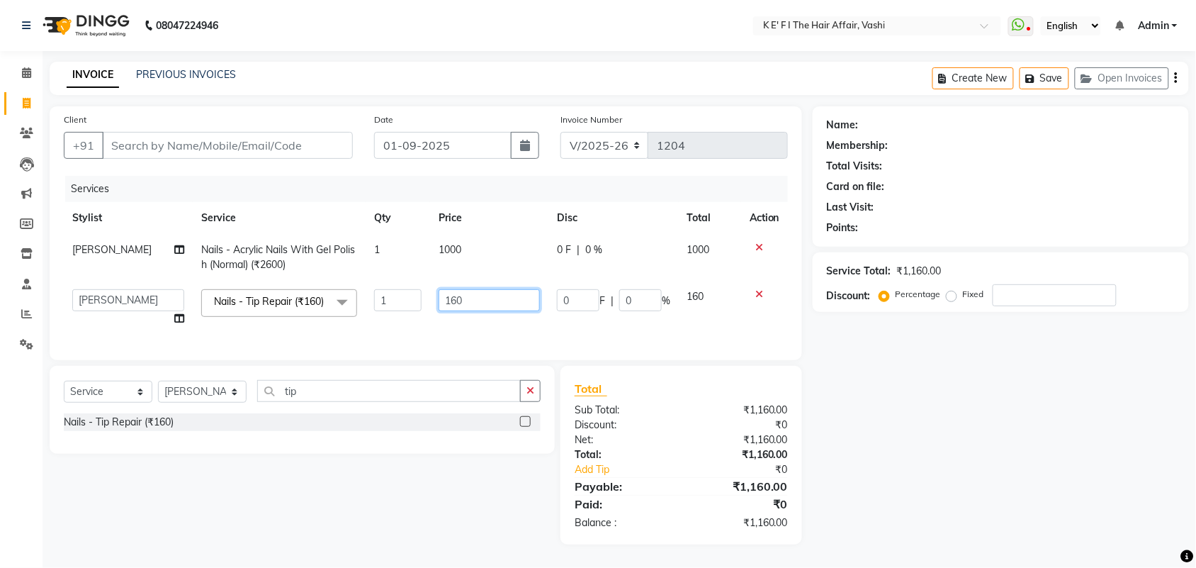
click at [441, 295] on input "160" at bounding box center [489, 300] width 101 height 22
type input "200"
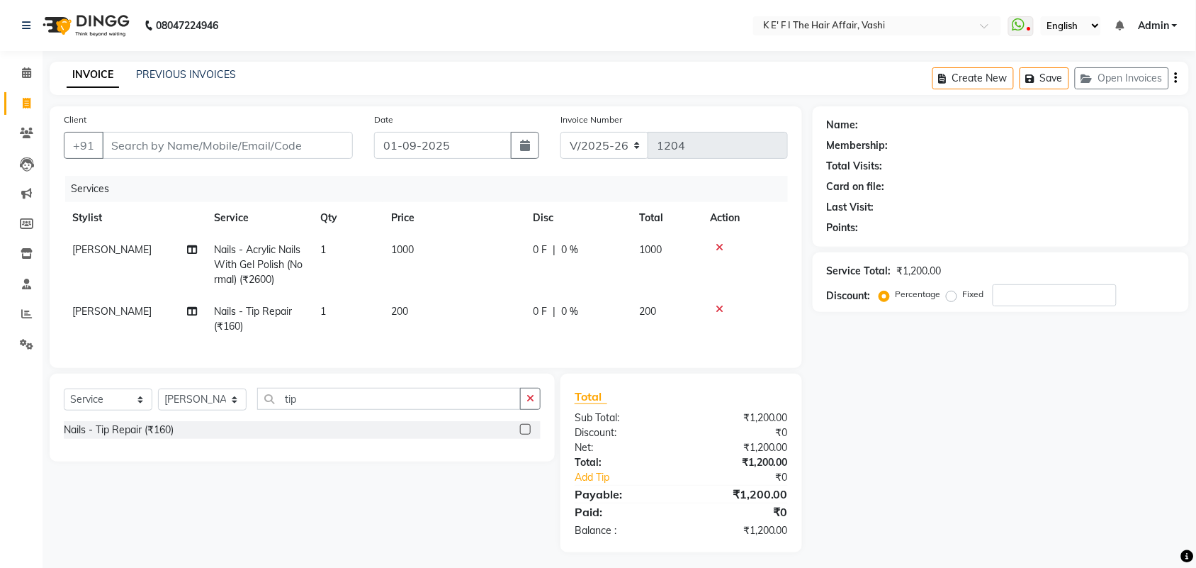
drag, startPoint x: 340, startPoint y: 319, endPoint x: 356, endPoint y: 312, distance: 17.1
click at [341, 317] on td "1" at bounding box center [347, 318] width 71 height 47
select select "47530"
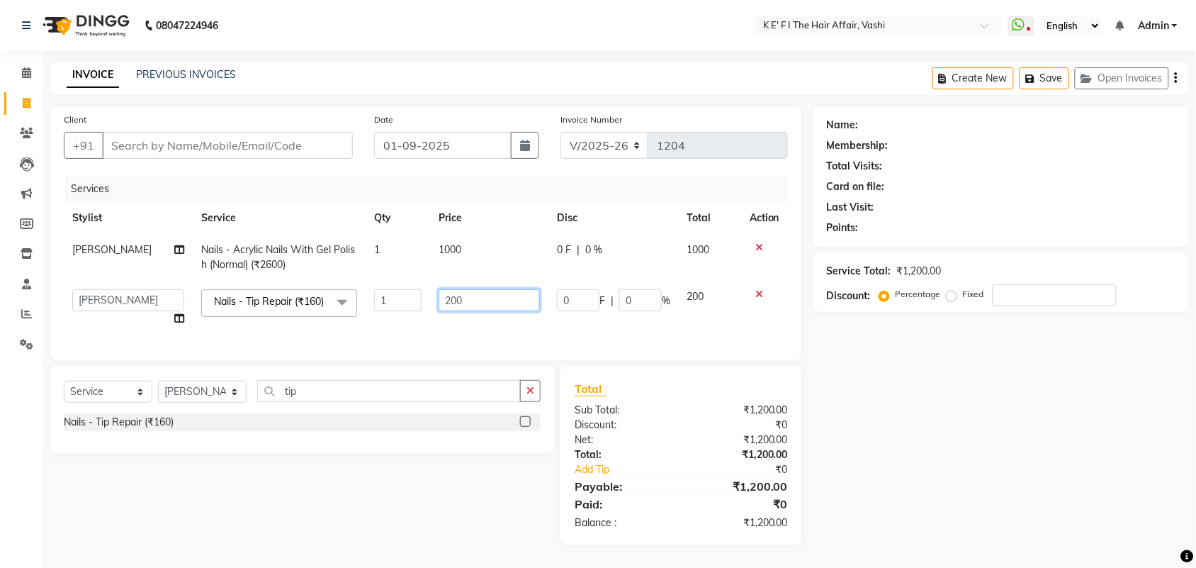
click at [488, 306] on input "200" at bounding box center [489, 300] width 101 height 22
type input "150"
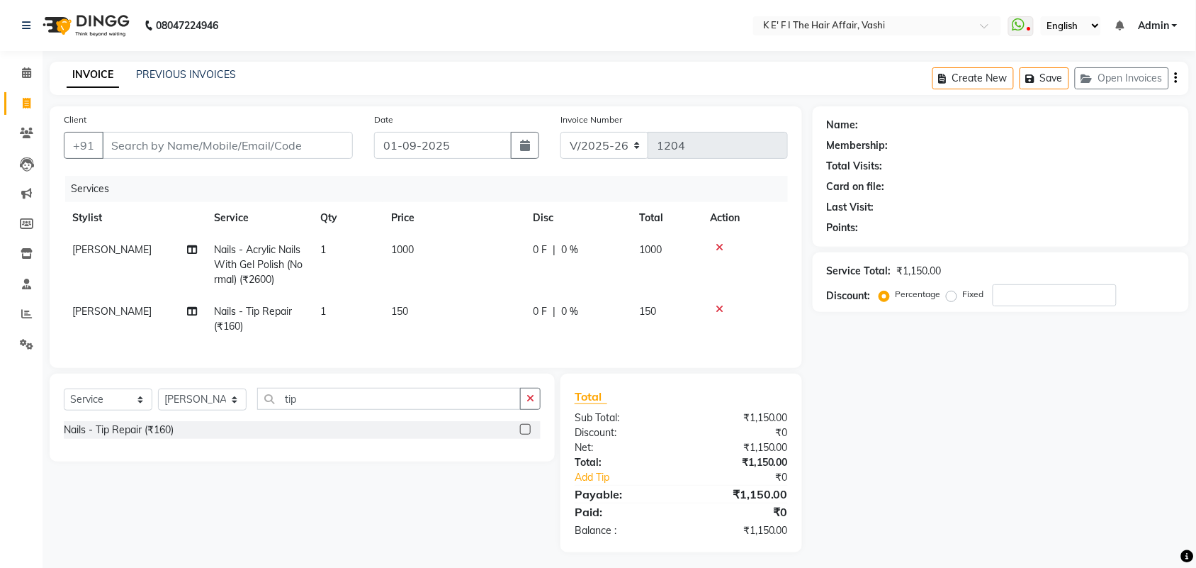
click at [531, 324] on td "0 F | 0 %" at bounding box center [577, 318] width 106 height 47
select select "47530"
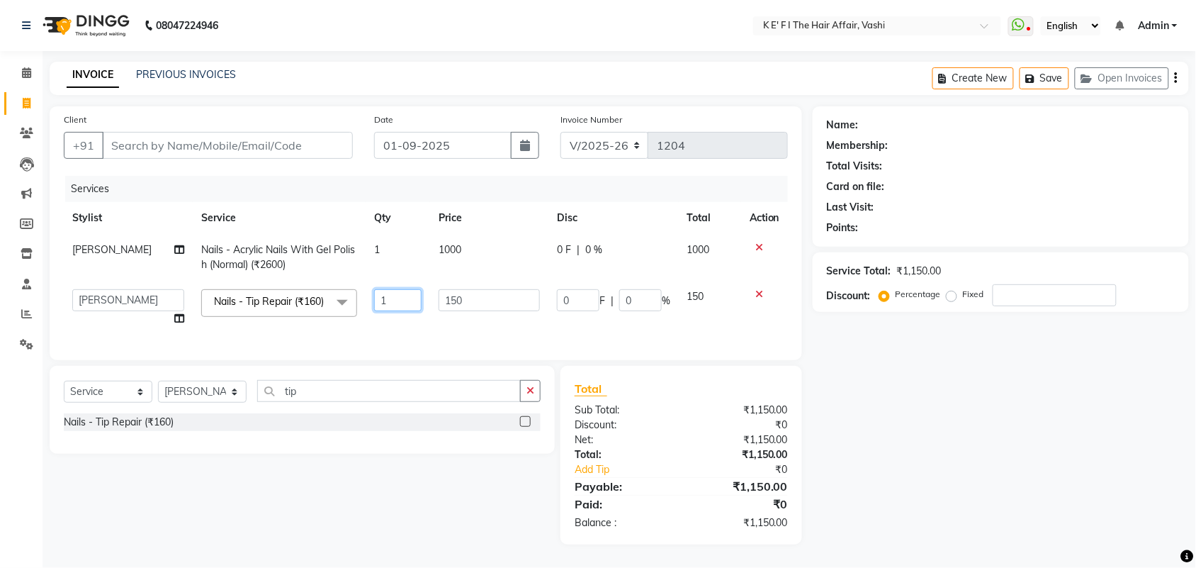
click at [395, 296] on input "1" at bounding box center [397, 300] width 47 height 22
type input "5"
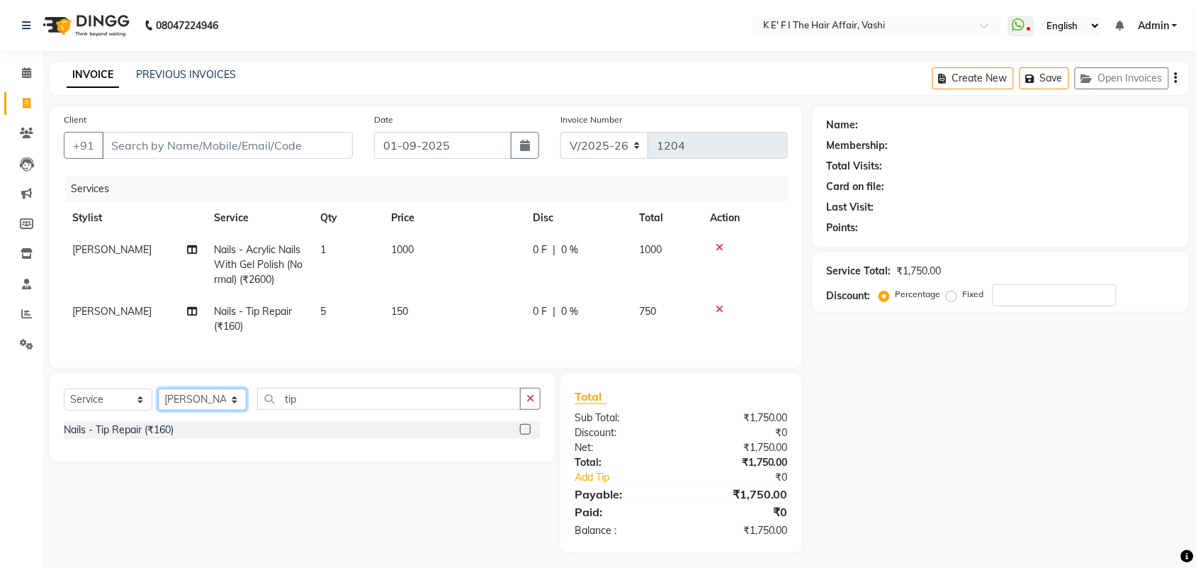
click at [202, 410] on select "Select Stylist aayaz [PERSON_NAME] [PERSON_NAME] Athem [PERSON_NAME] [PERSON_NA…" at bounding box center [202, 399] width 89 height 22
select select "76402"
click at [158, 401] on select "Select Stylist aayaz [PERSON_NAME] [PERSON_NAME] Athem [PERSON_NAME] [PERSON_NA…" at bounding box center [202, 399] width 89 height 22
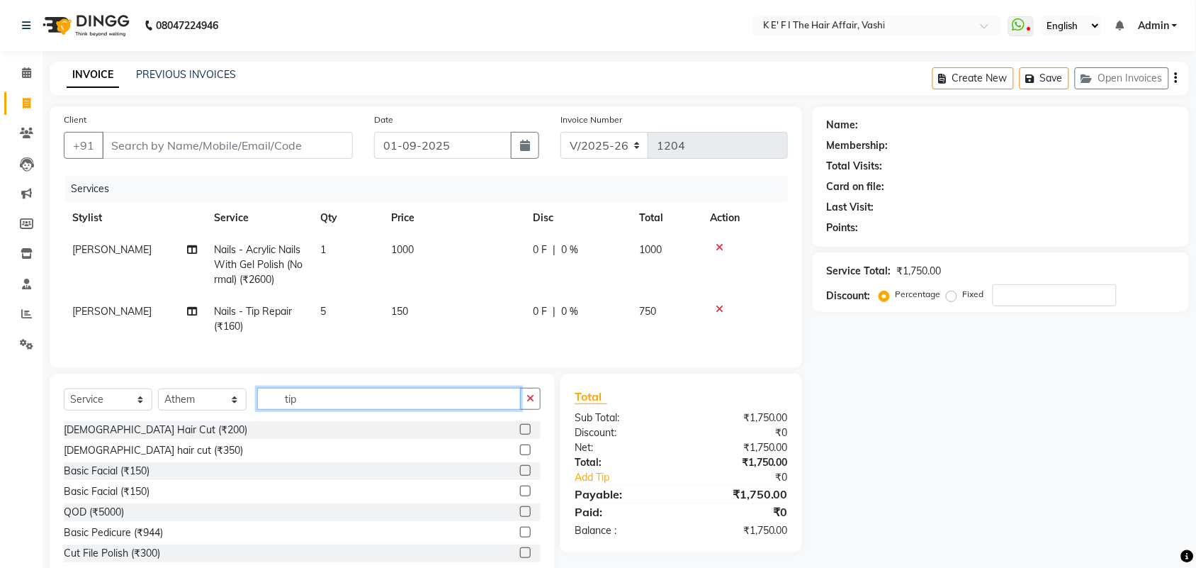
click at [293, 410] on input "tip" at bounding box center [389, 399] width 264 height 22
type input "poli"
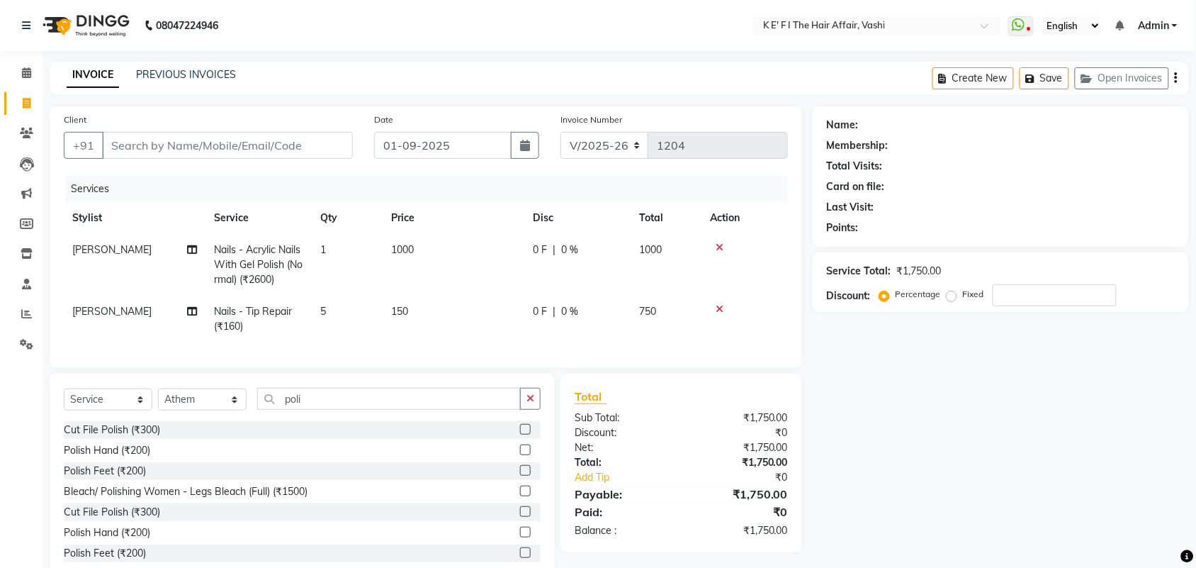
click at [520, 475] on label at bounding box center [525, 470] width 11 height 11
click at [520, 475] on input "checkbox" at bounding box center [524, 470] width 9 height 9
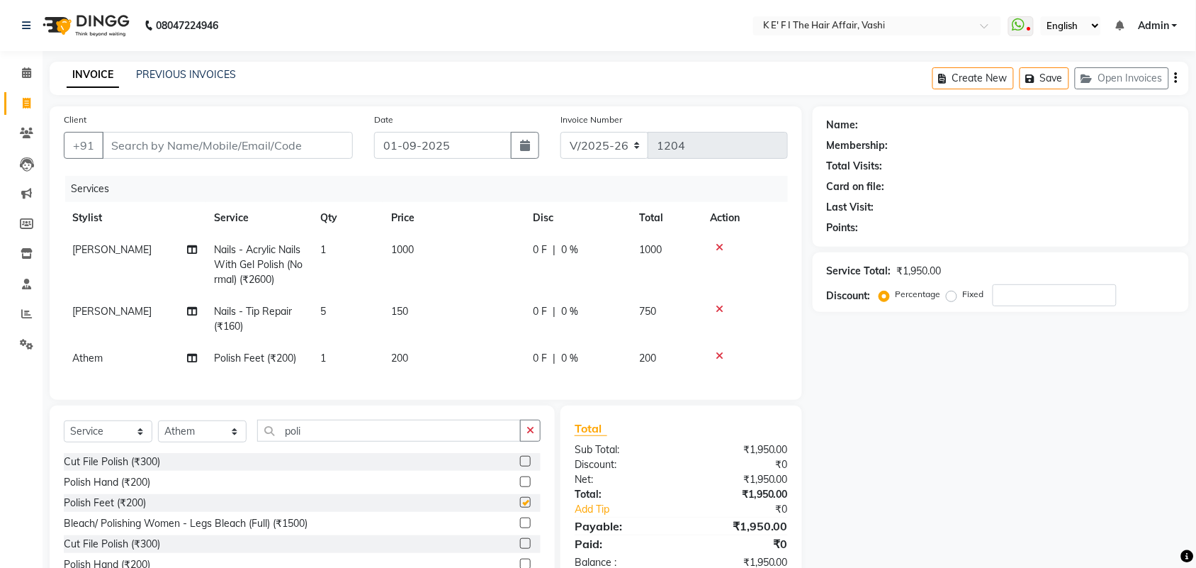
checkbox input "false"
click at [335, 441] on input "poli" at bounding box center [389, 430] width 264 height 22
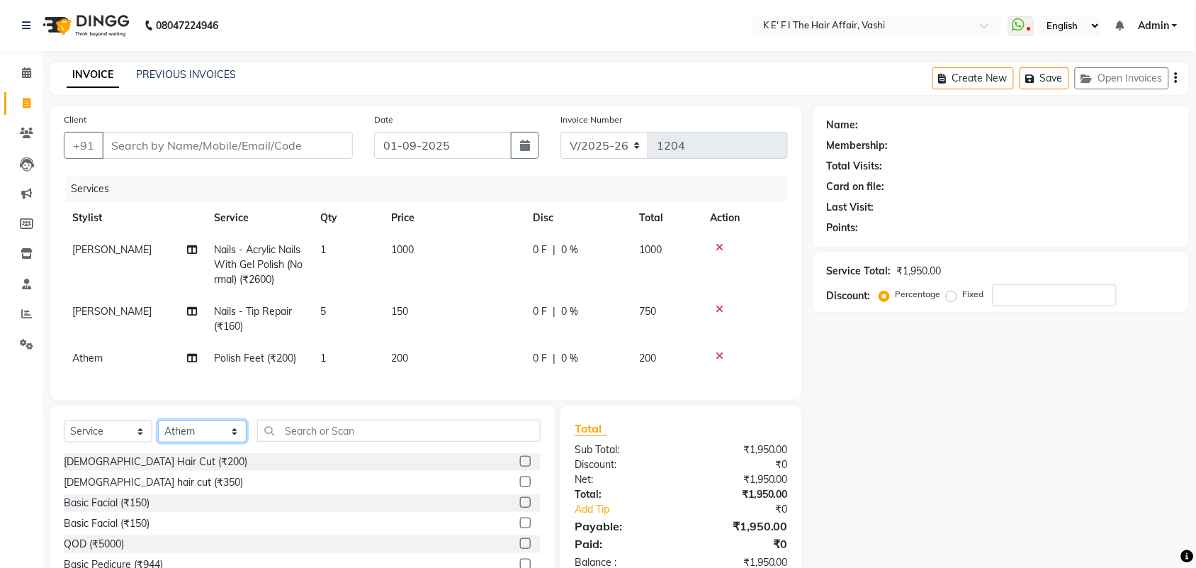
click at [198, 442] on select "Select Stylist aayaz [PERSON_NAME] [PERSON_NAME] Athem [PERSON_NAME] [PERSON_NA…" at bounding box center [202, 431] width 89 height 22
select select "43807"
click at [158, 433] on select "Select Stylist aayaz [PERSON_NAME] [PERSON_NAME] Athem [PERSON_NAME] [PERSON_NA…" at bounding box center [202, 431] width 89 height 22
click at [312, 441] on input "text" at bounding box center [398, 430] width 283 height 22
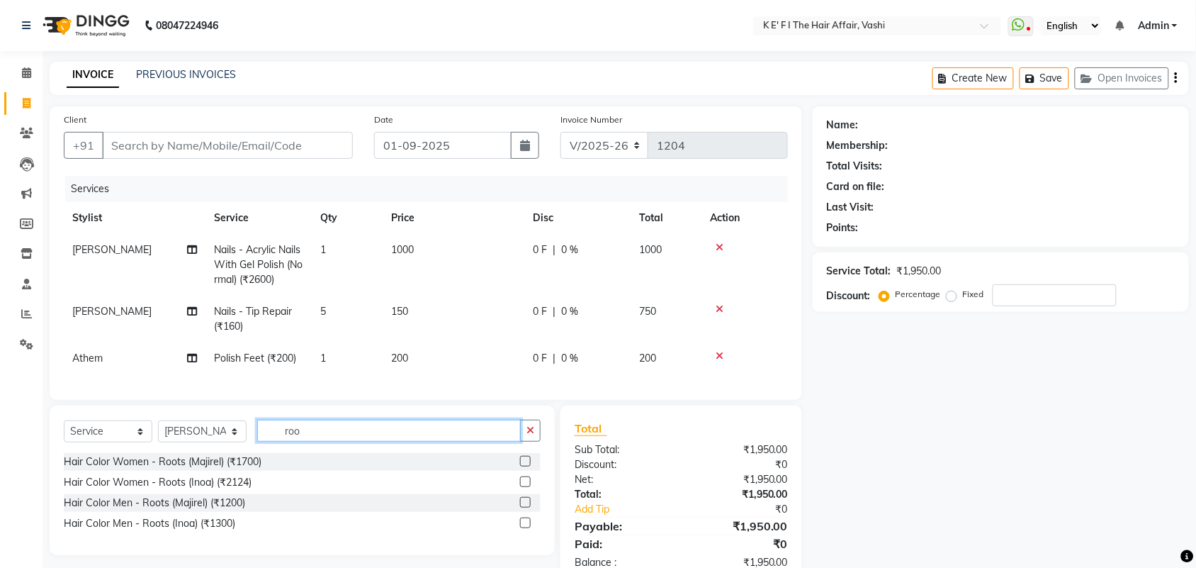
type input "roo"
click at [528, 466] on label at bounding box center [525, 461] width 11 height 11
click at [528, 466] on input "checkbox" at bounding box center [524, 461] width 9 height 9
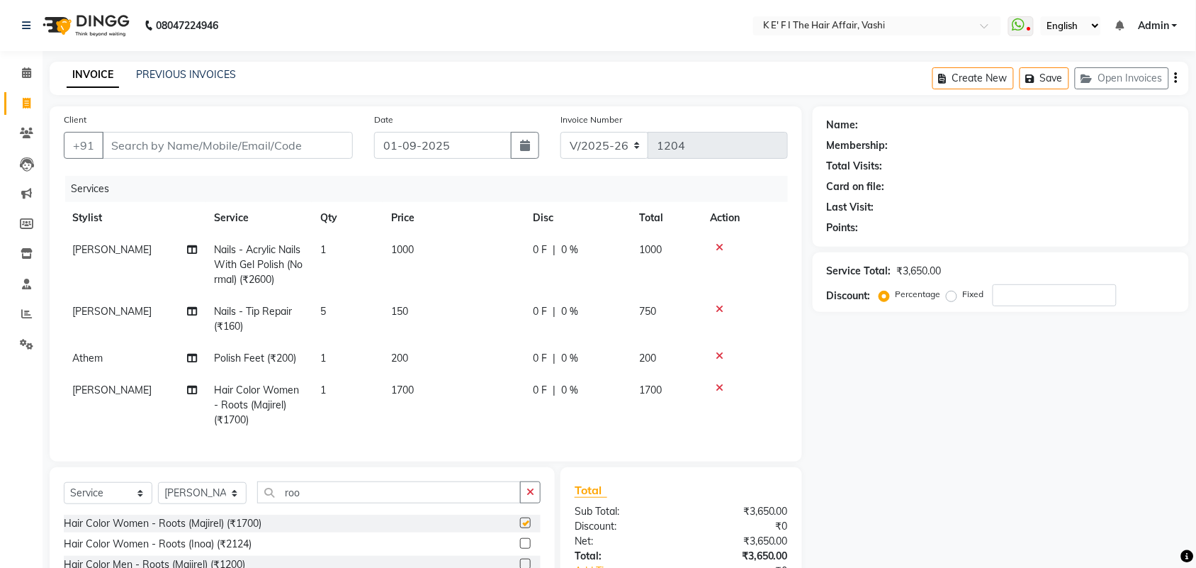
checkbox input "false"
click at [416, 391] on td "1700" at bounding box center [454, 405] width 142 height 62
select select "43807"
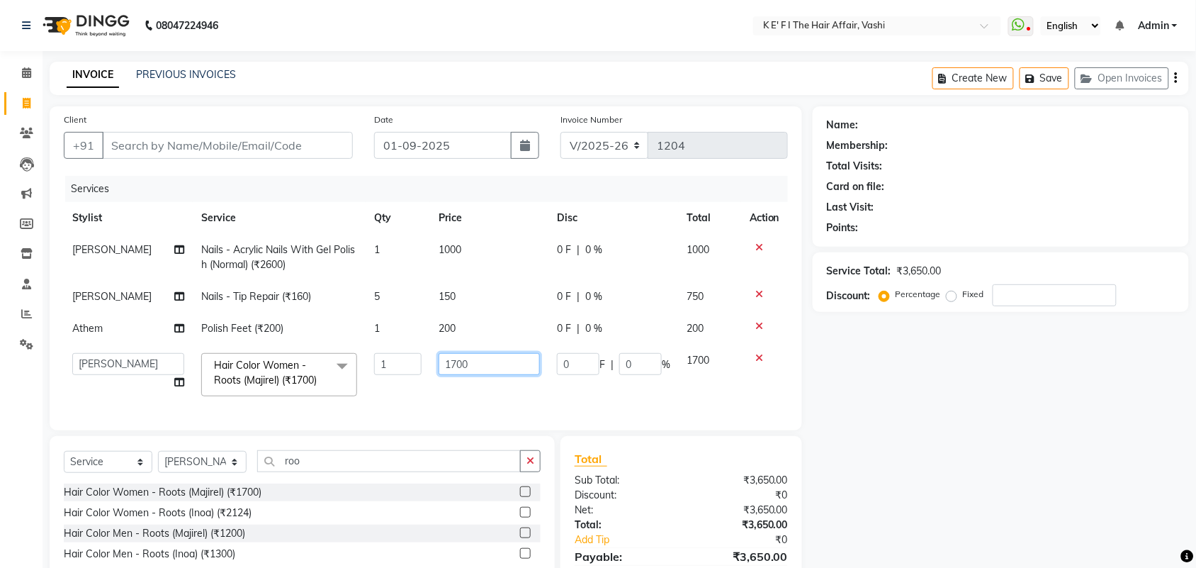
click at [451, 362] on input "1700" at bounding box center [489, 364] width 101 height 22
type input "1500"
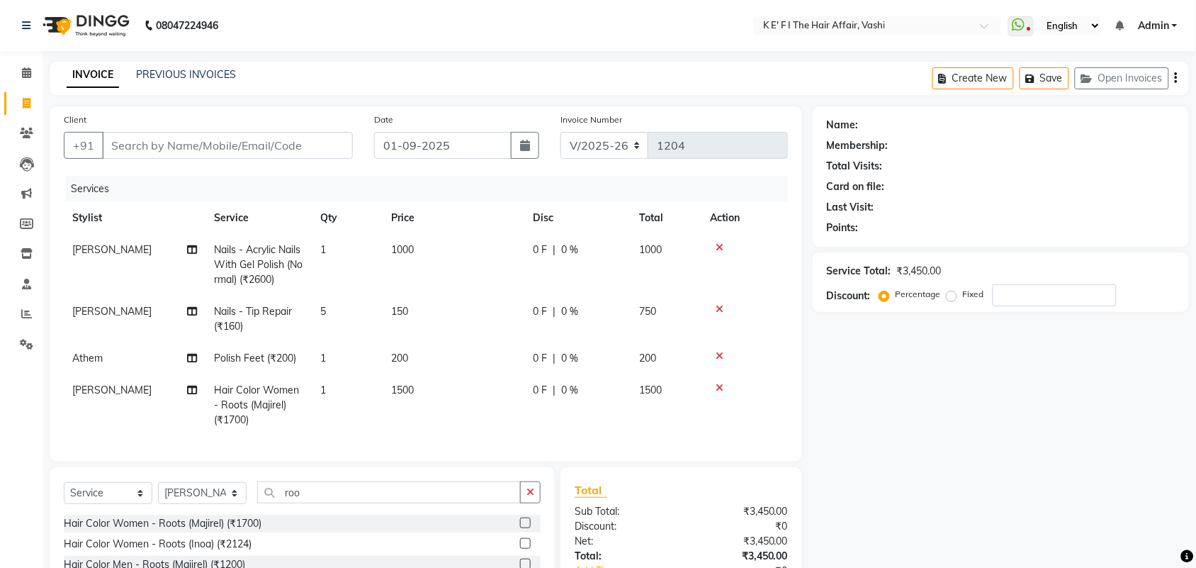
click at [420, 362] on td "200" at bounding box center [454, 358] width 142 height 32
select select "76402"
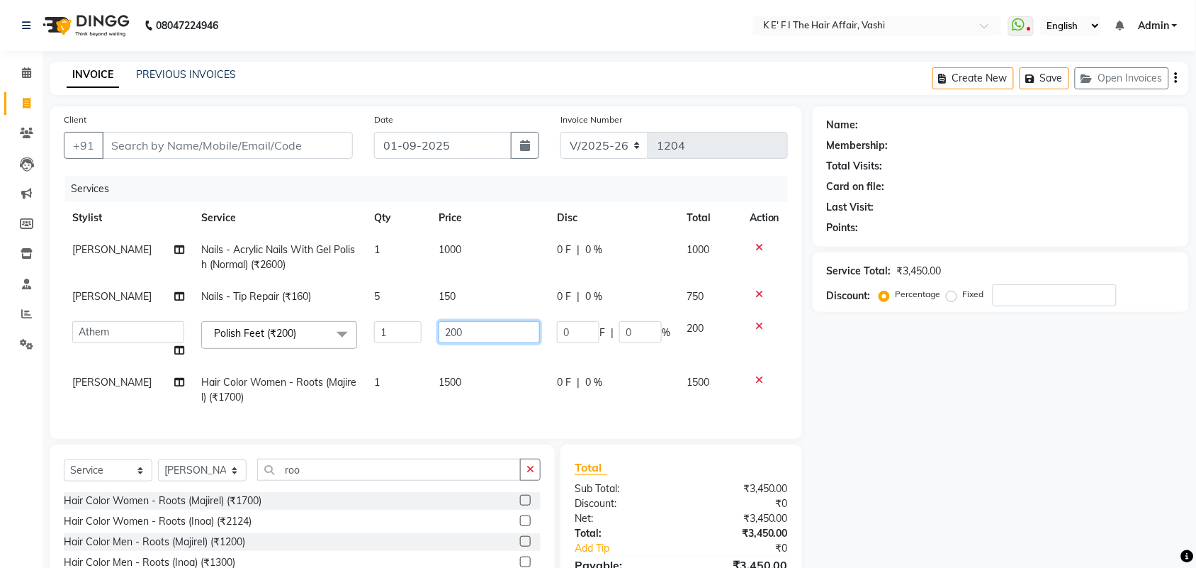
click at [455, 326] on input "200" at bounding box center [489, 332] width 101 height 22
type input "150"
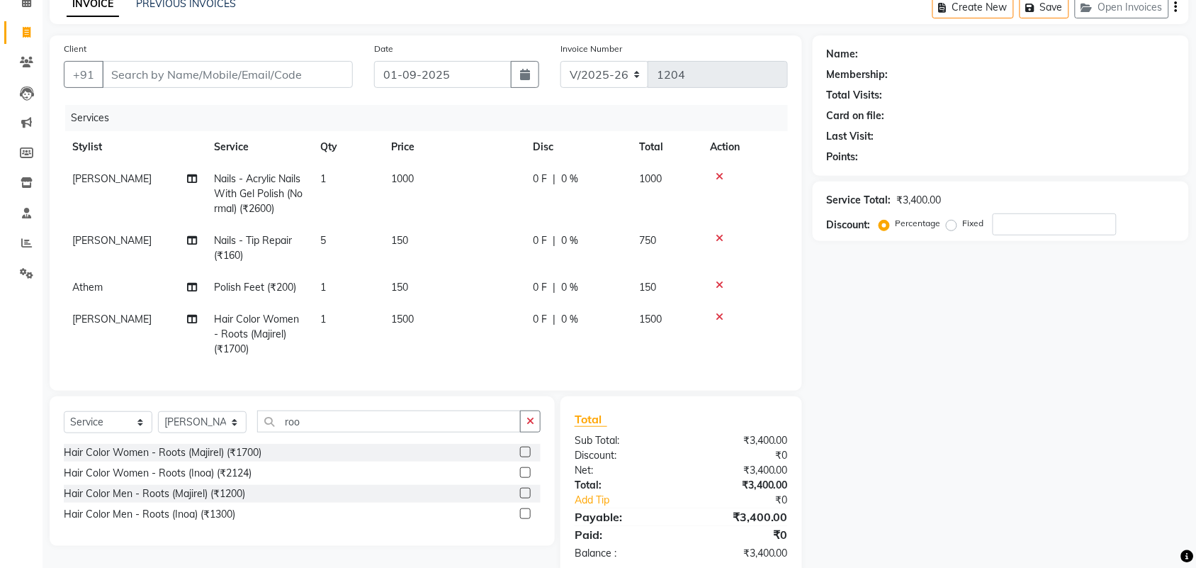
scroll to position [112, 0]
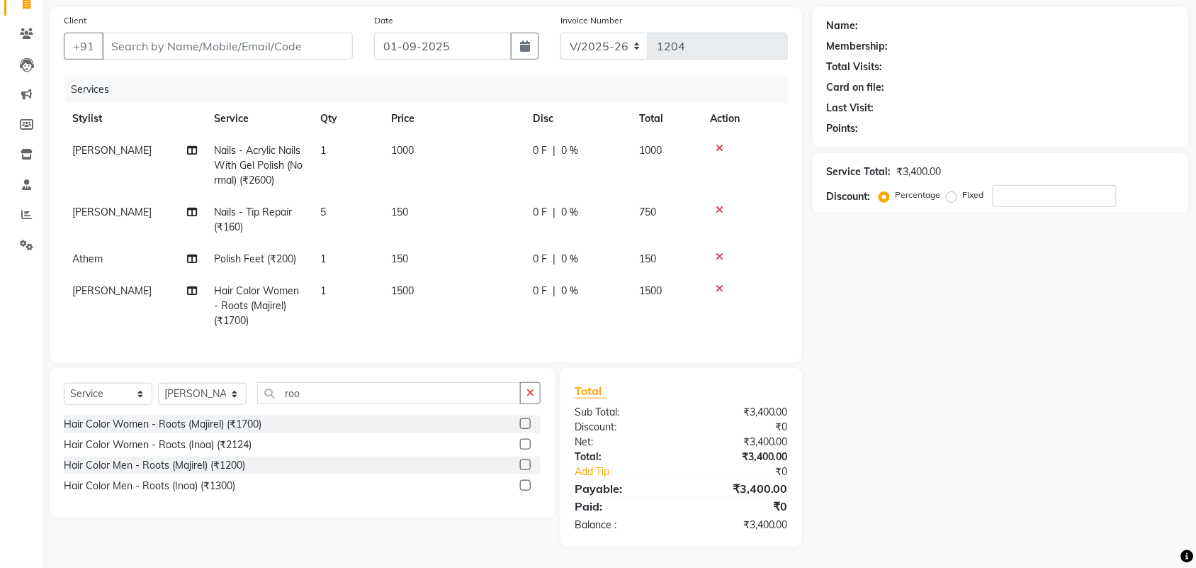
click at [142, 280] on td "[PERSON_NAME]" at bounding box center [135, 306] width 142 height 62
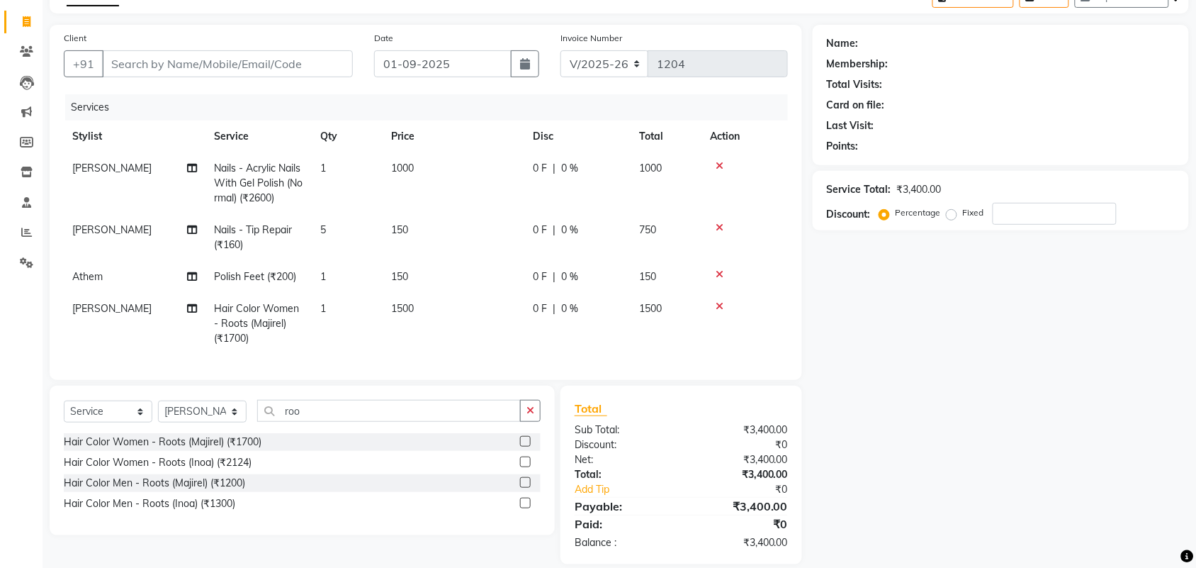
select select "43807"
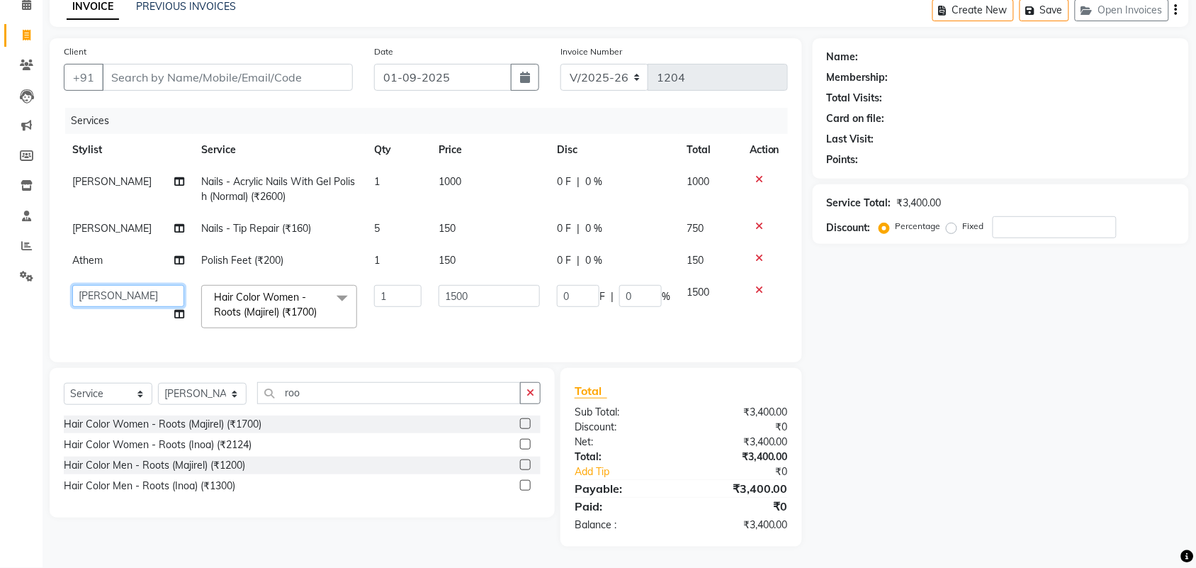
click at [147, 285] on select "aayaz [PERSON_NAME] [PERSON_NAME] Athem [PERSON_NAME] [PERSON_NAME] [PERSON_NAM…" at bounding box center [128, 296] width 112 height 22
select select "85172"
click at [376, 394] on input "roo" at bounding box center [389, 393] width 264 height 22
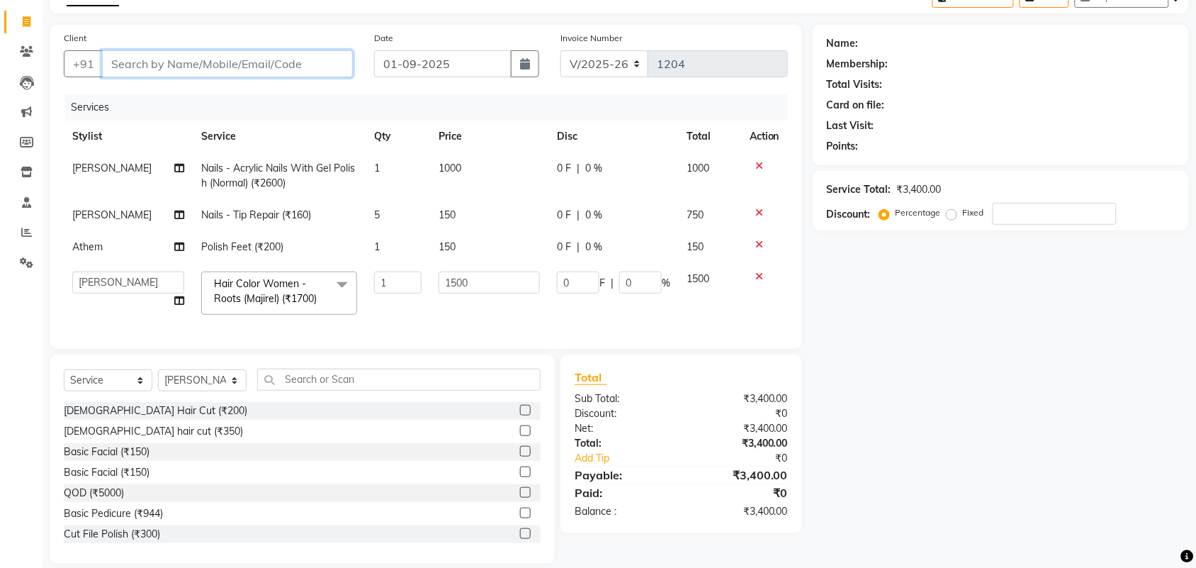
click at [224, 62] on input "Client" at bounding box center [227, 63] width 251 height 27
type input "l"
type input "0"
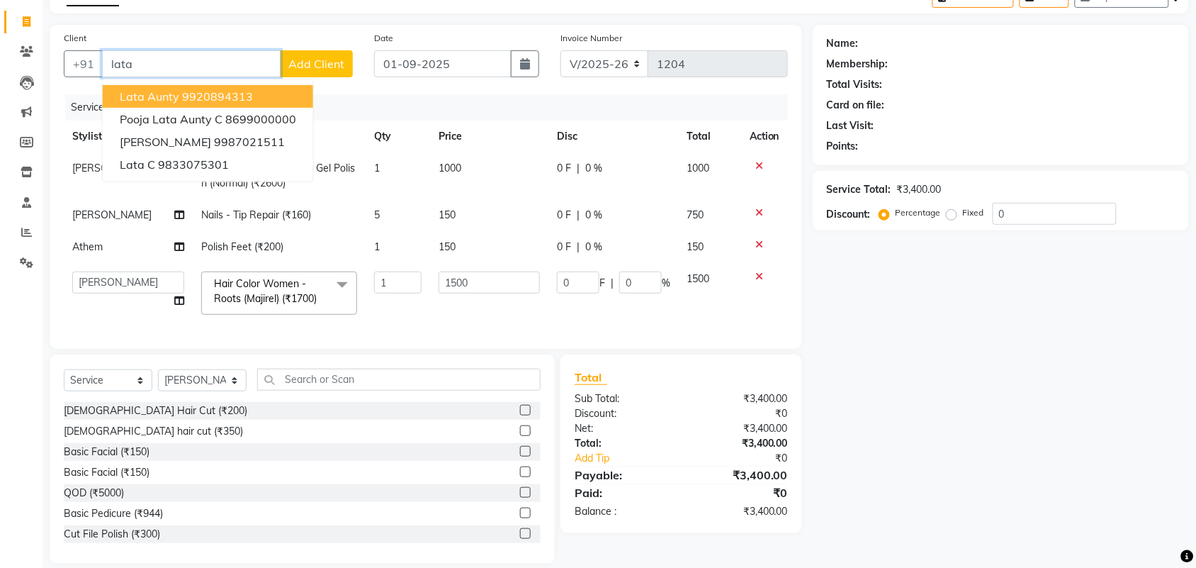
click at [225, 101] on ngb-highlight "9920894313" at bounding box center [217, 96] width 71 height 14
type input "9920894313"
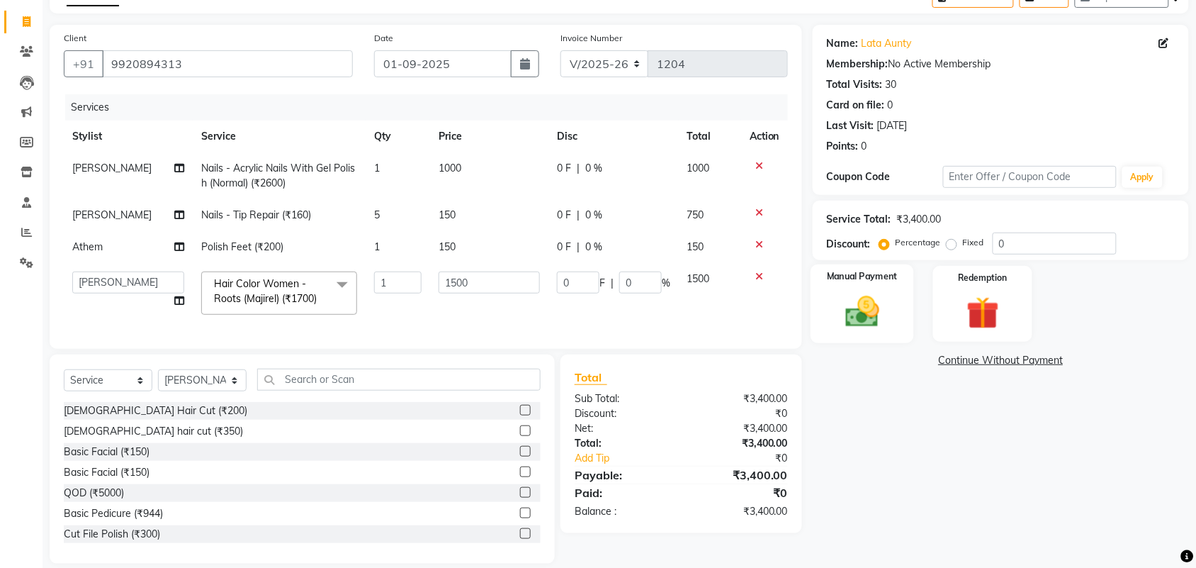
click at [847, 310] on img at bounding box center [862, 311] width 55 height 39
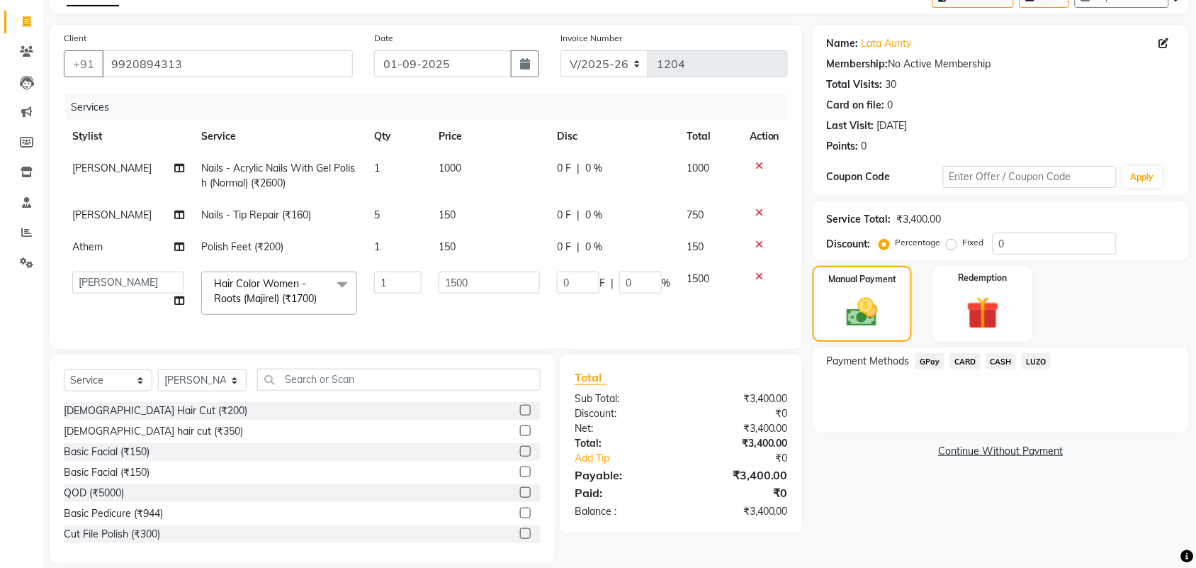
click at [964, 359] on span "CARD" at bounding box center [965, 361] width 30 height 16
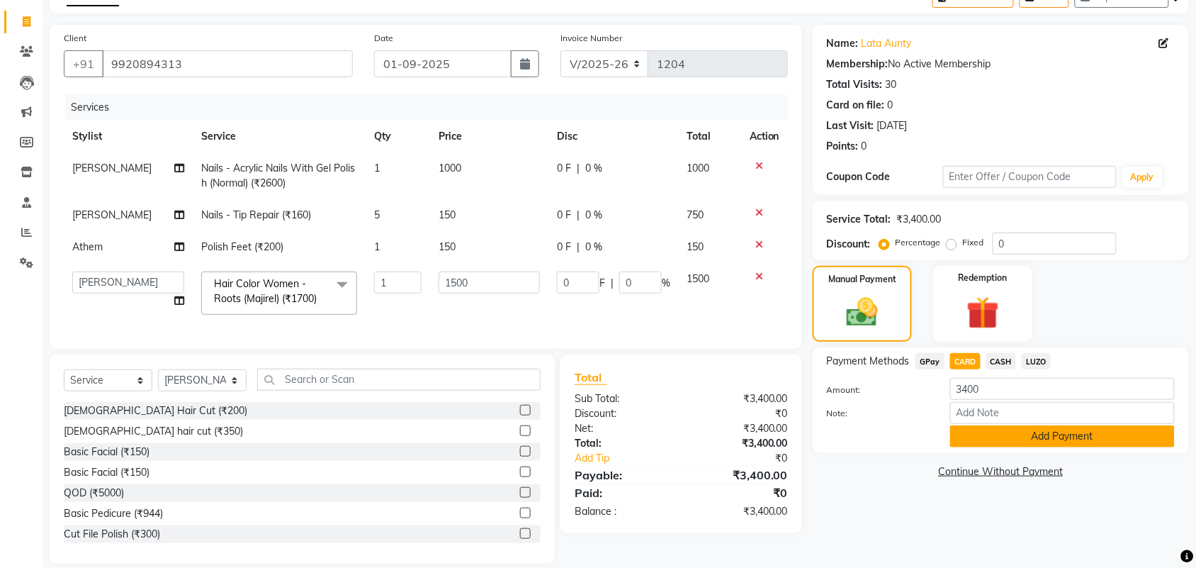
click at [990, 431] on button "Add Payment" at bounding box center [1062, 436] width 225 height 22
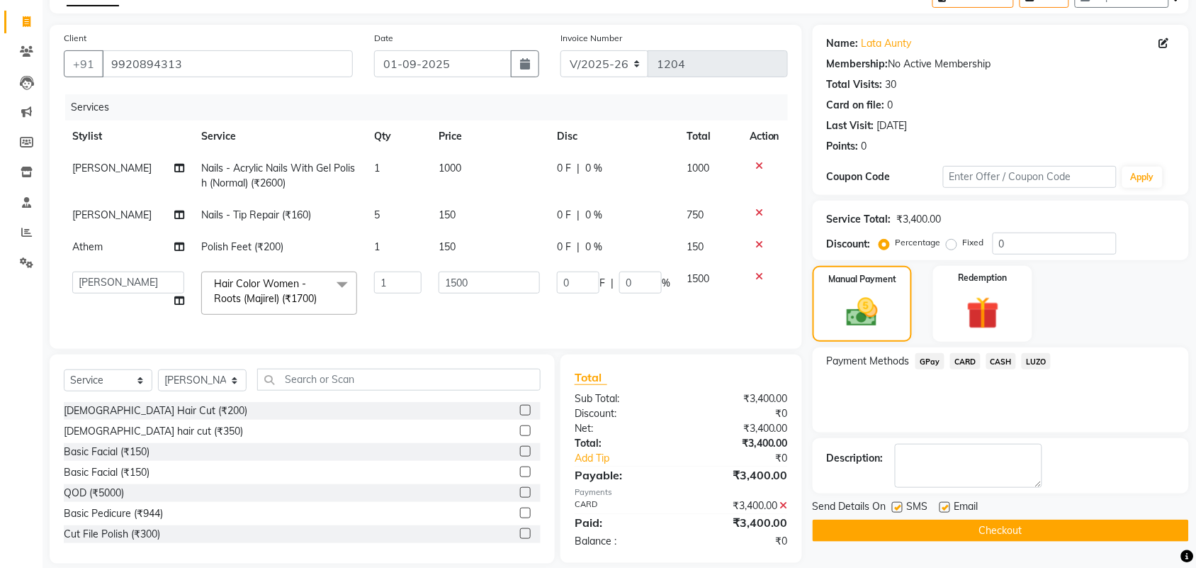
drag, startPoint x: 895, startPoint y: 505, endPoint x: 905, endPoint y: 505, distance: 9.9
click at [896, 505] on label at bounding box center [897, 507] width 11 height 11
click at [896, 505] on input "checkbox" at bounding box center [896, 507] width 9 height 9
checkbox input "false"
click at [943, 504] on label at bounding box center [945, 507] width 11 height 11
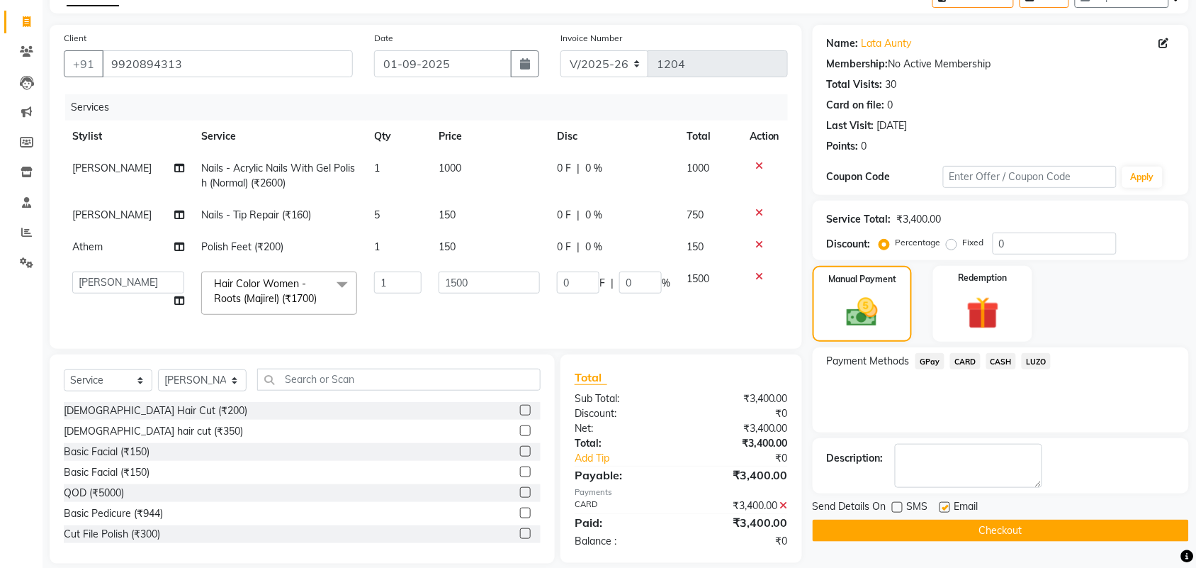
click at [943, 504] on input "checkbox" at bounding box center [944, 507] width 9 height 9
checkbox input "false"
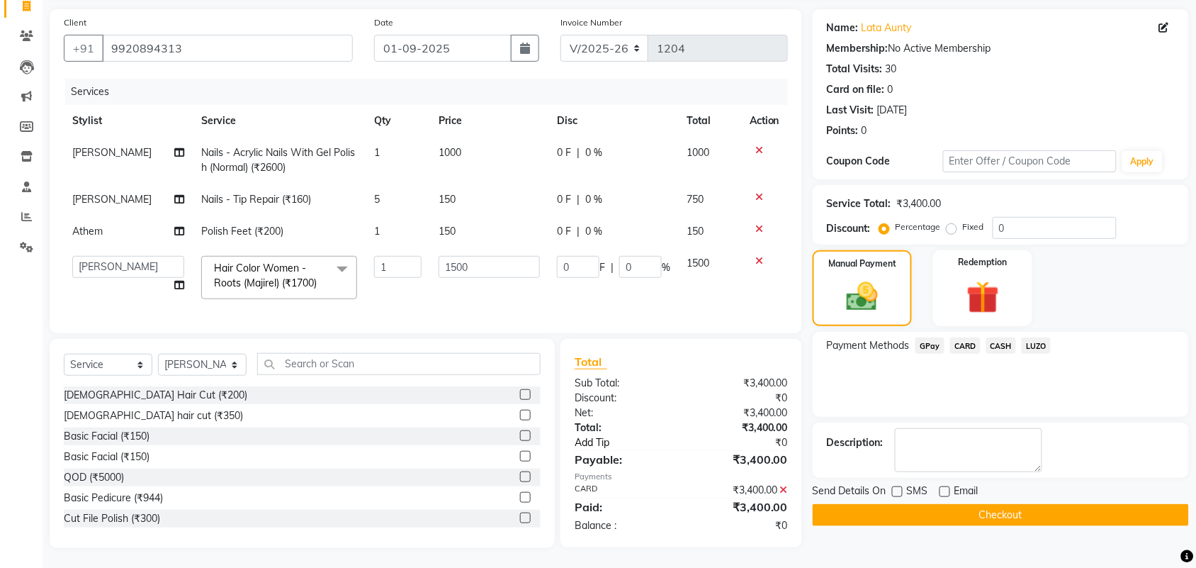
scroll to position [111, 0]
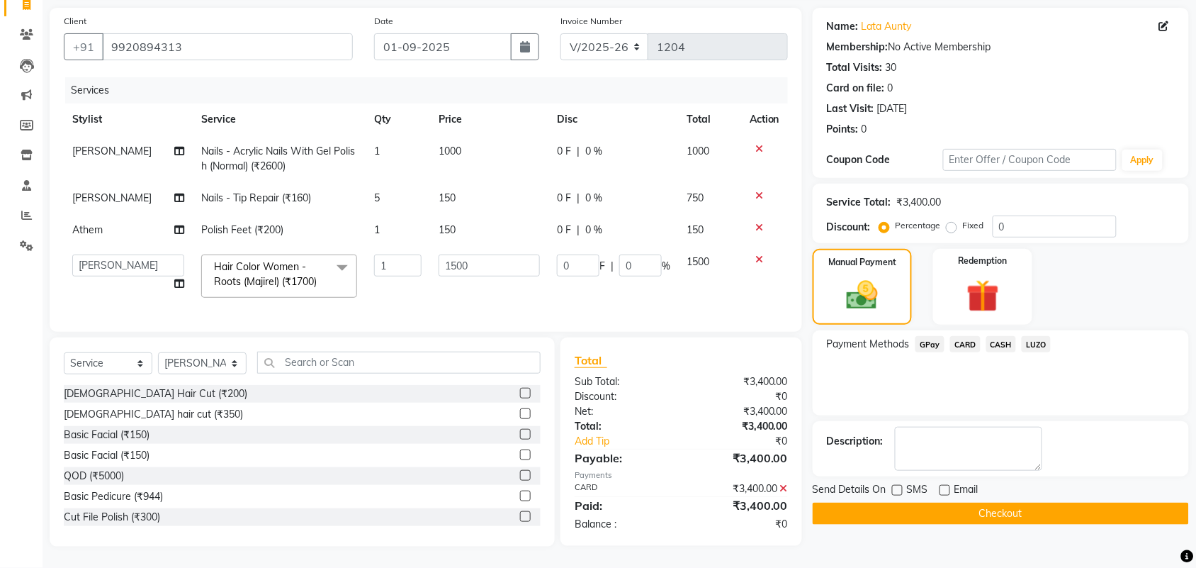
click at [907, 502] on button "Checkout" at bounding box center [1001, 513] width 376 height 22
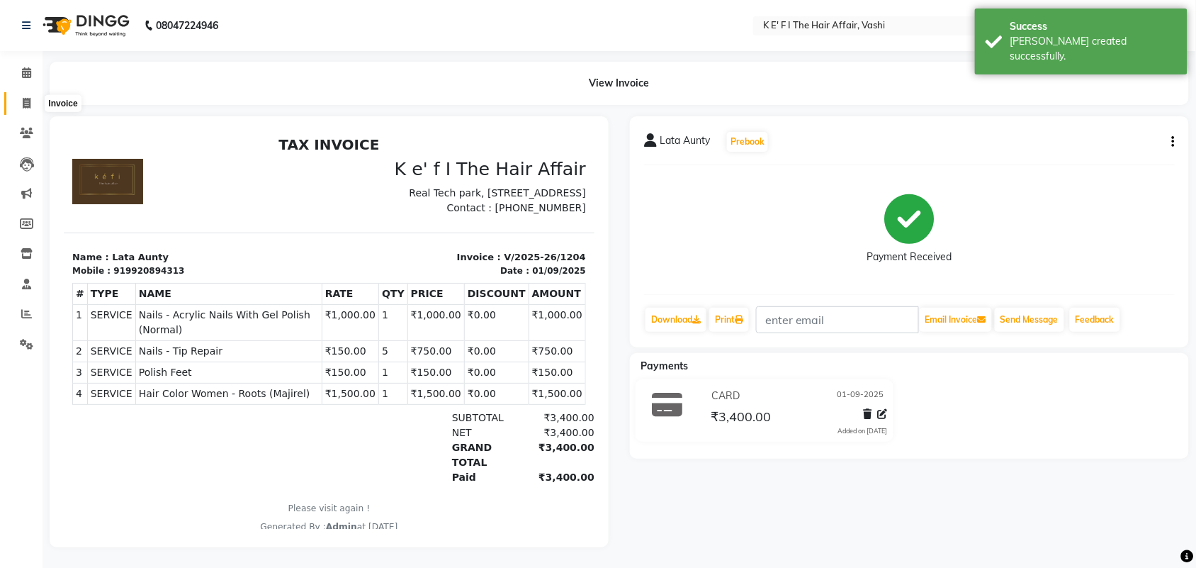
click at [23, 107] on icon at bounding box center [27, 103] width 8 height 11
select select "service"
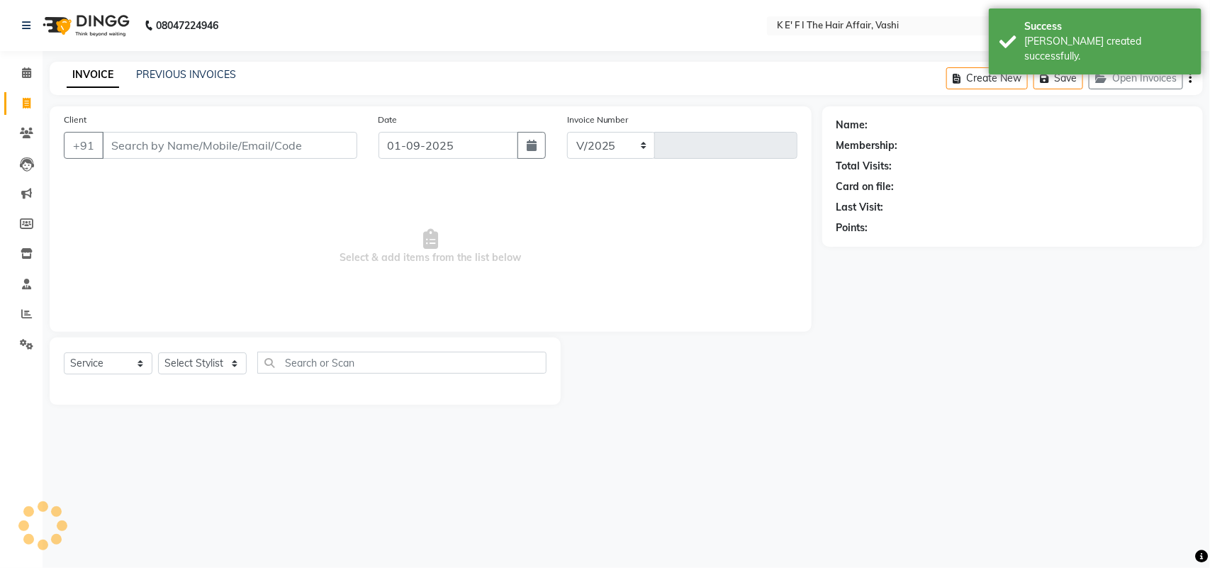
select select "6025"
type input "1205"
select select "43807"
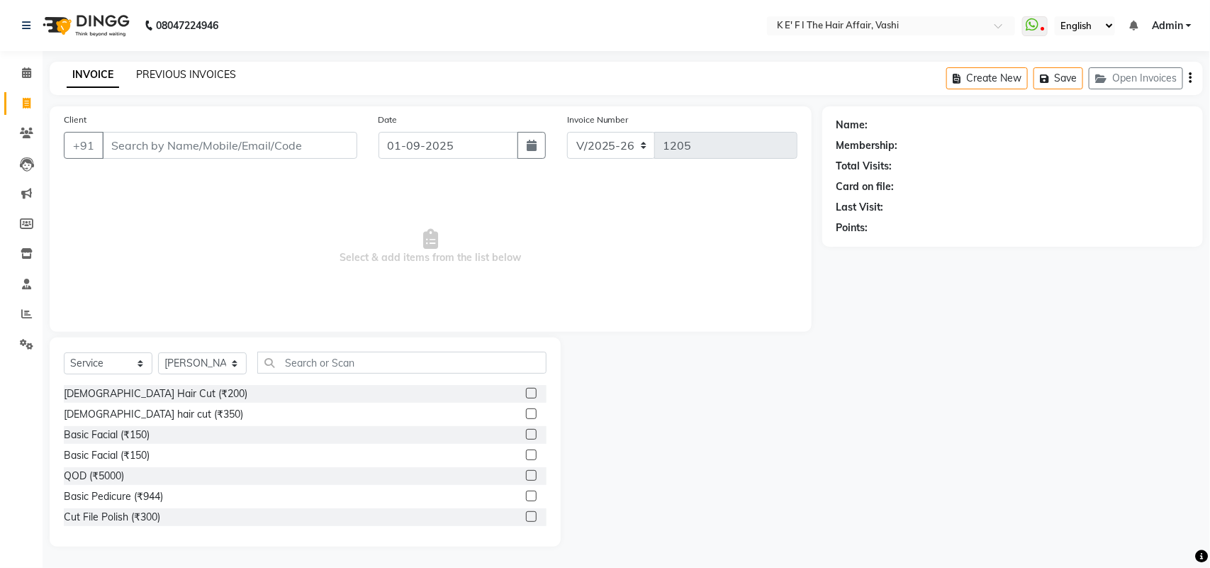
click at [150, 74] on link "PREVIOUS INVOICES" at bounding box center [186, 74] width 100 height 13
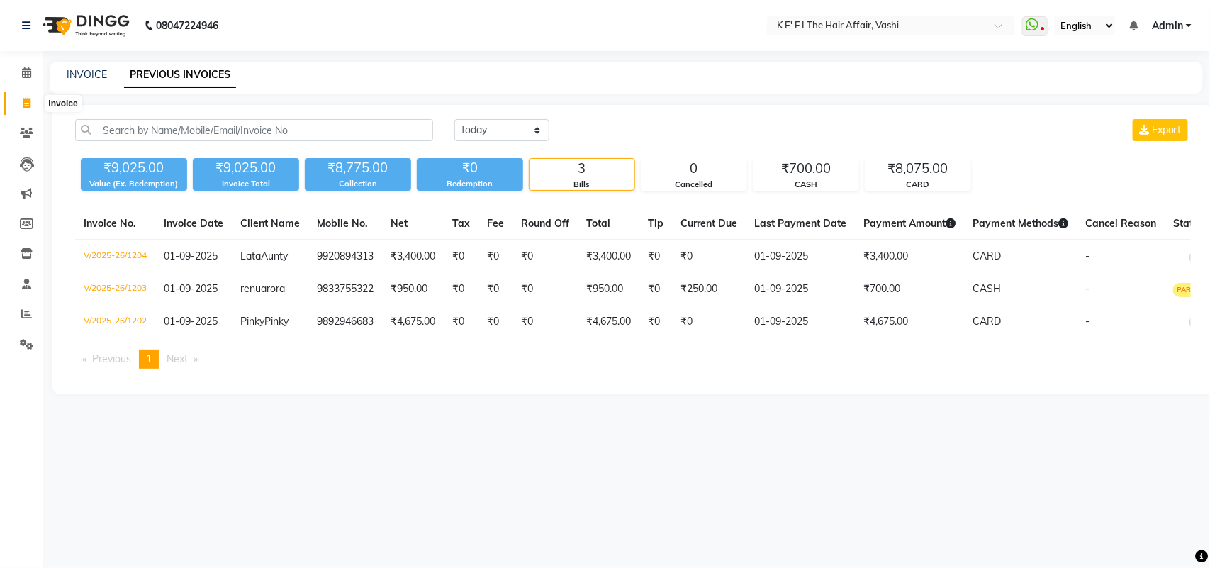
click at [23, 104] on icon at bounding box center [27, 103] width 8 height 11
select select "service"
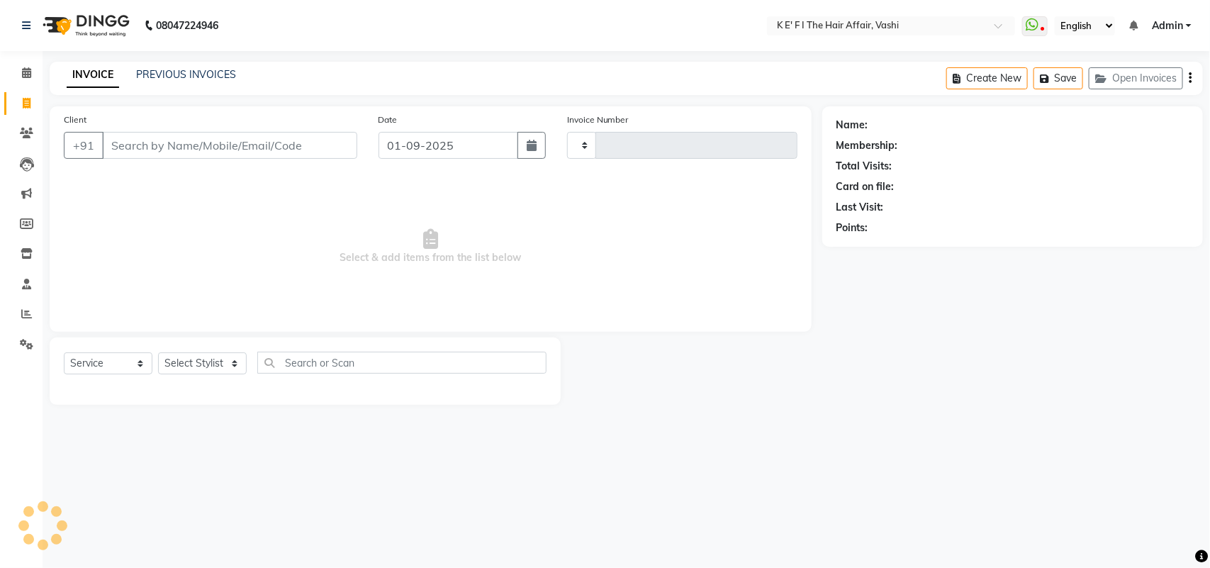
type input "1205"
select select "6025"
select select "43807"
